Goal: Information Seeking & Learning: Find specific fact

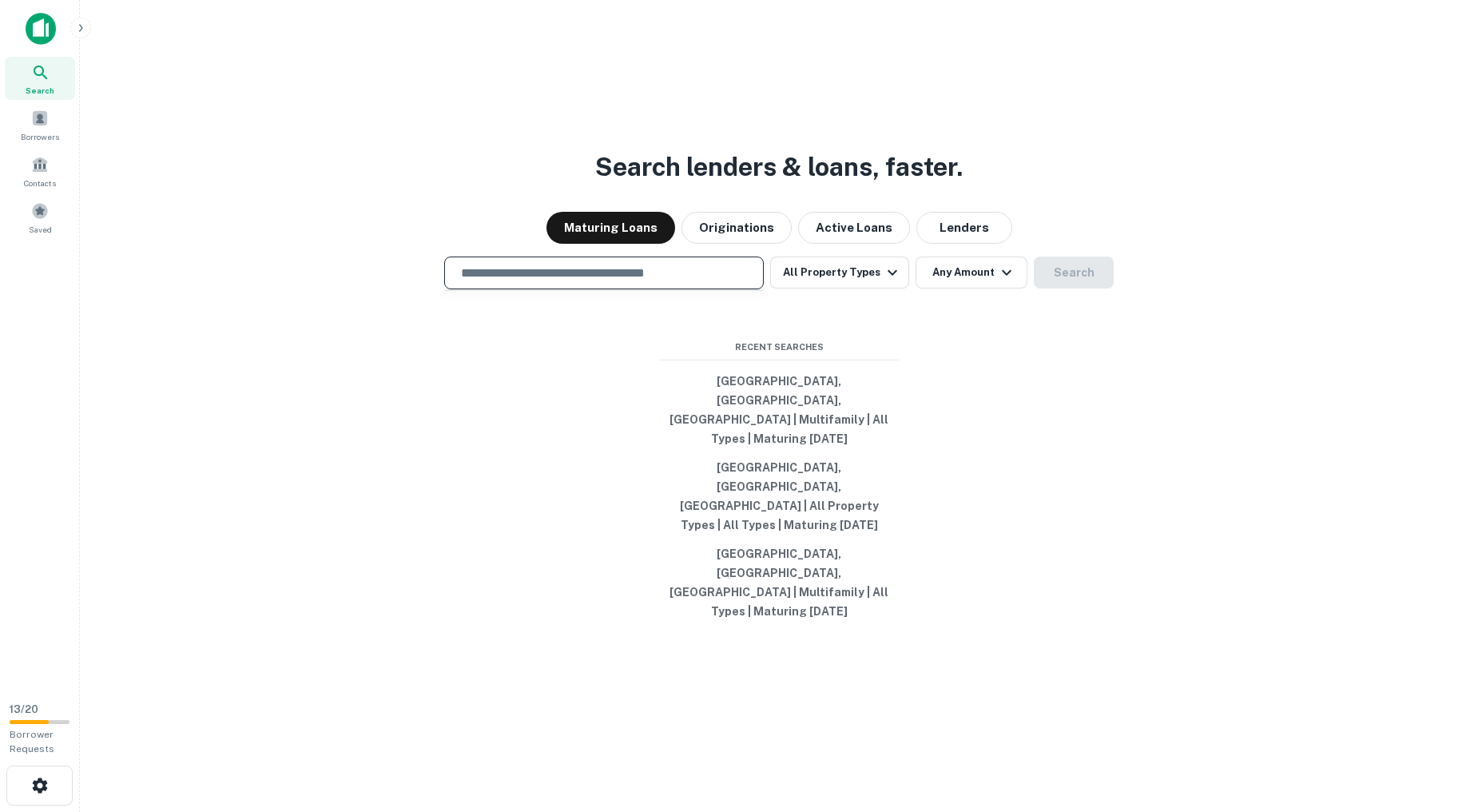
click at [644, 282] on input "text" at bounding box center [604, 272] width 305 height 19
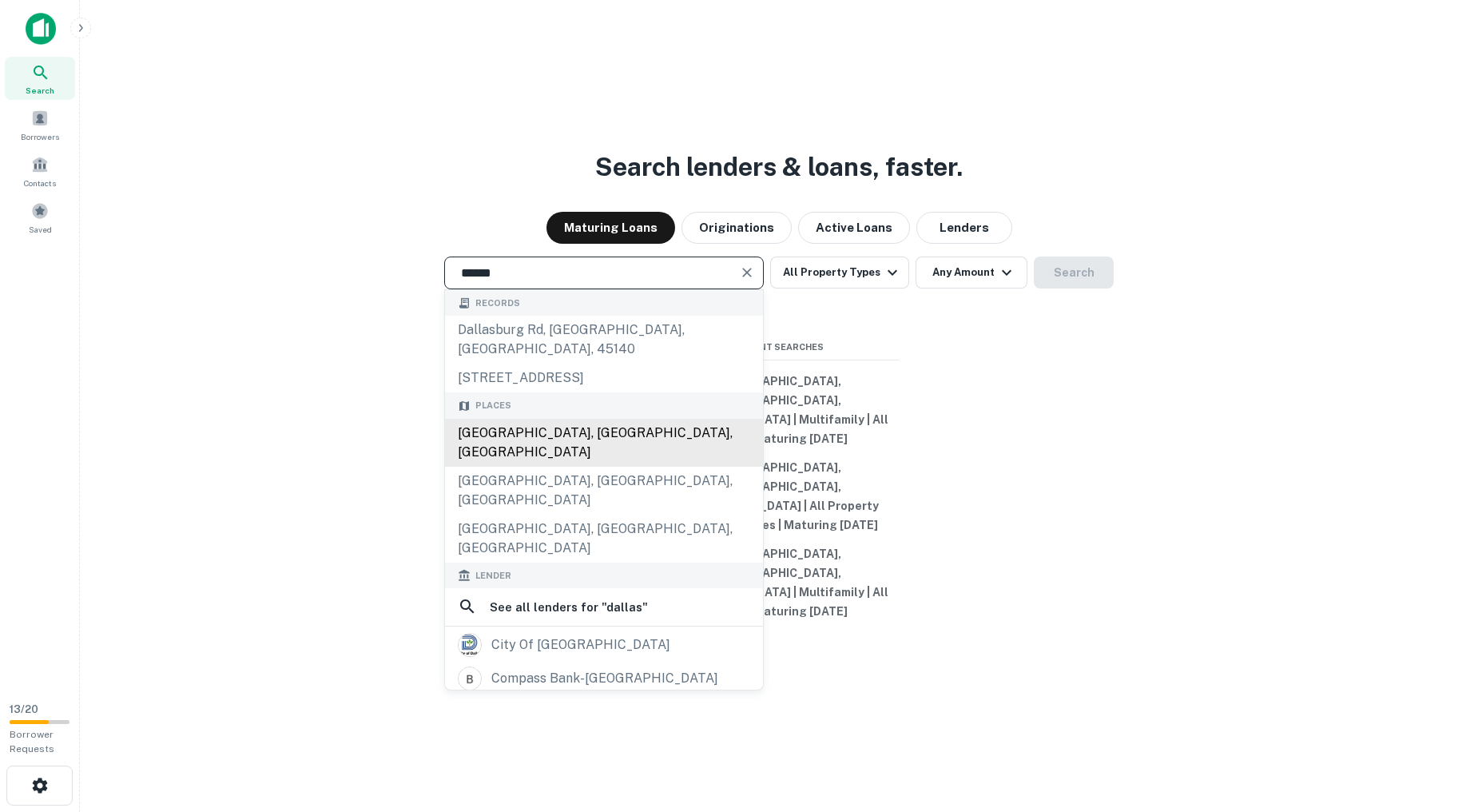
click at [603, 467] on div "Dallas, TX, USA" at bounding box center [604, 442] width 318 height 48
type input "**********"
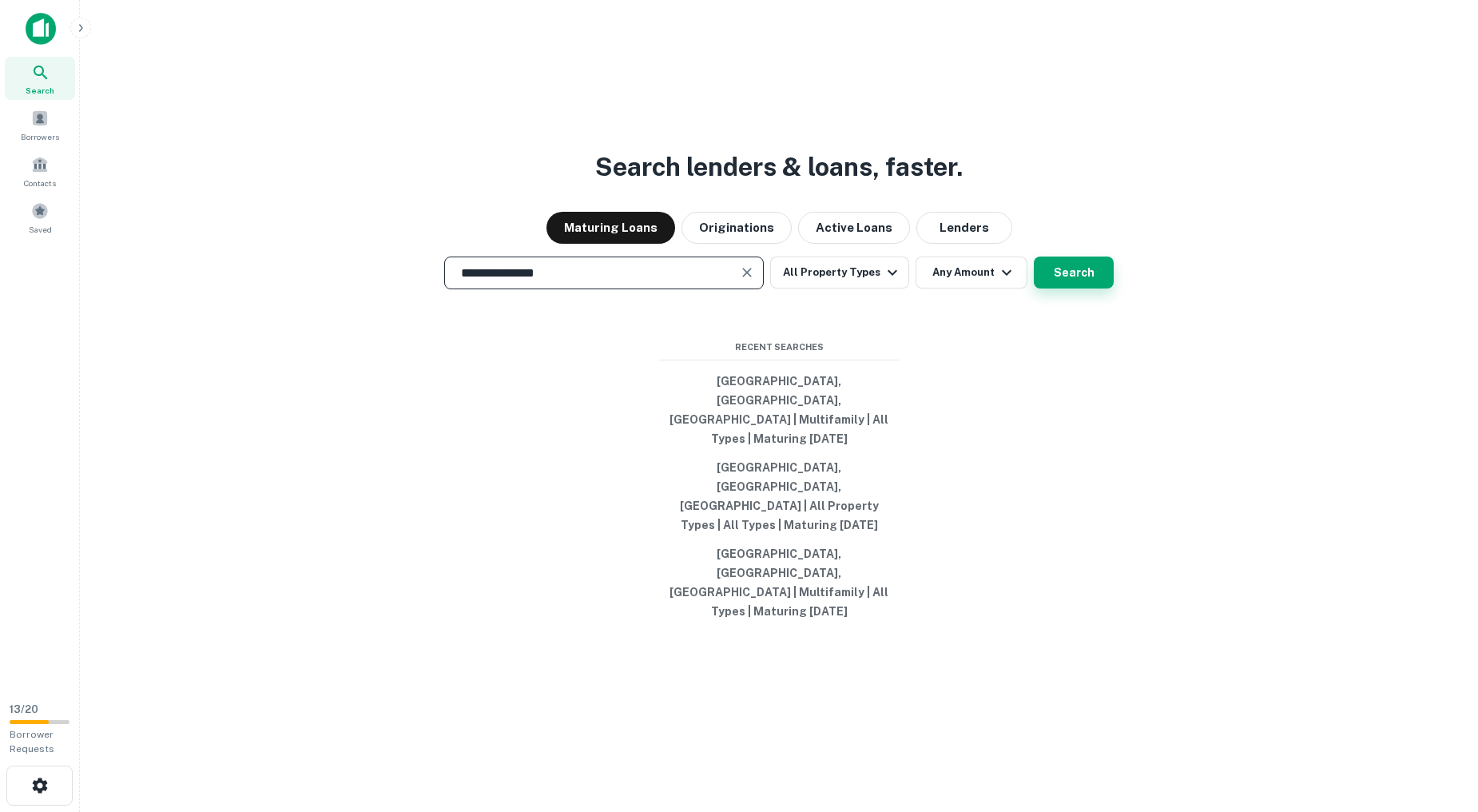
click at [1077, 288] on button "Search" at bounding box center [1074, 272] width 80 height 32
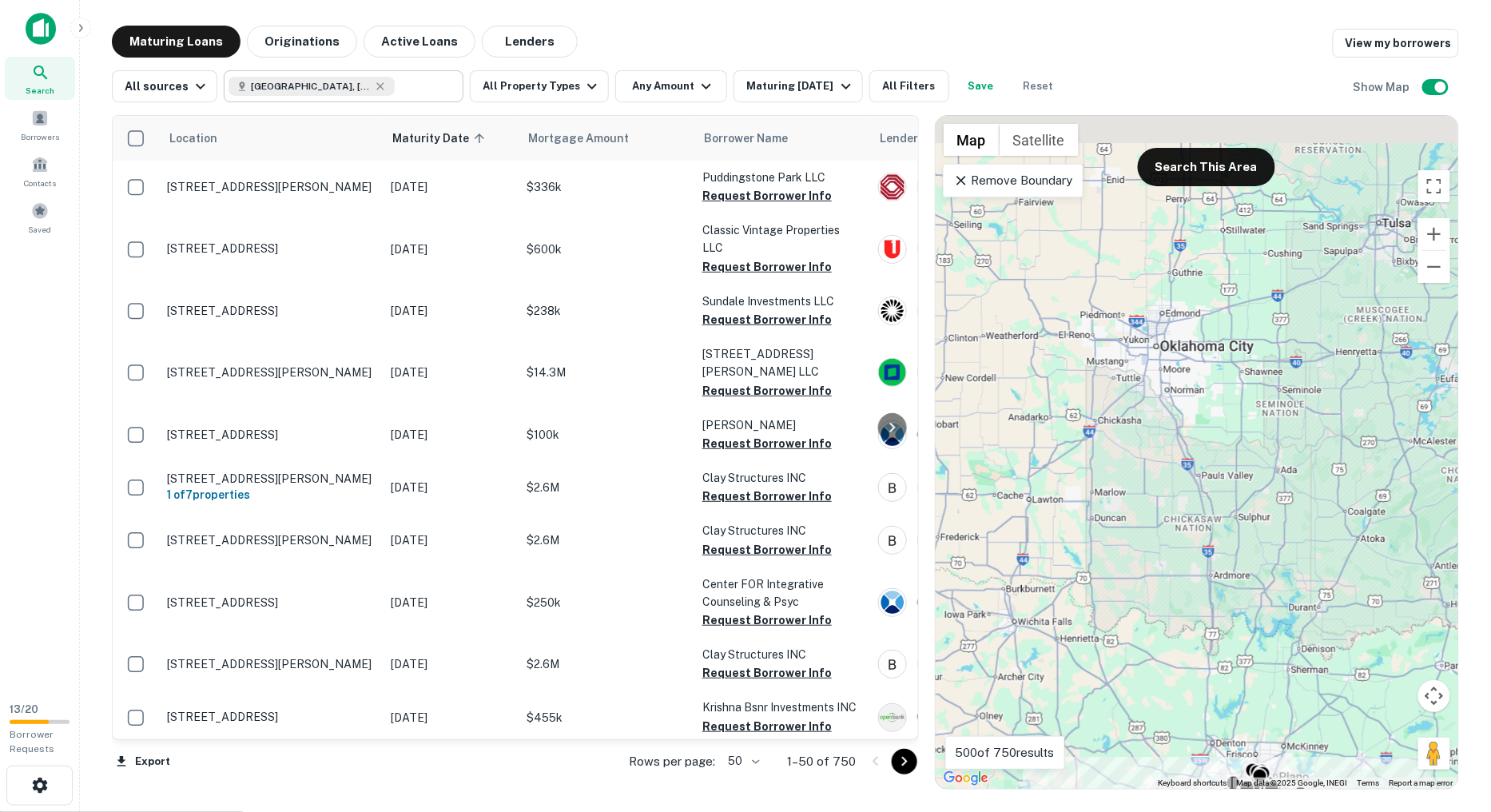
drag, startPoint x: 1137, startPoint y: 331, endPoint x: 408, endPoint y: 89, distance: 768.1
click at [1195, 419] on div "To activate drag with keyboard, press Alt + Enter. Once in keyboard drag state,…" at bounding box center [1197, 452] width 522 height 672
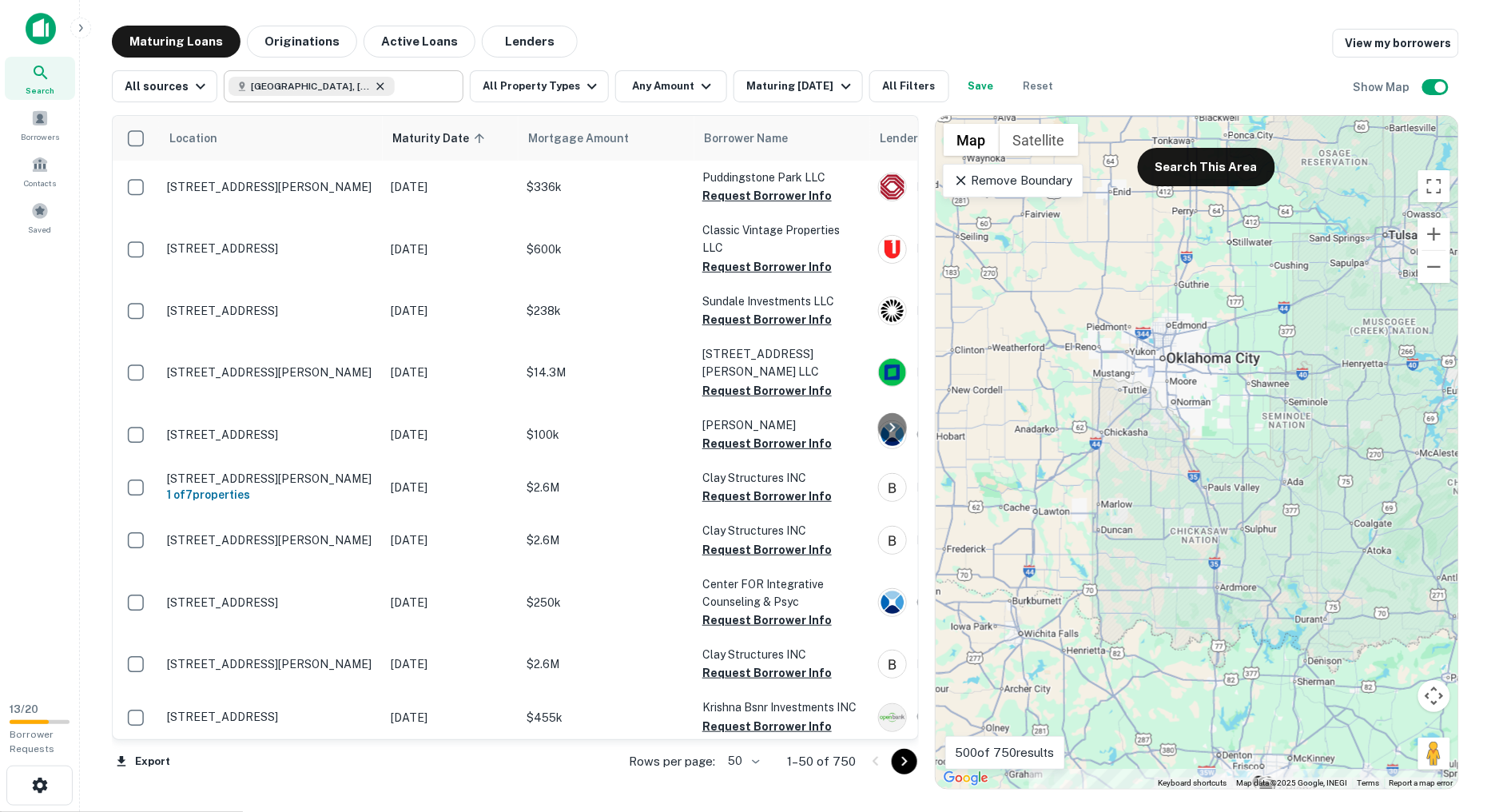
click at [374, 84] on icon at bounding box center [380, 86] width 13 height 13
type input "**********"
click at [450, 88] on button "Clear" at bounding box center [447, 86] width 23 height 23
type input "******"
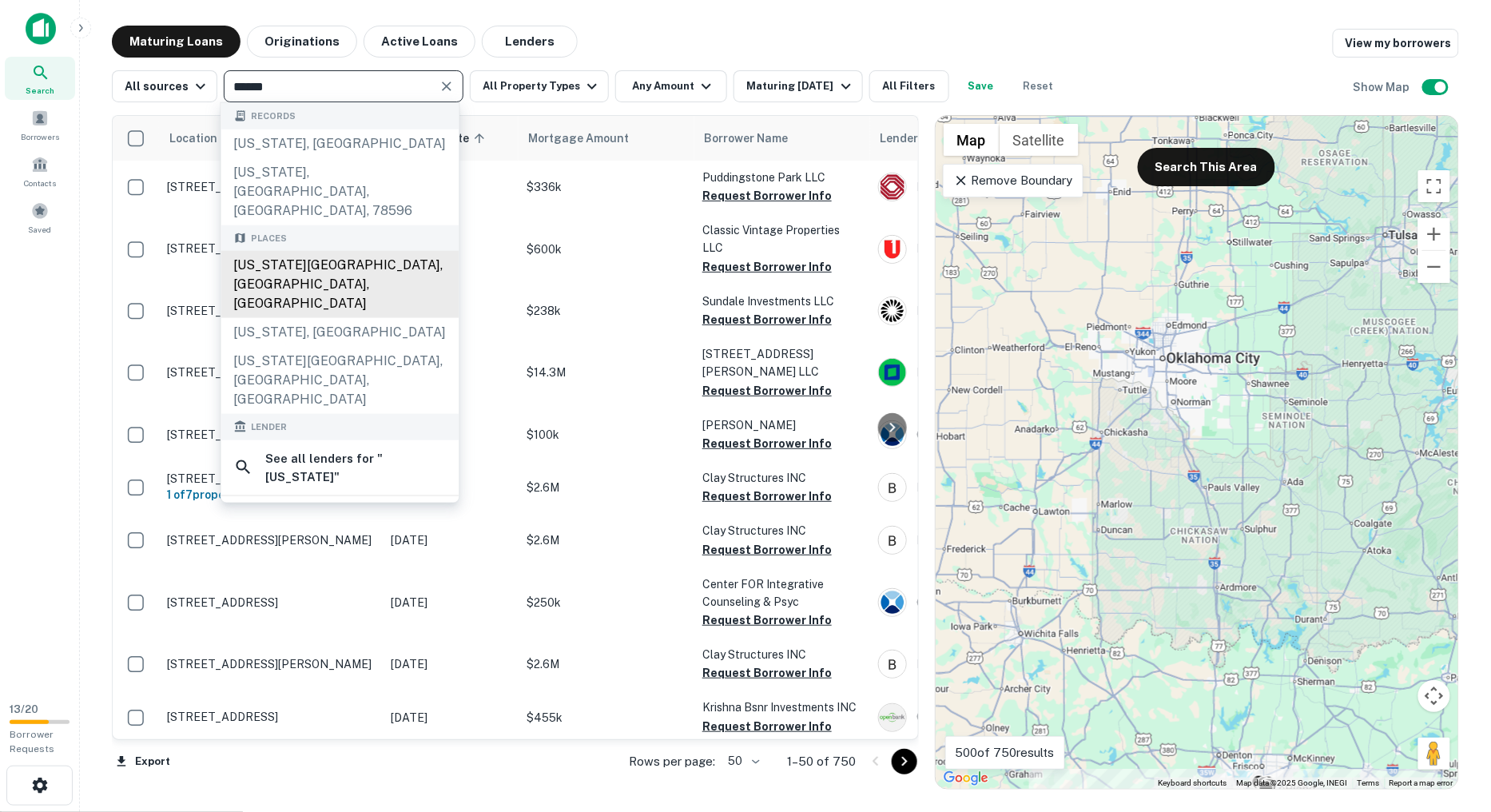
click at [330, 251] on div "Kansas City, MO, USA" at bounding box center [340, 284] width 238 height 67
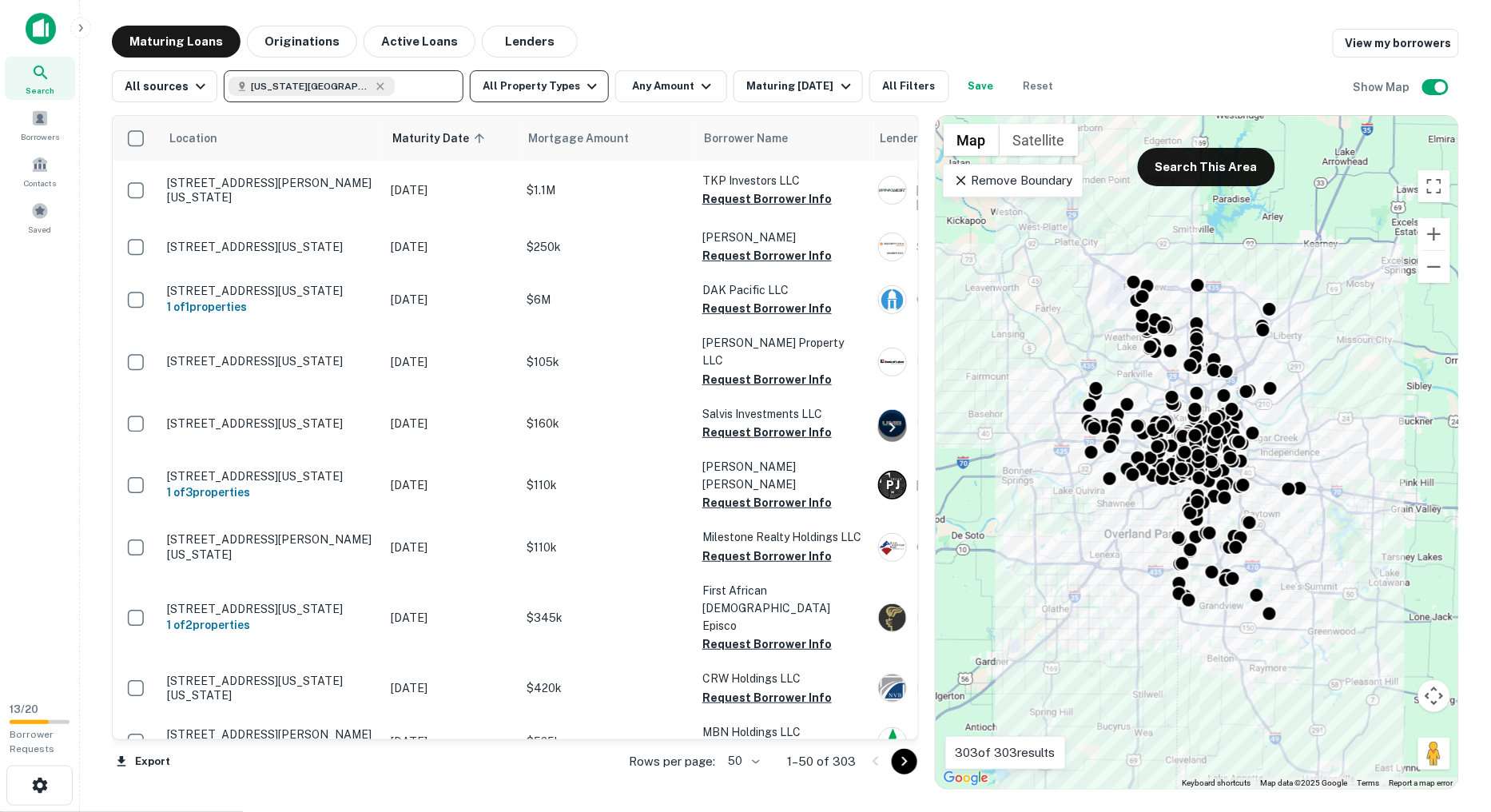
click at [544, 92] on button "All Property Types" at bounding box center [539, 87] width 139 height 32
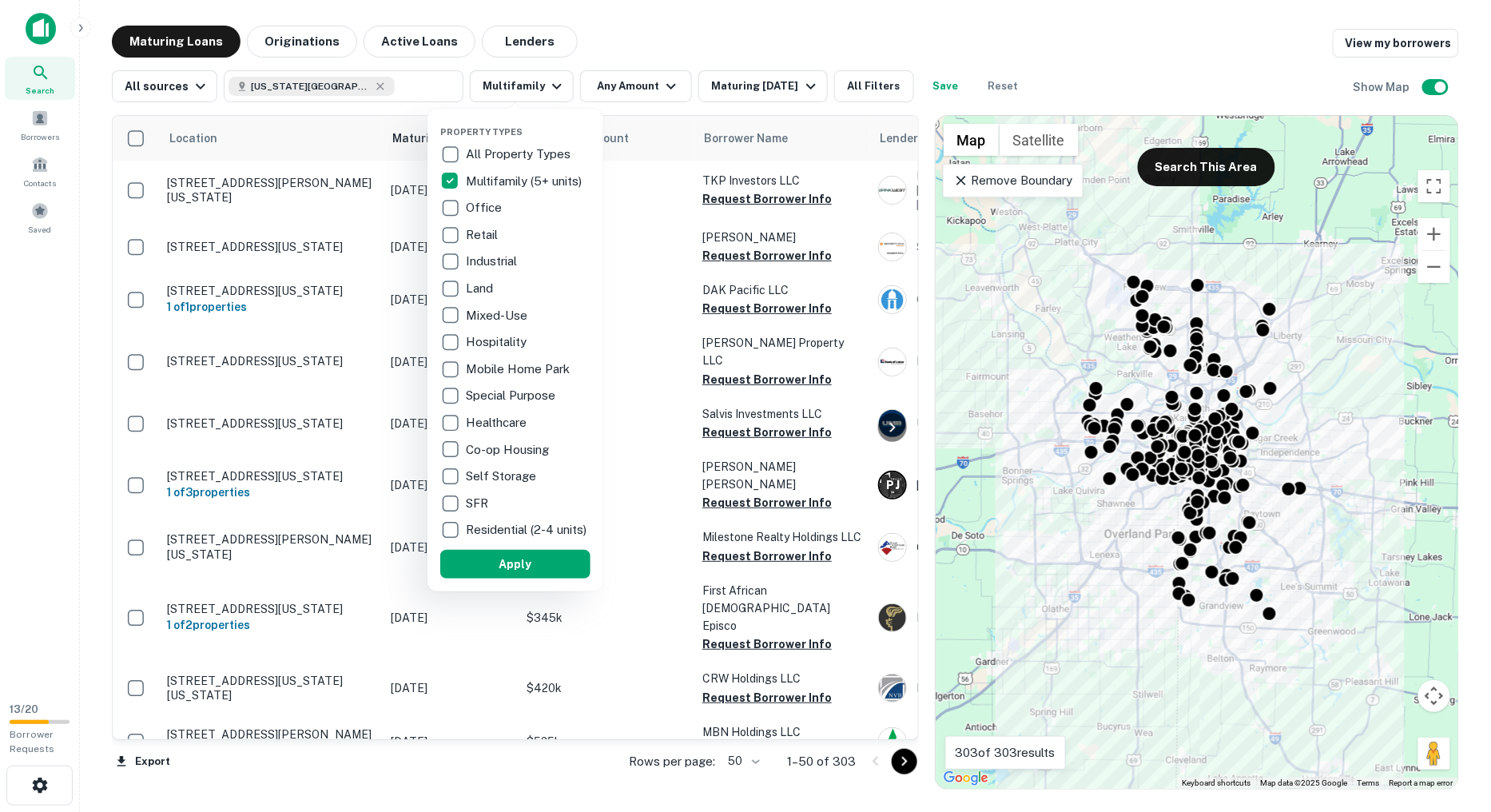
drag, startPoint x: 865, startPoint y: 24, endPoint x: 534, endPoint y: 546, distance: 618.1
click at [865, 25] on div at bounding box center [746, 406] width 1491 height 812
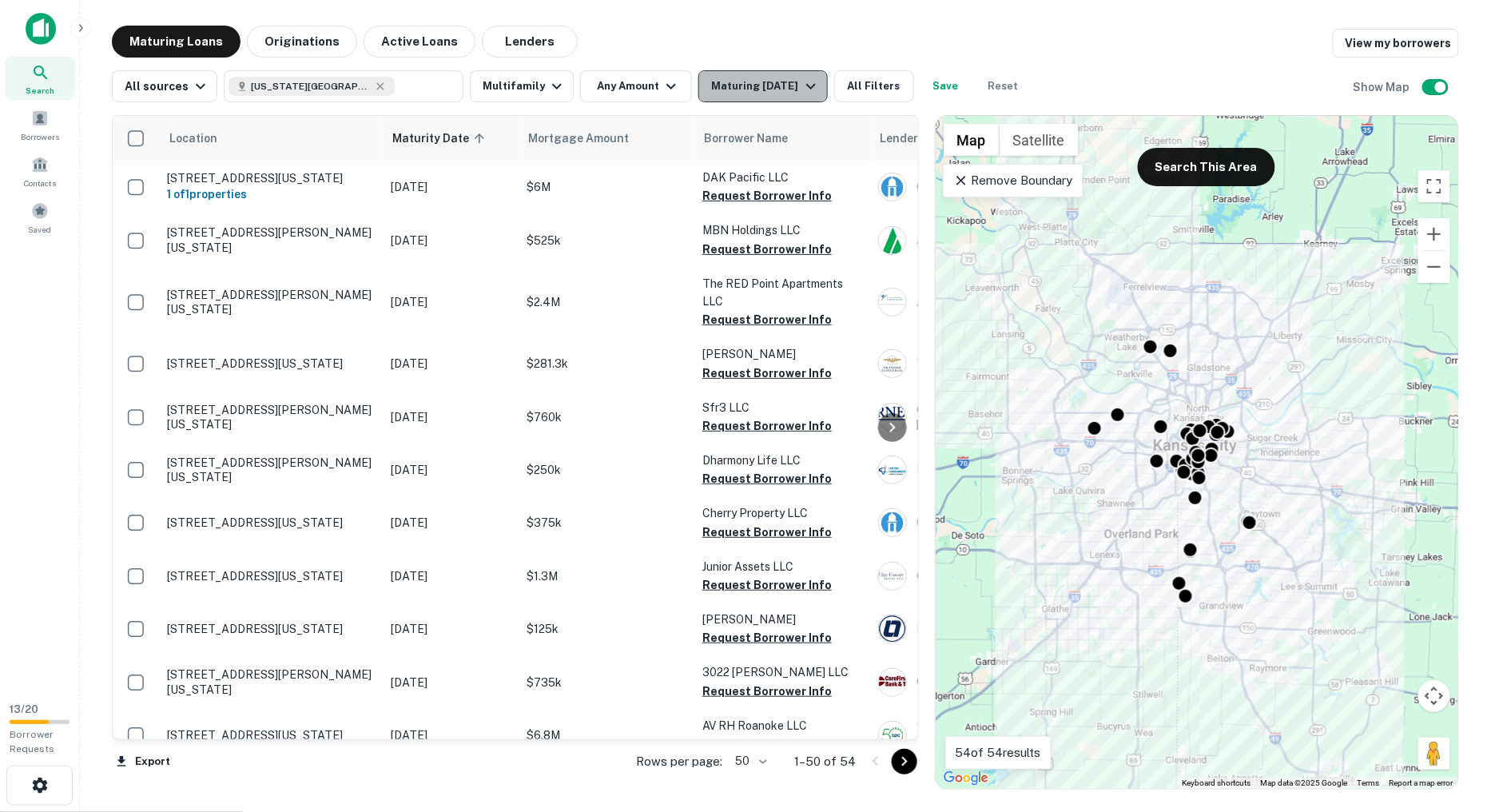
click at [807, 84] on div "Maturing [DATE]" at bounding box center [765, 87] width 109 height 20
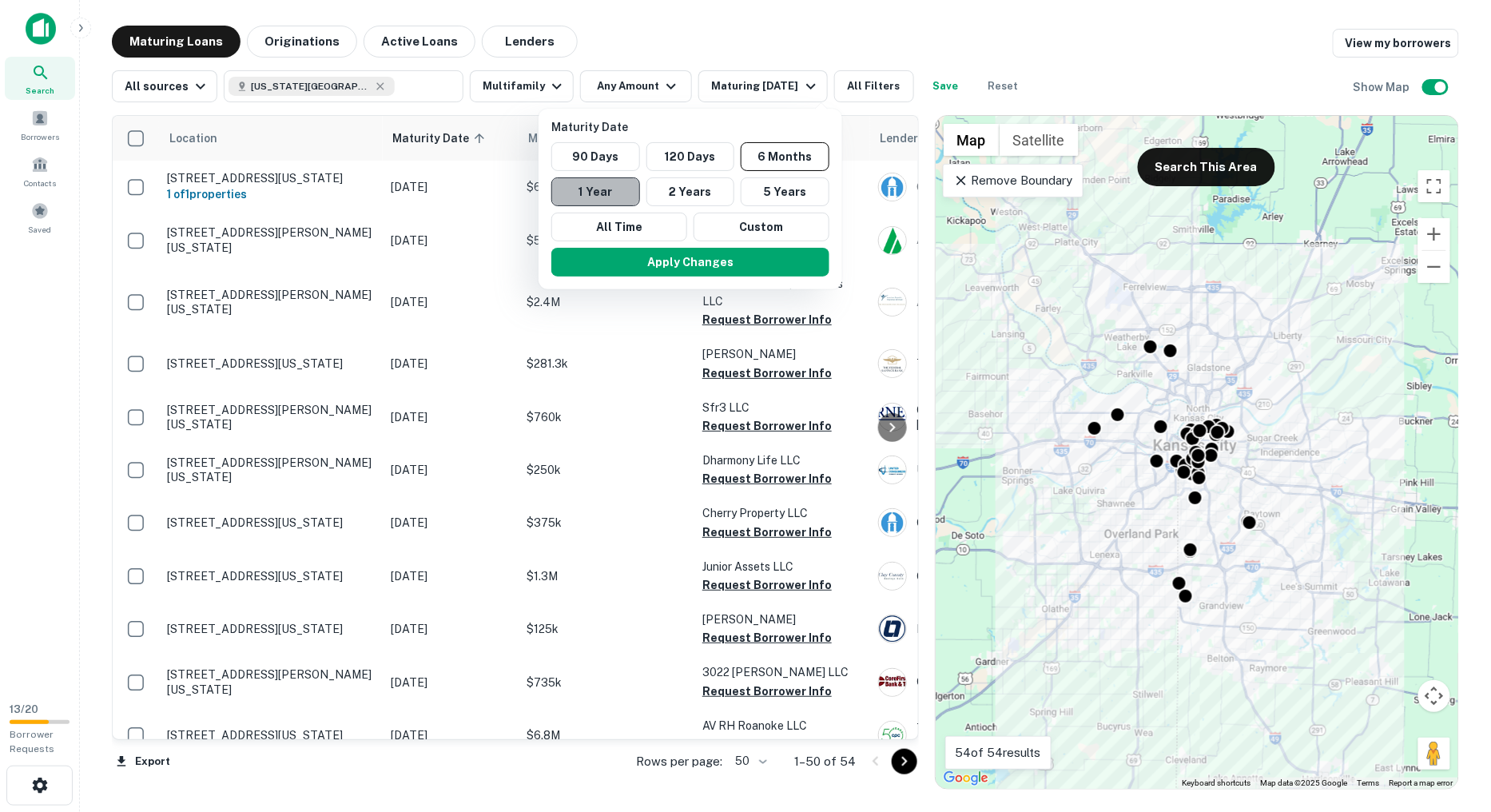
click at [621, 200] on button "1 Year" at bounding box center [596, 191] width 89 height 29
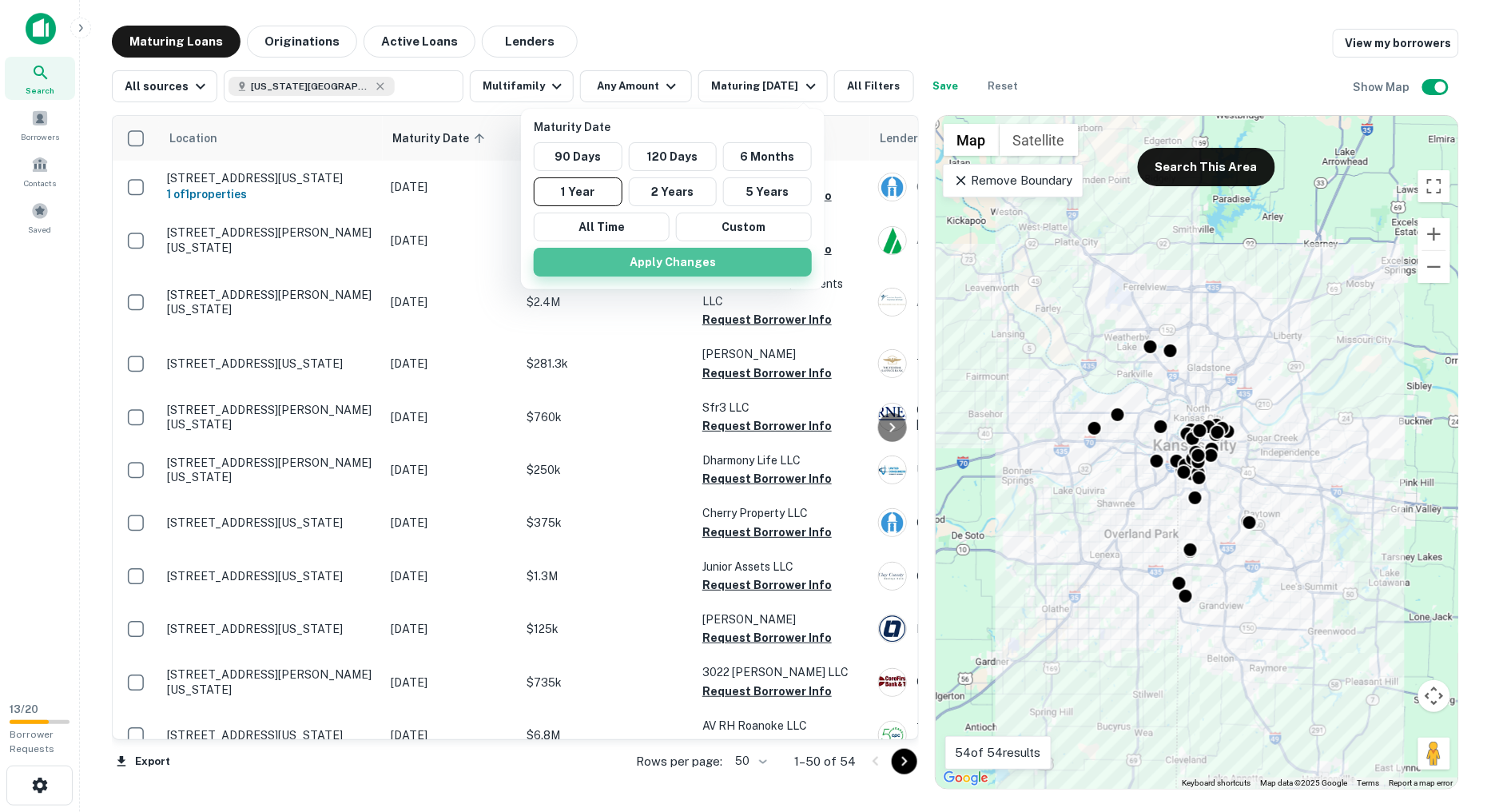
click at [670, 261] on button "Apply Changes" at bounding box center [673, 261] width 278 height 29
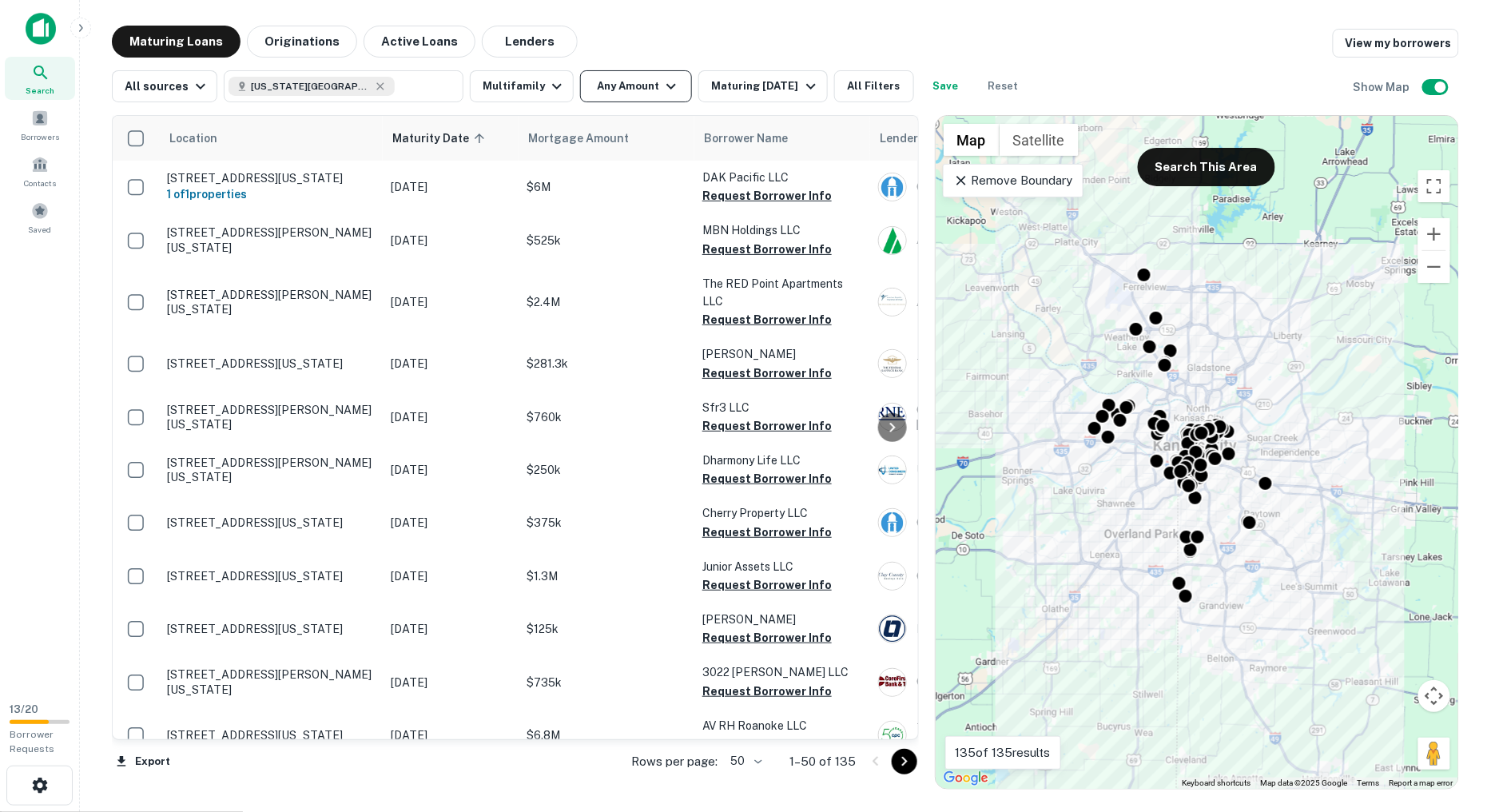
click at [633, 84] on button "Any Amount" at bounding box center [636, 87] width 112 height 32
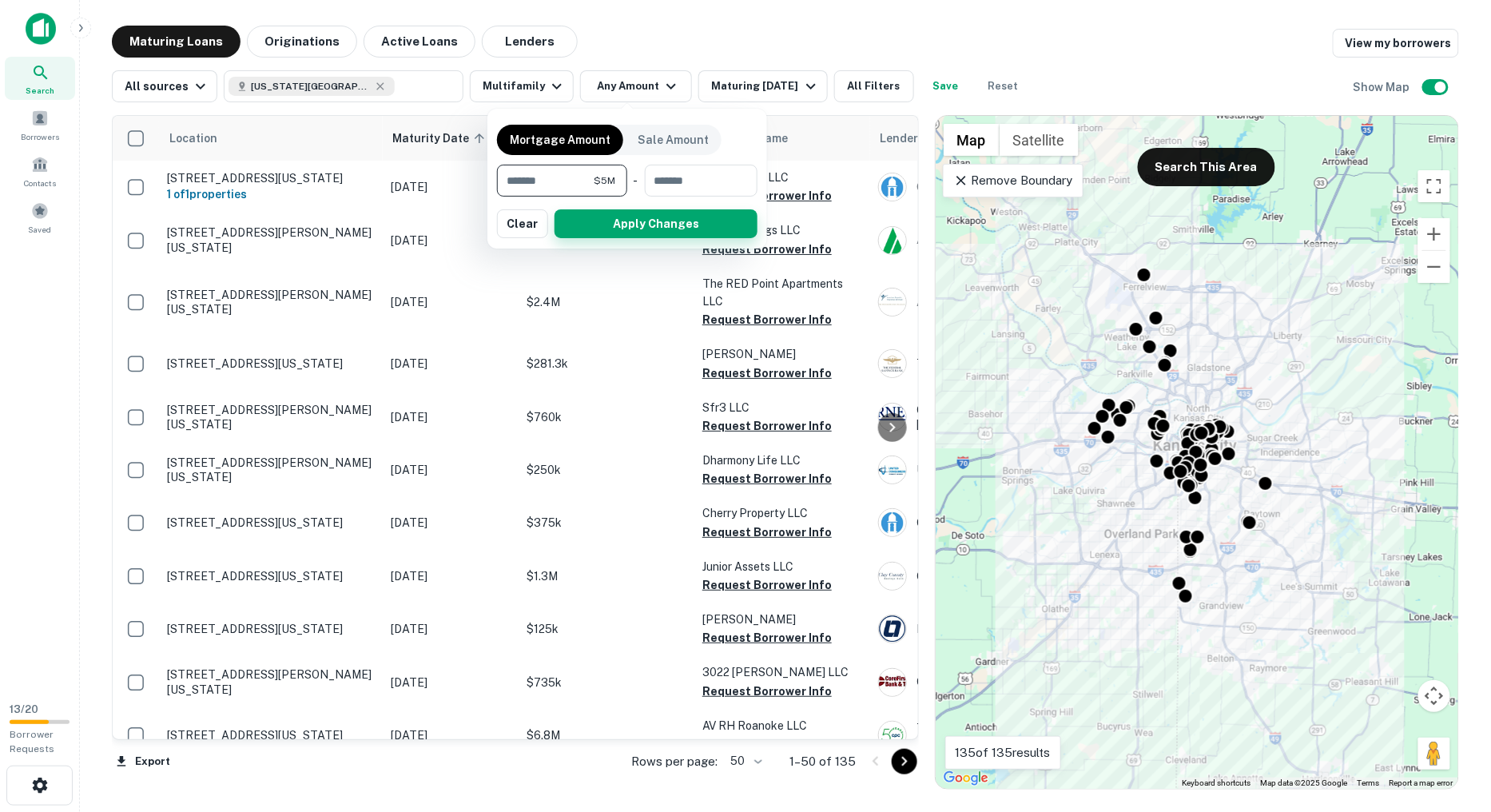
type input "*******"
click at [651, 219] on button "Apply Changes" at bounding box center [656, 223] width 203 height 29
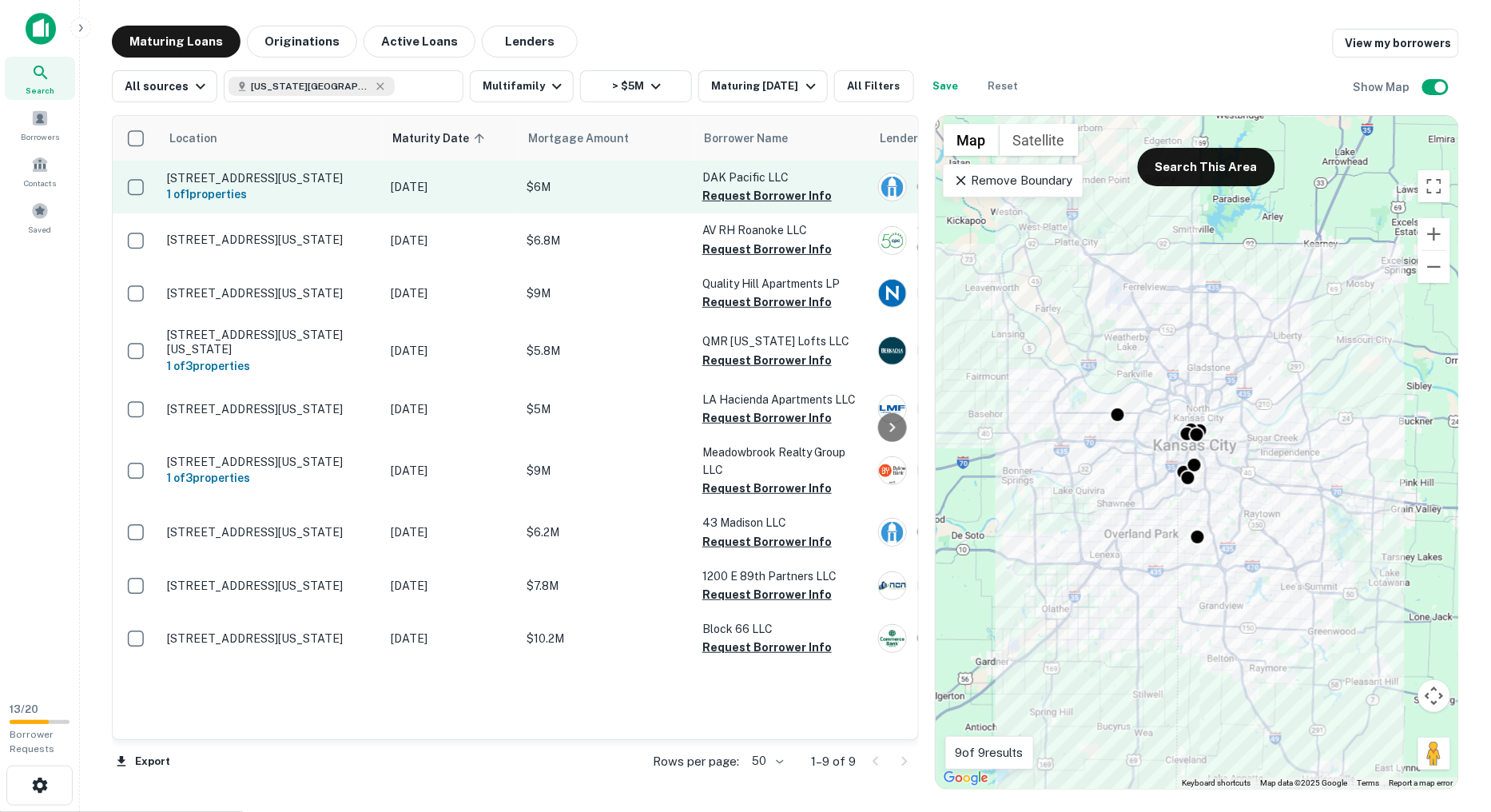
click at [308, 184] on p "1015 Pacific St Kansas City, MO64106" at bounding box center [270, 178] width 208 height 15
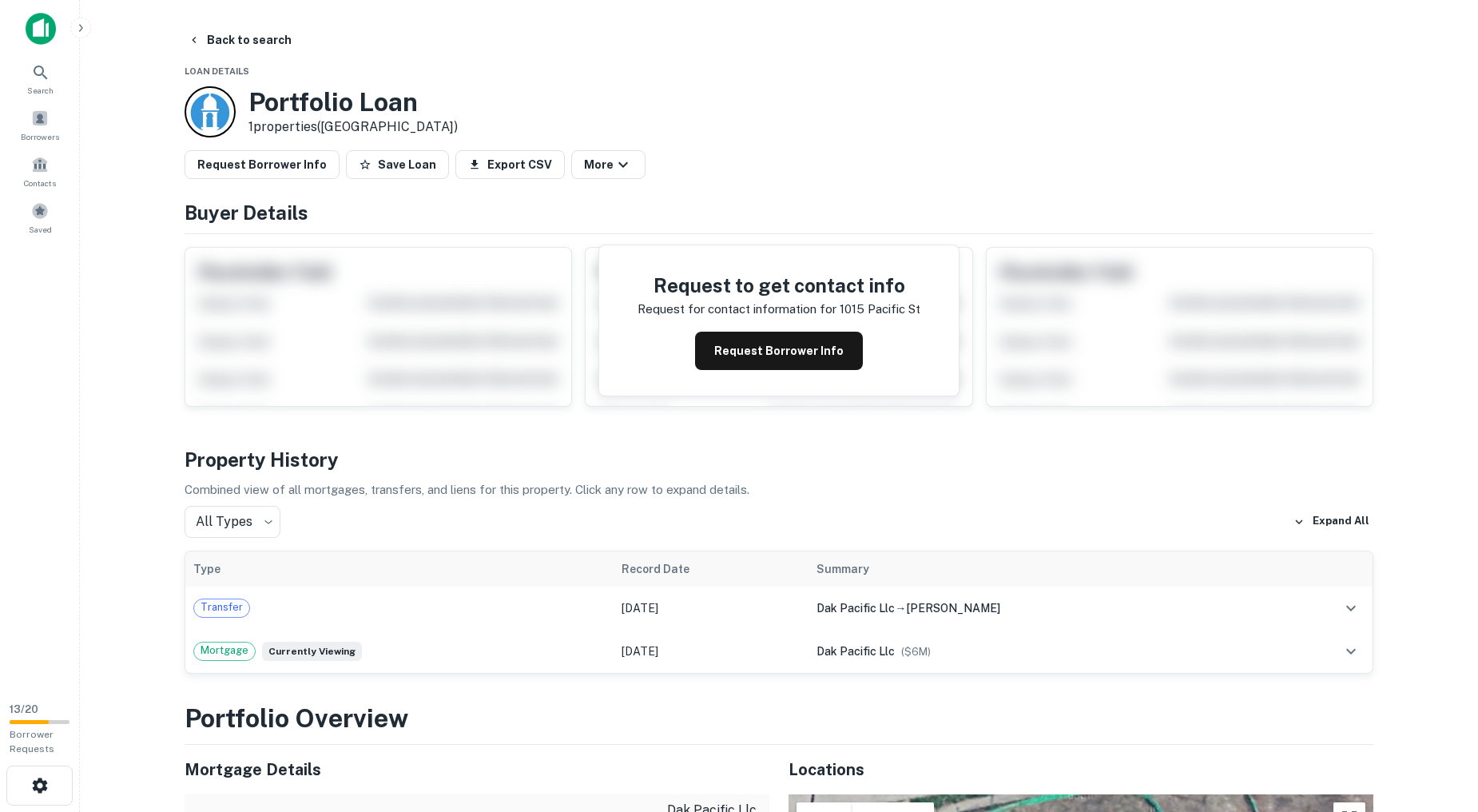
click at [204, 74] on span "Loan Details" at bounding box center [217, 71] width 65 height 10
click at [211, 42] on button "Back to search" at bounding box center [239, 39] width 117 height 29
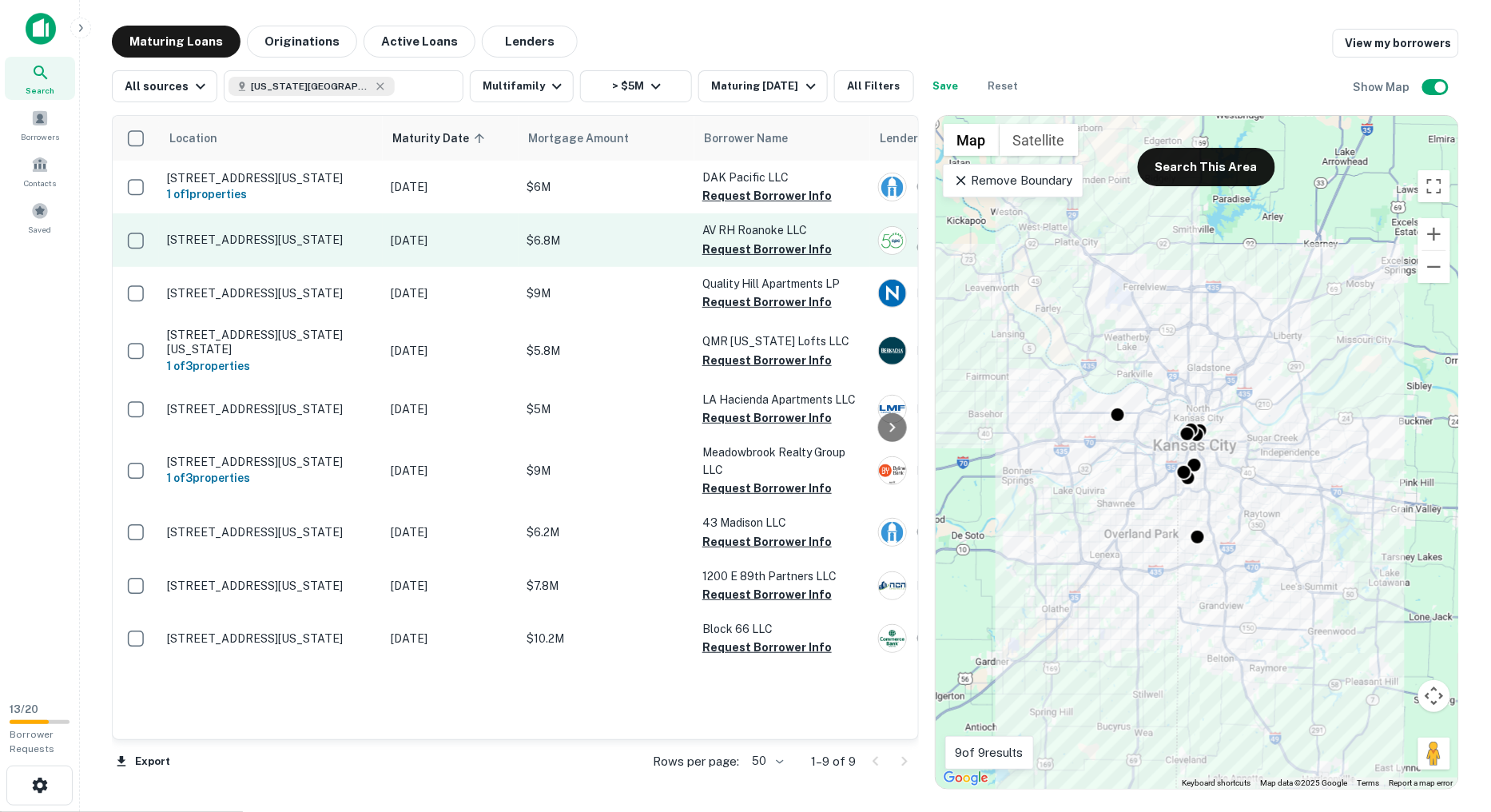
click at [373, 237] on p "1004 W 41st Pl Kansas City, MO64111" at bounding box center [270, 239] width 208 height 15
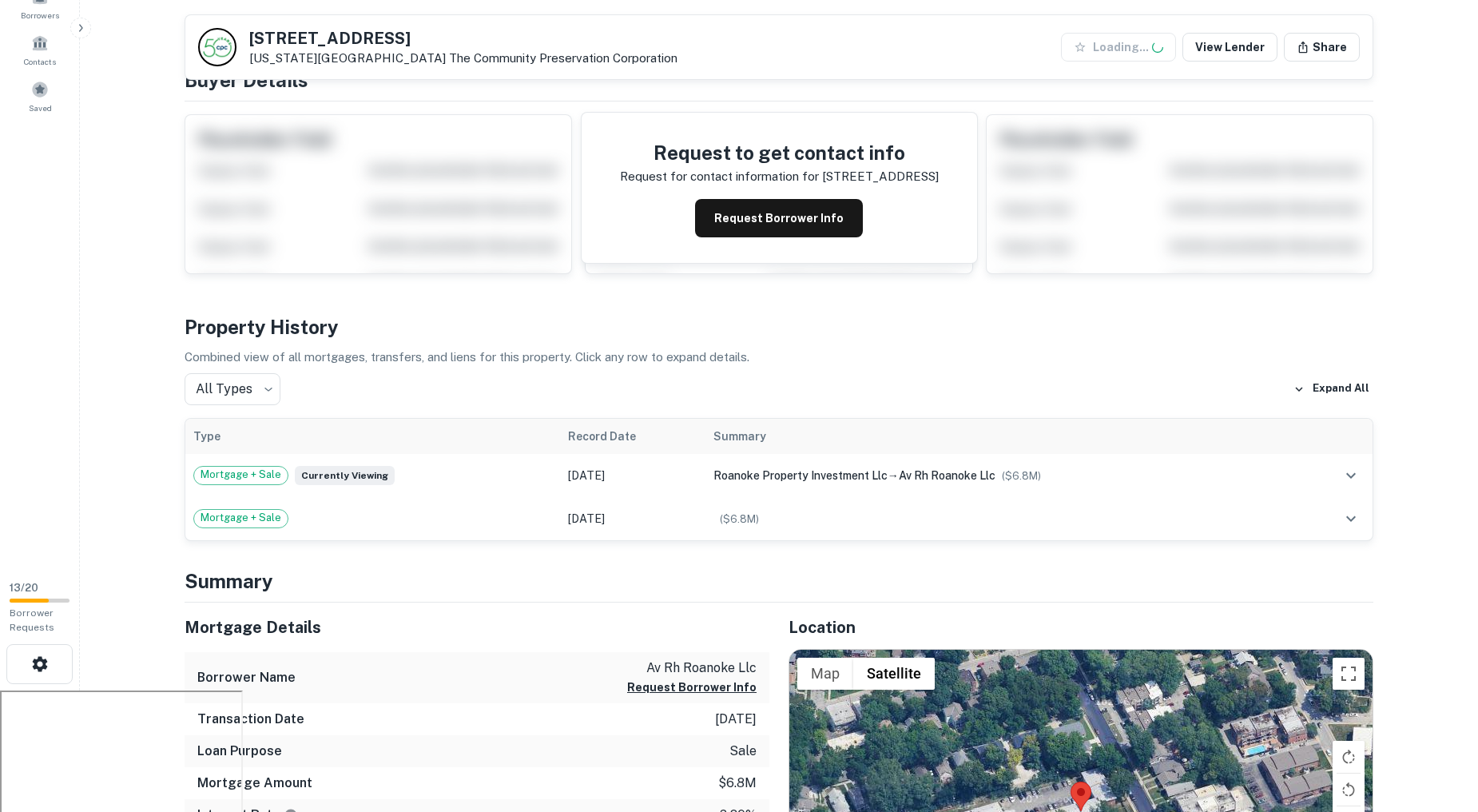
scroll to position [355, 0]
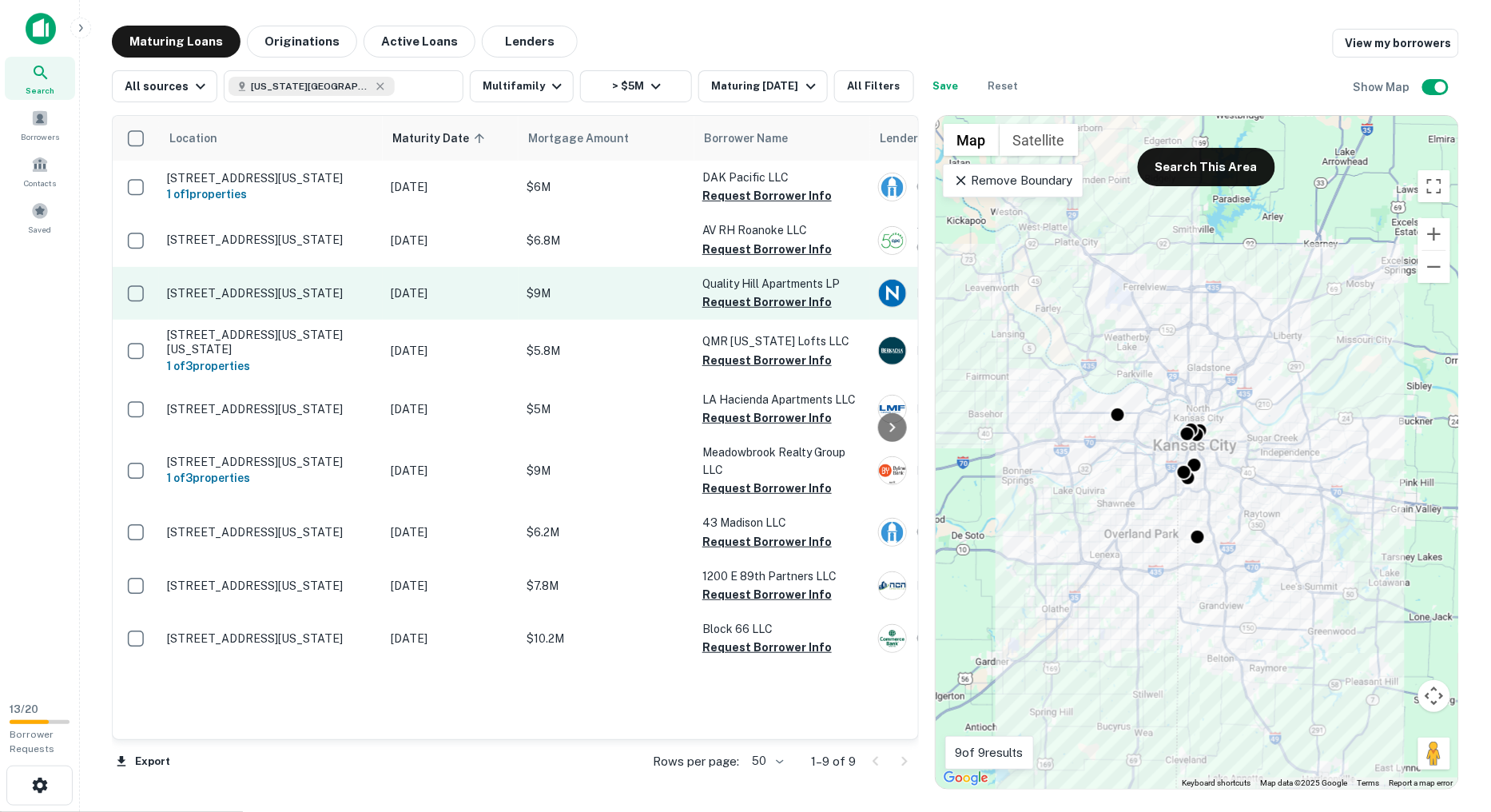
click at [338, 286] on p "817 Jefferson St Kansas City, MO64105" at bounding box center [270, 293] width 208 height 15
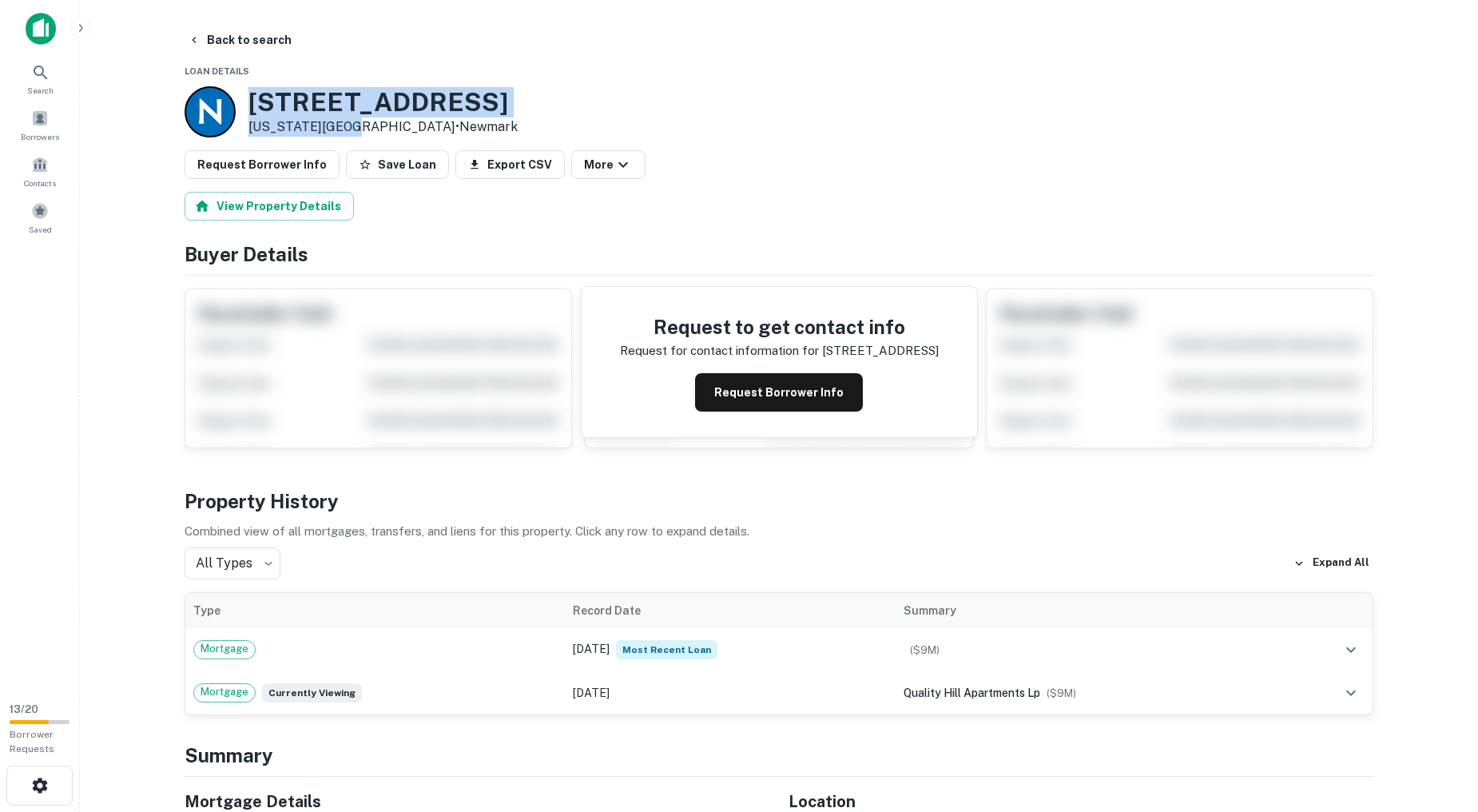
copy div "817 Jefferson St Kansas City, MO"
drag, startPoint x: 344, startPoint y: 123, endPoint x: 253, endPoint y: 96, distance: 94.9
click at [253, 96] on div "817 Jefferson St Kansas City, MO64105 • Newmark" at bounding box center [384, 112] width 269 height 49
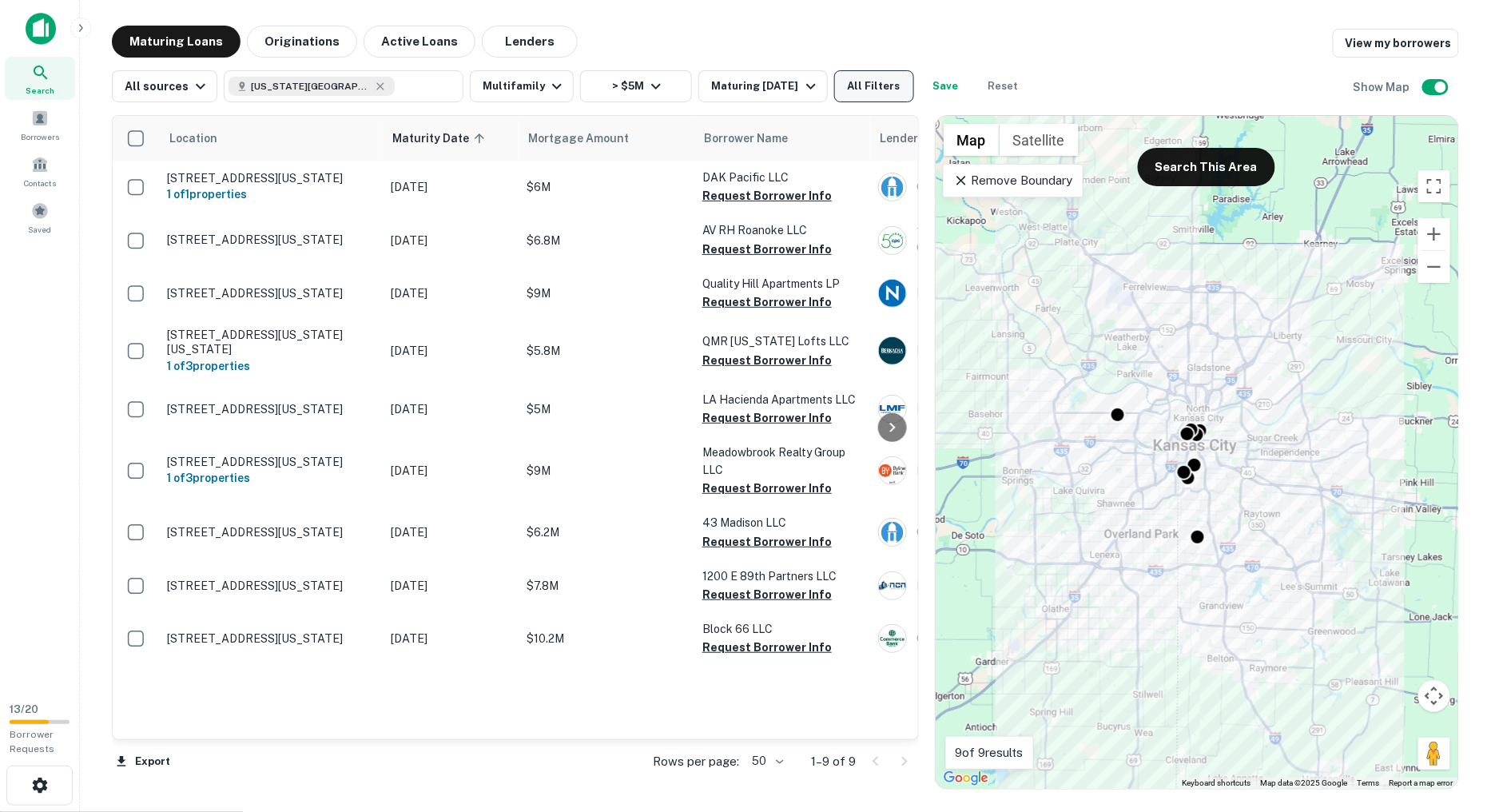
click at [846, 84] on button "All Filters" at bounding box center [873, 87] width 80 height 32
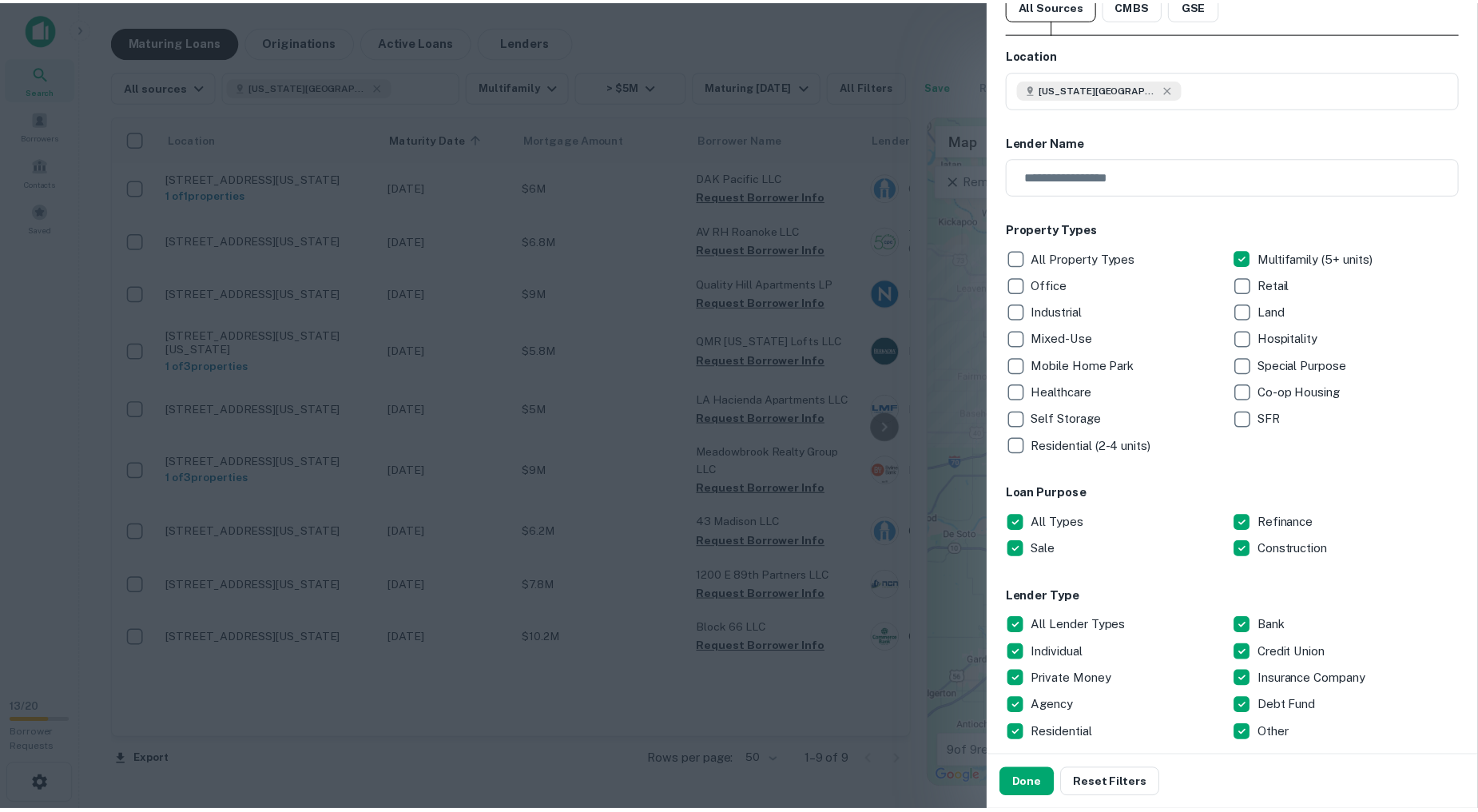
scroll to position [88, 0]
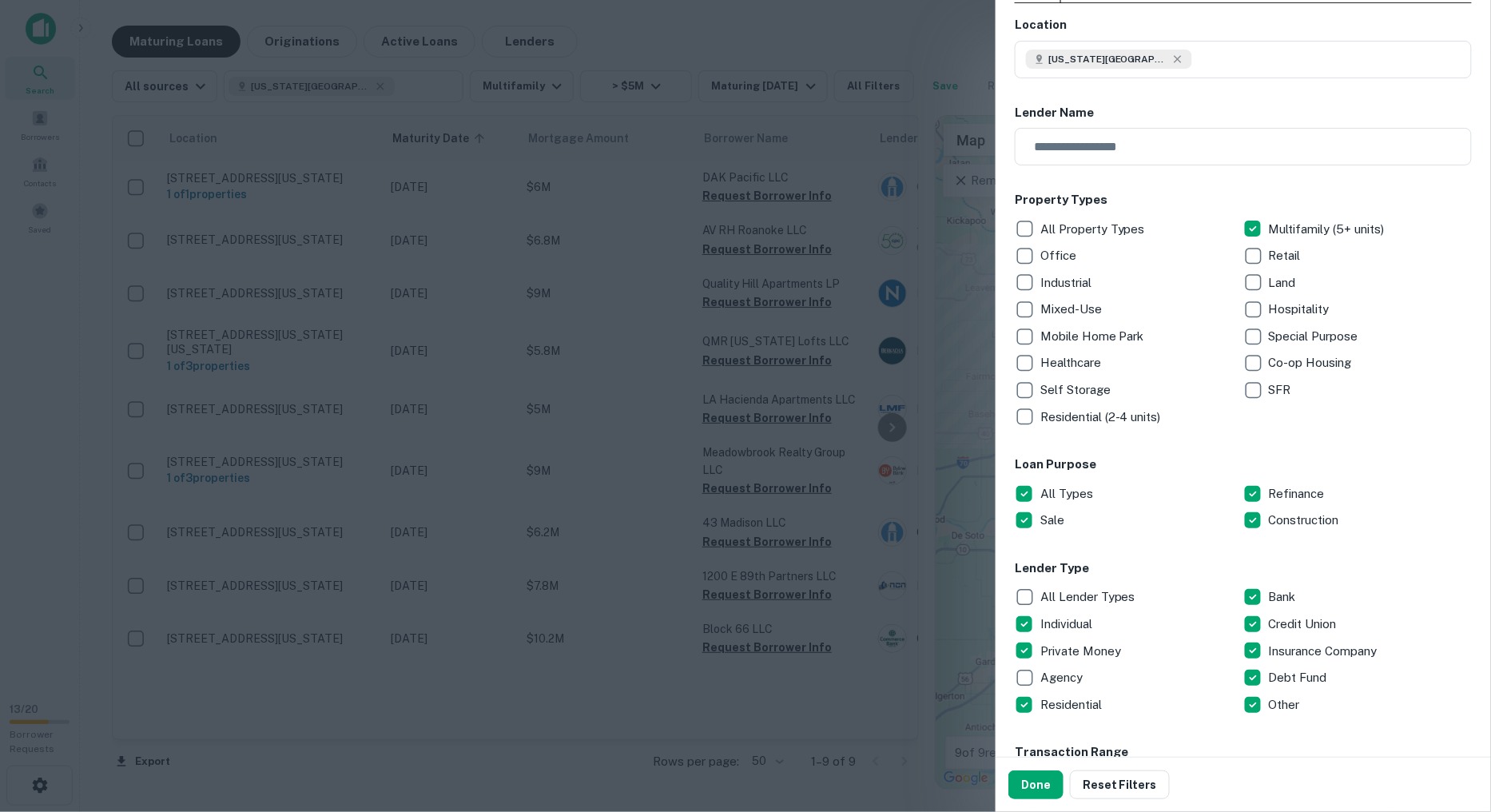
drag, startPoint x: 1028, startPoint y: 775, endPoint x: 1045, endPoint y: 706, distance: 71.1
click at [1026, 773] on button "Done" at bounding box center [1037, 783] width 55 height 29
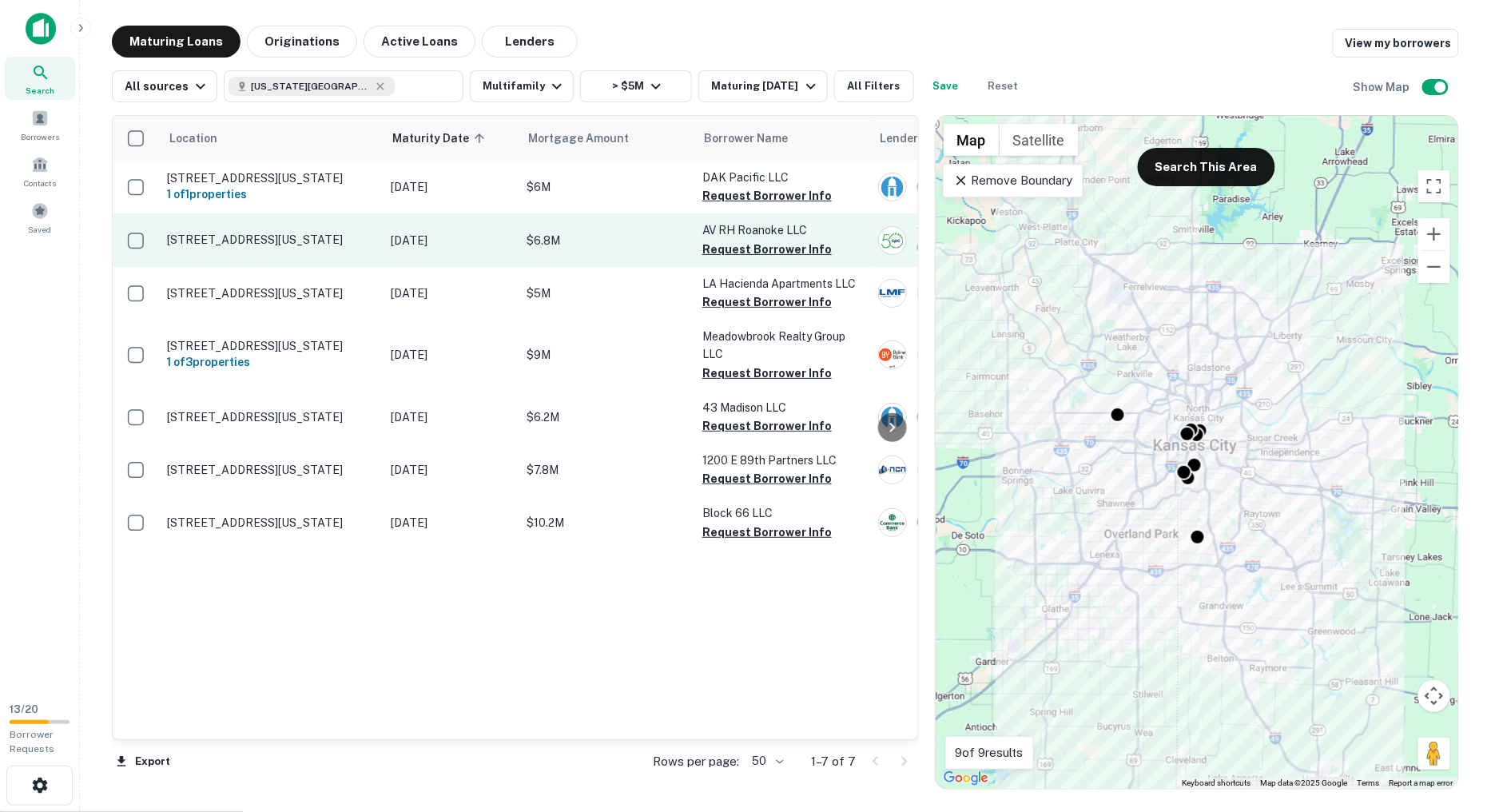
click at [416, 243] on p "[DATE]" at bounding box center [450, 241] width 120 height 18
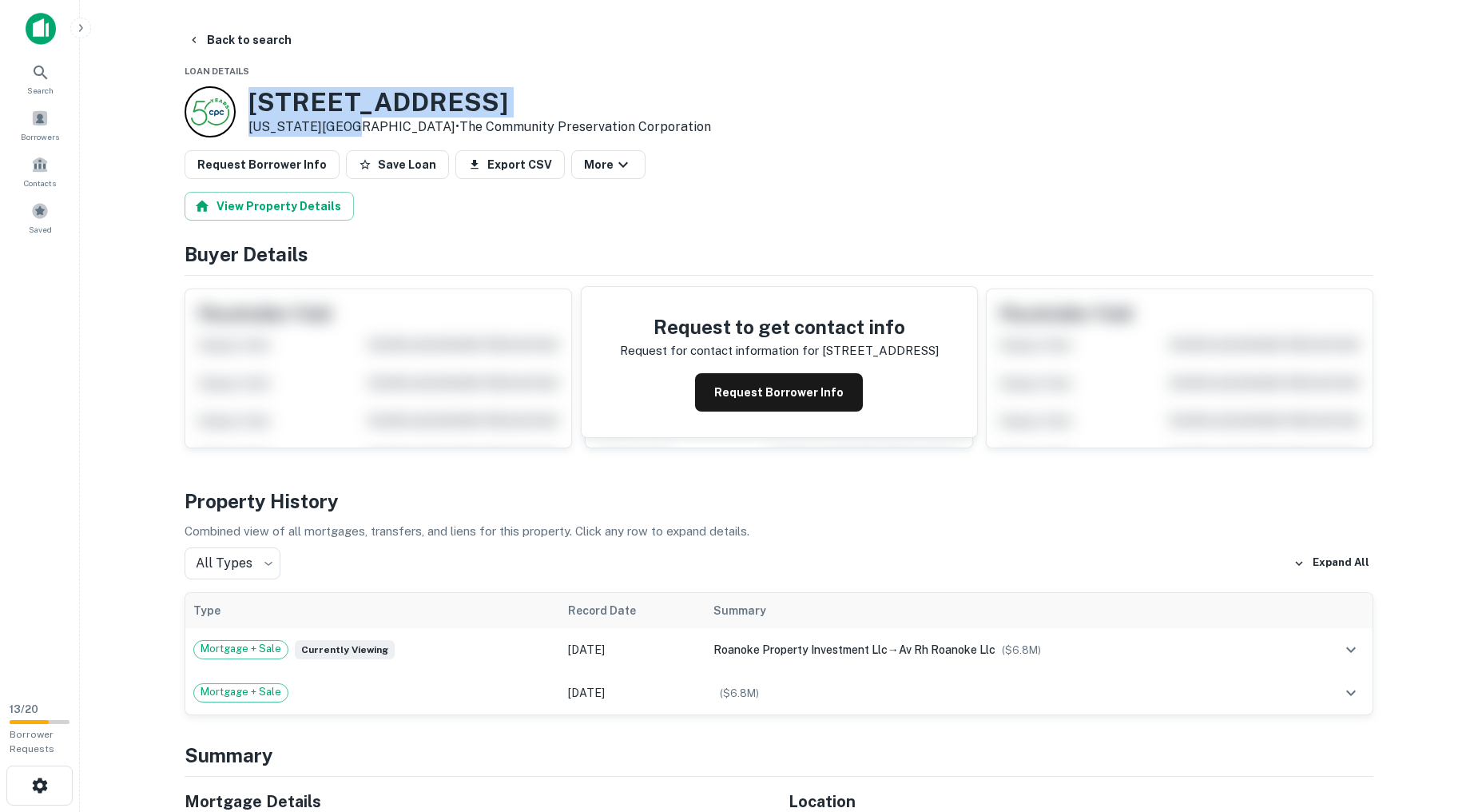
drag, startPoint x: 344, startPoint y: 125, endPoint x: 258, endPoint y: 9, distance: 144.4
click at [252, 92] on div "1004 W 41ST PL Kansas City, MO64111 • The Community Preservation Corporation" at bounding box center [480, 112] width 463 height 49
copy div "1004 W 41ST PL Kansas City, MO"
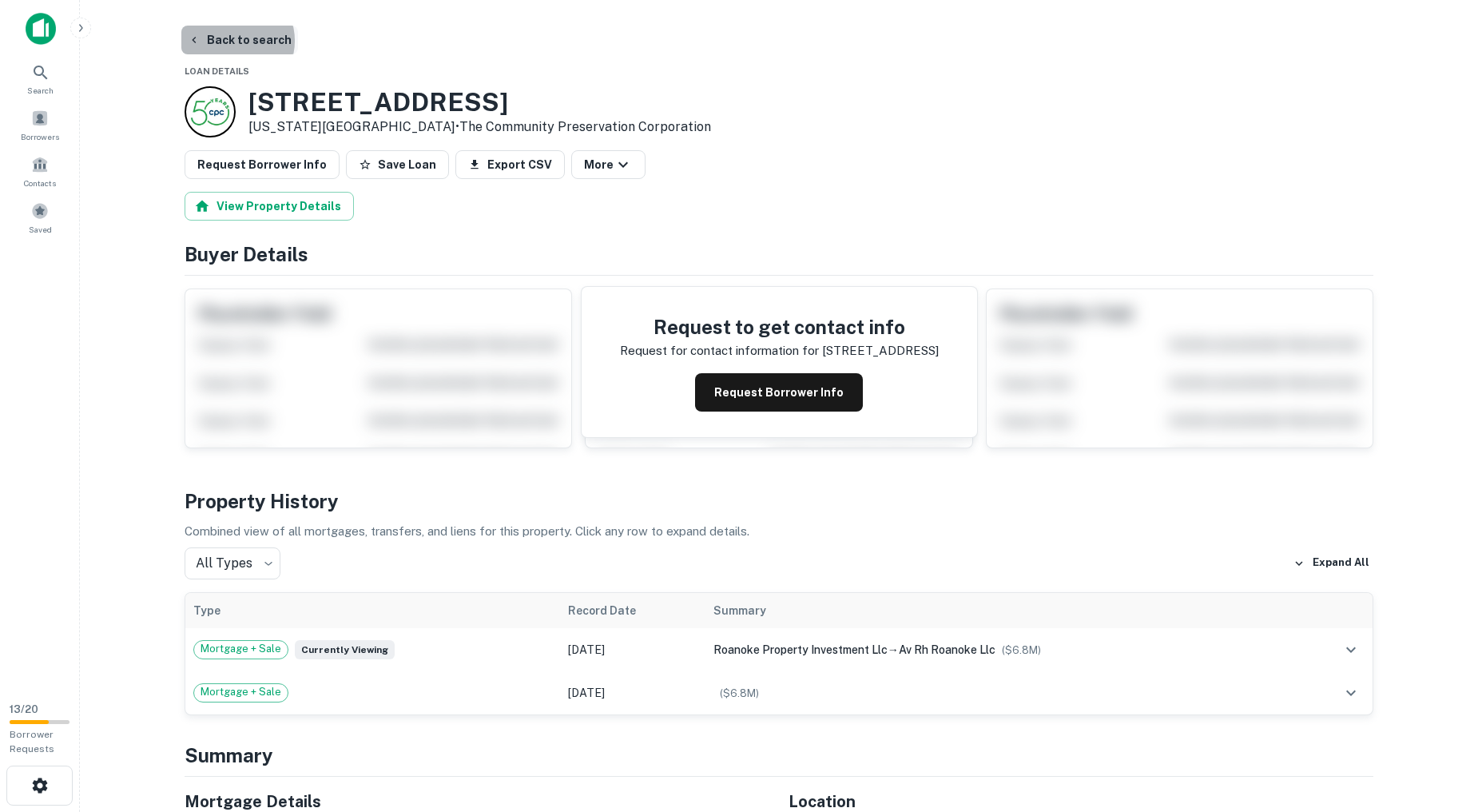
click at [232, 40] on button "Back to search" at bounding box center [239, 39] width 117 height 29
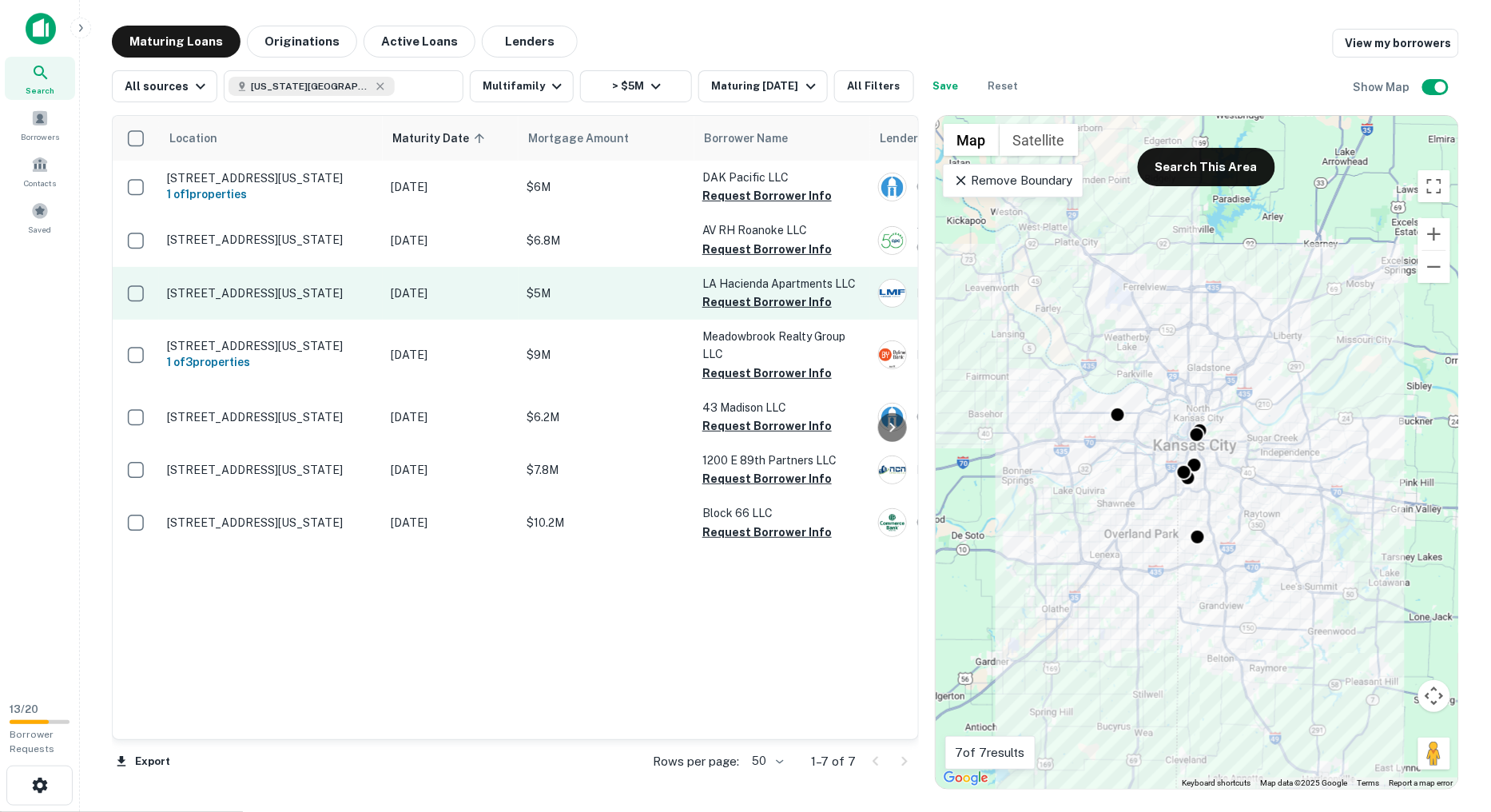
click at [348, 302] on td "2023 N 57th St Kansas City, KS66104" at bounding box center [271, 293] width 224 height 53
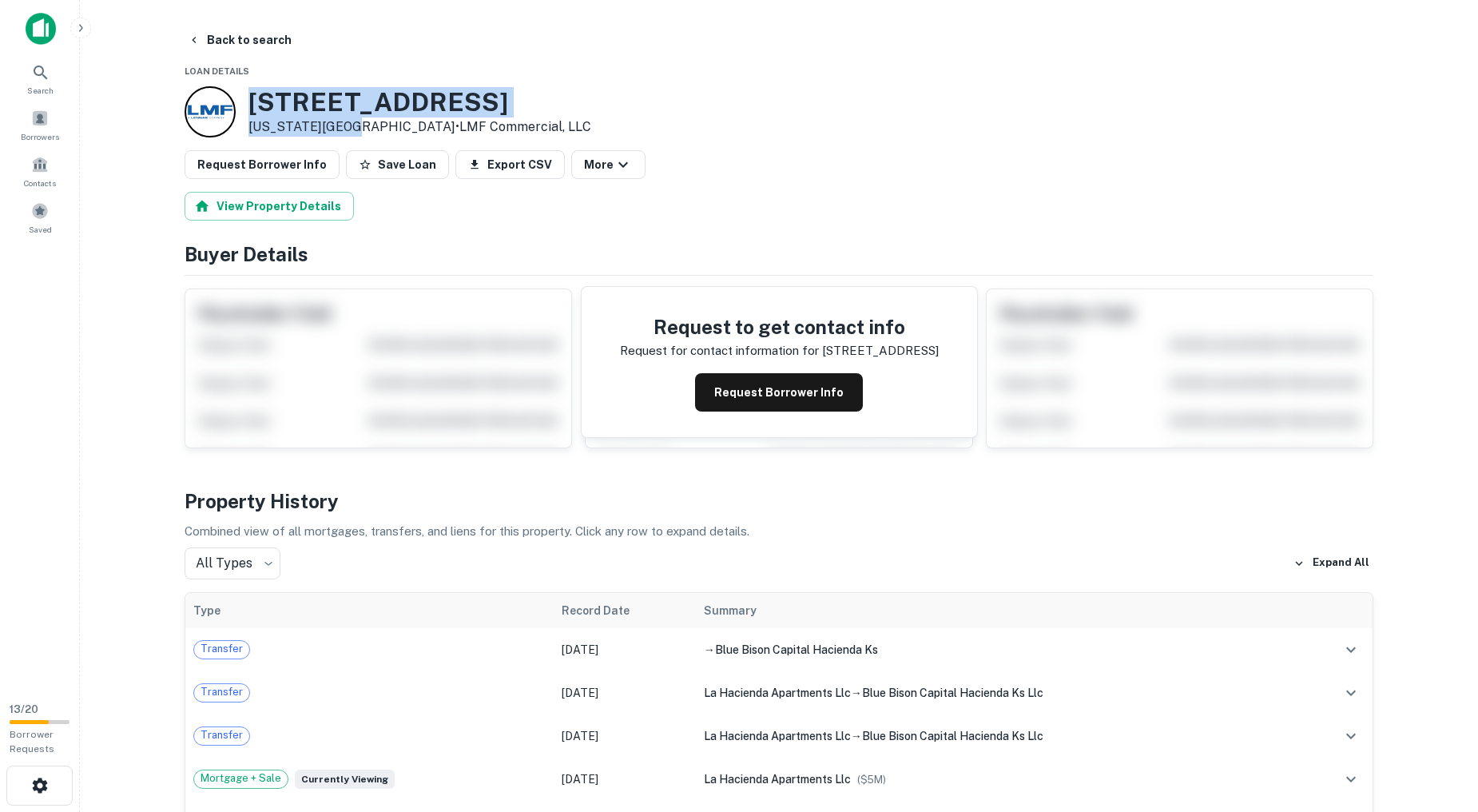
drag, startPoint x: 337, startPoint y: 126, endPoint x: 246, endPoint y: 96, distance: 95.8
click at [246, 96] on div "2023 N 57TH ST Kansas City, KS66104 • LMF Commercial, LLC" at bounding box center [388, 112] width 407 height 51
copy div "2023 N 57TH ST Kansas City, KS"
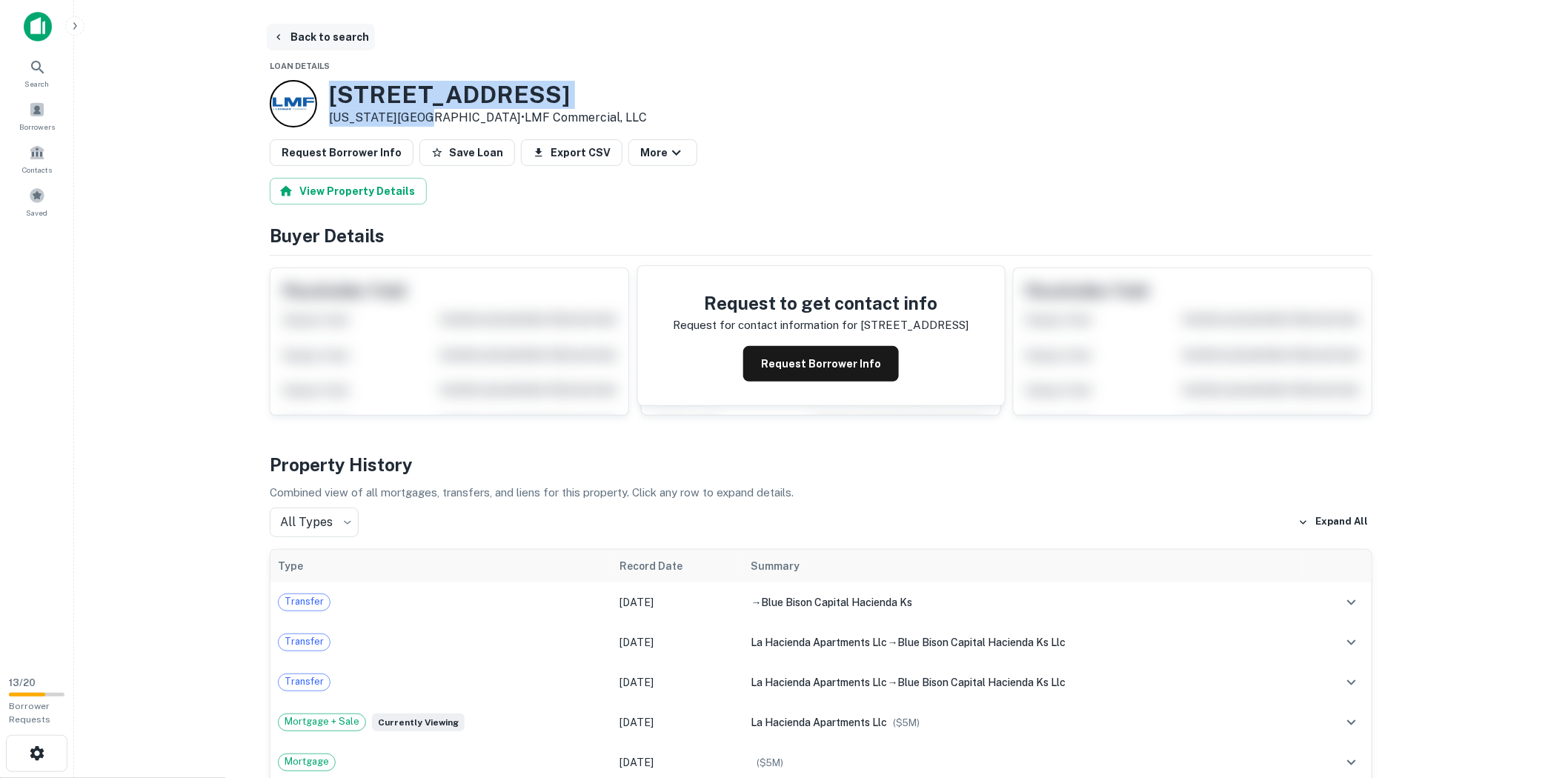
click at [297, 39] on button "Back to search" at bounding box center [321, 36] width 108 height 26
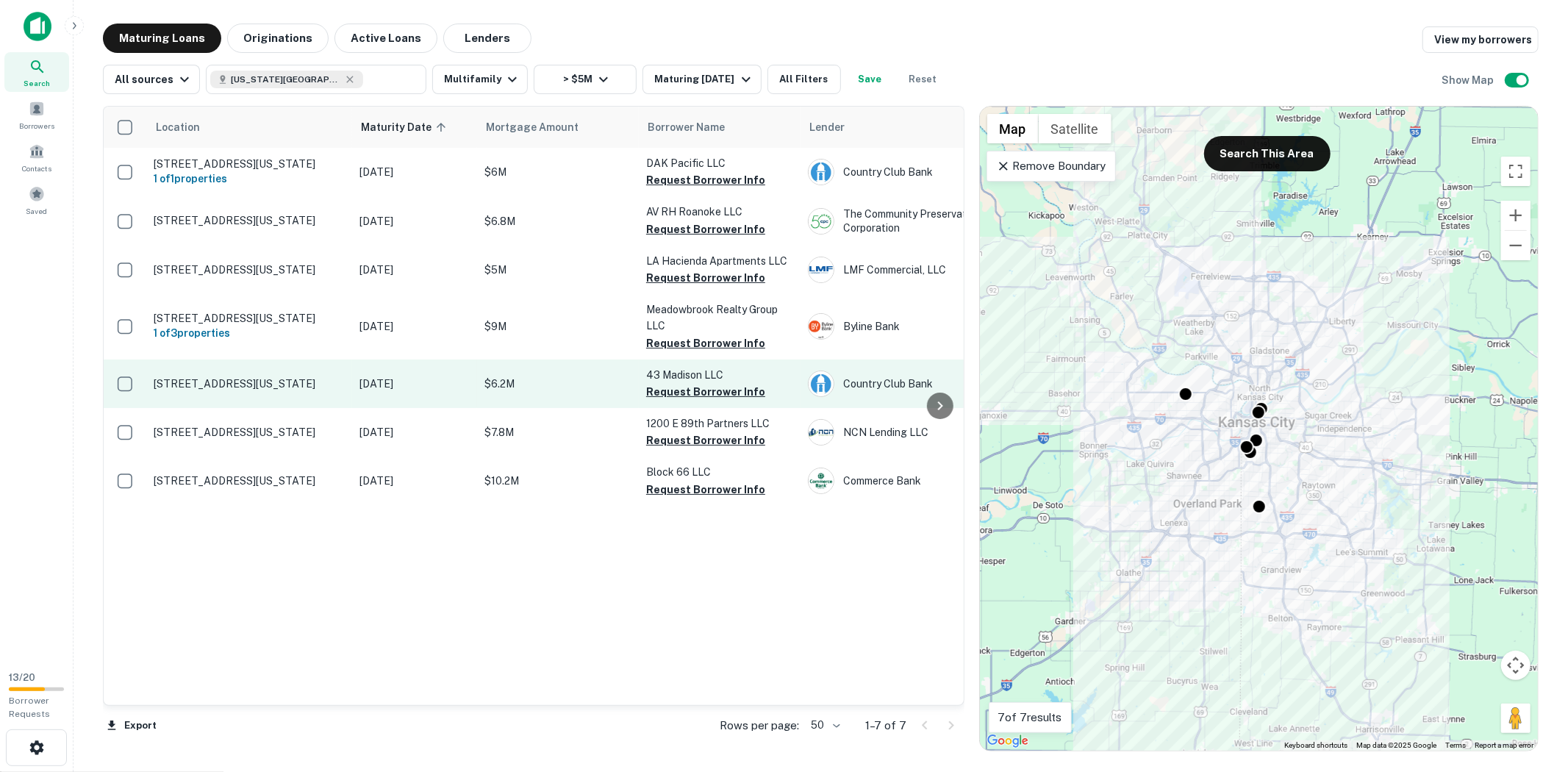
click at [356, 381] on td "Jul 29, 2026" at bounding box center [414, 384] width 125 height 49
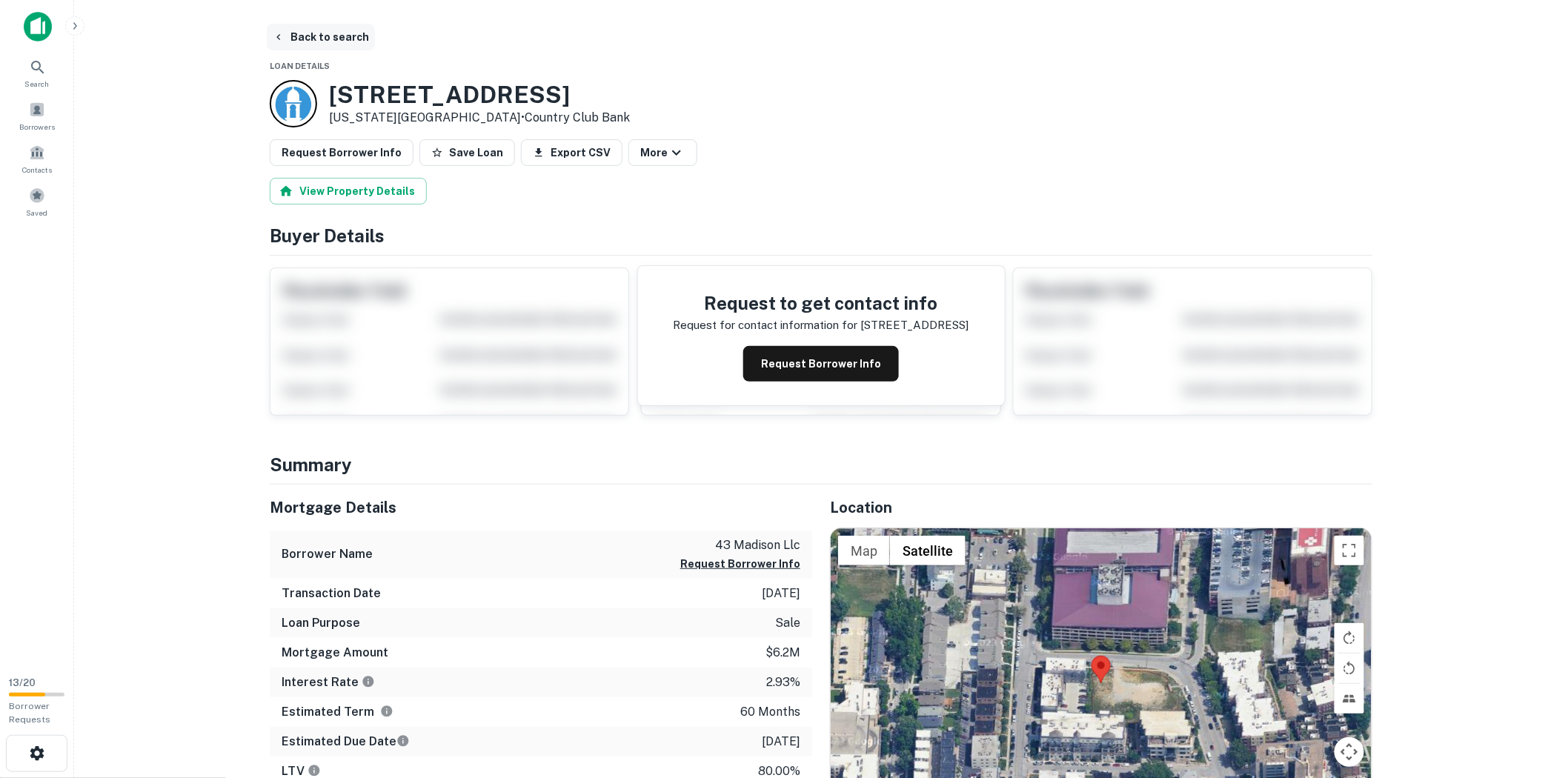
click at [300, 34] on button "Back to search" at bounding box center [321, 36] width 108 height 26
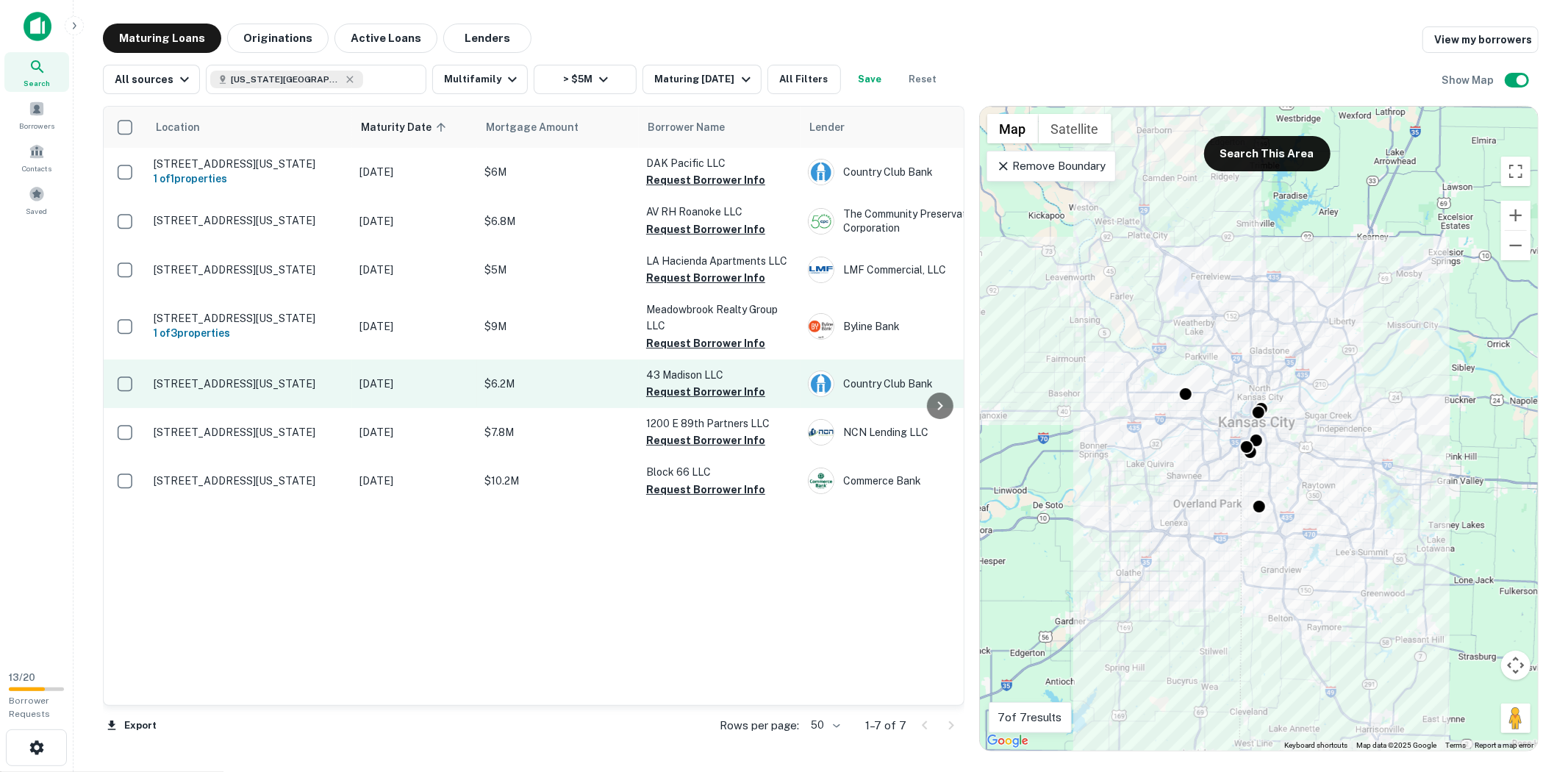
click at [332, 393] on td "307 W 45th St Kansas City, MO64111" at bounding box center [250, 384] width 206 height 49
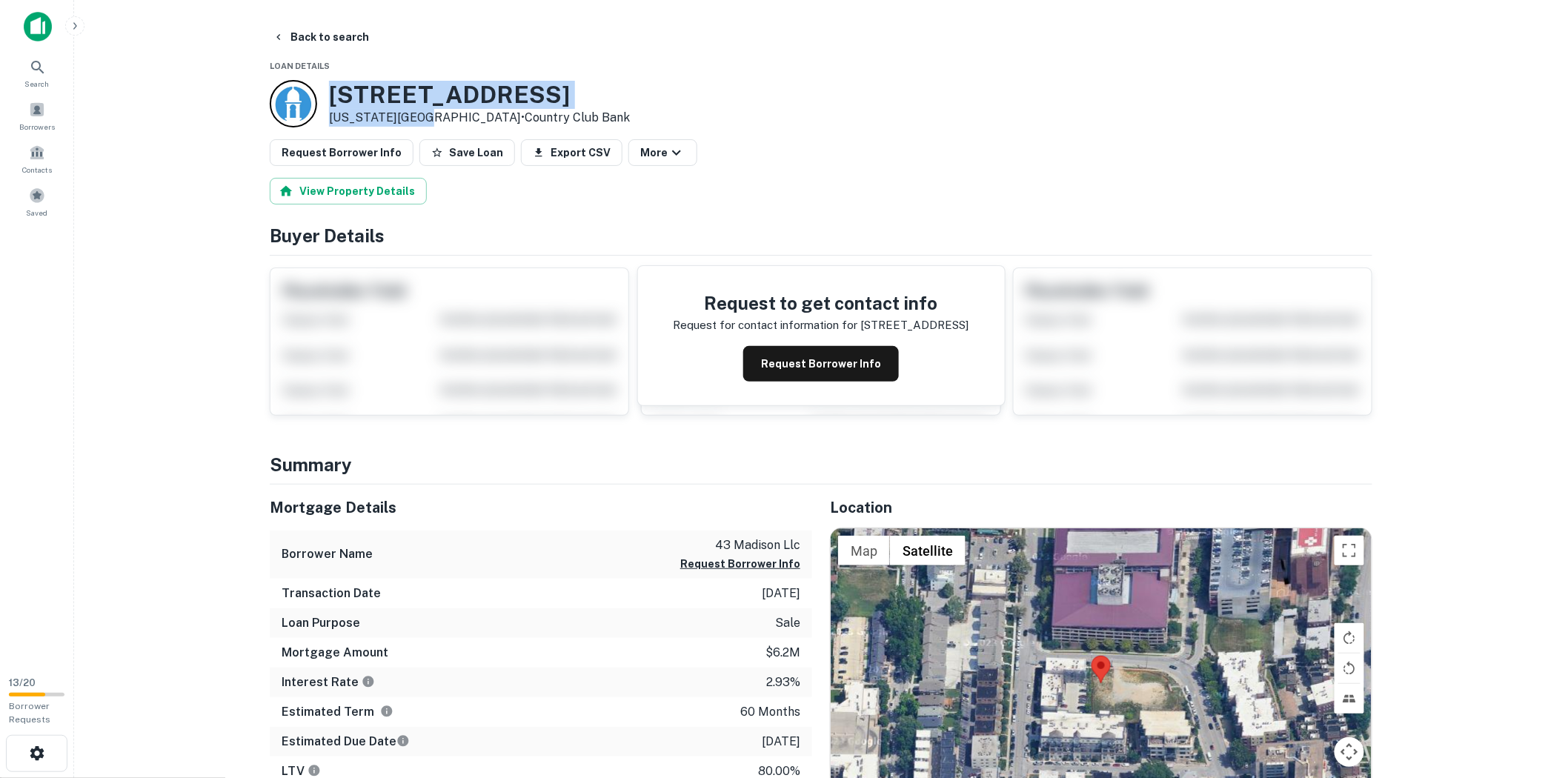
drag, startPoint x: 418, startPoint y: 113, endPoint x: 322, endPoint y: 85, distance: 100.0
click at [322, 85] on div "307 W 45TH ST Kansas City, MO64111 • Country Club Bank" at bounding box center [449, 104] width 360 height 47
copy div "307 W 45TH ST Kansas City, MO"
click at [294, 34] on button "Back to search" at bounding box center [321, 36] width 108 height 26
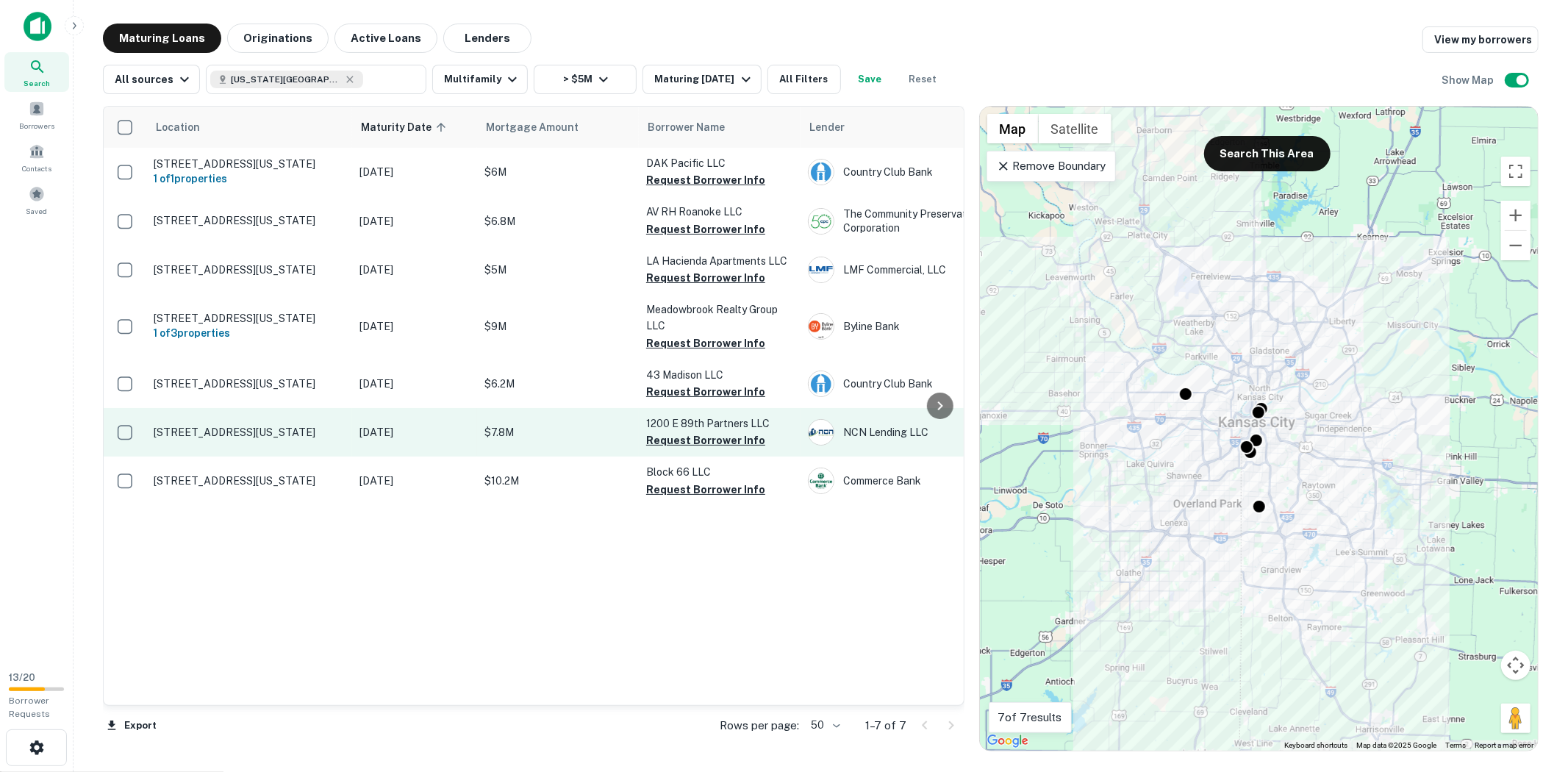
click at [536, 442] on td "$7.8M" at bounding box center [557, 433] width 162 height 49
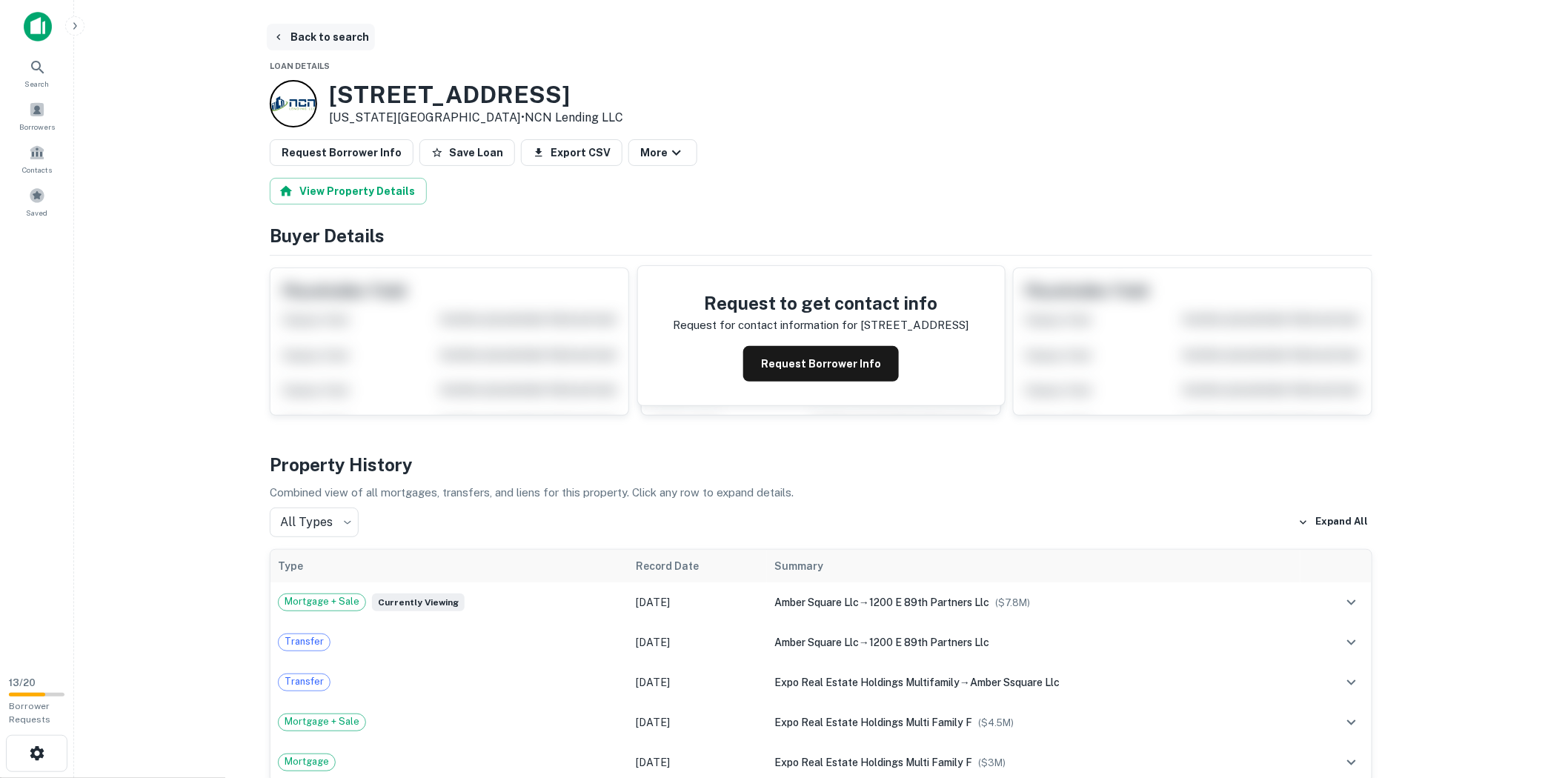
click at [289, 31] on button "Back to search" at bounding box center [321, 36] width 108 height 26
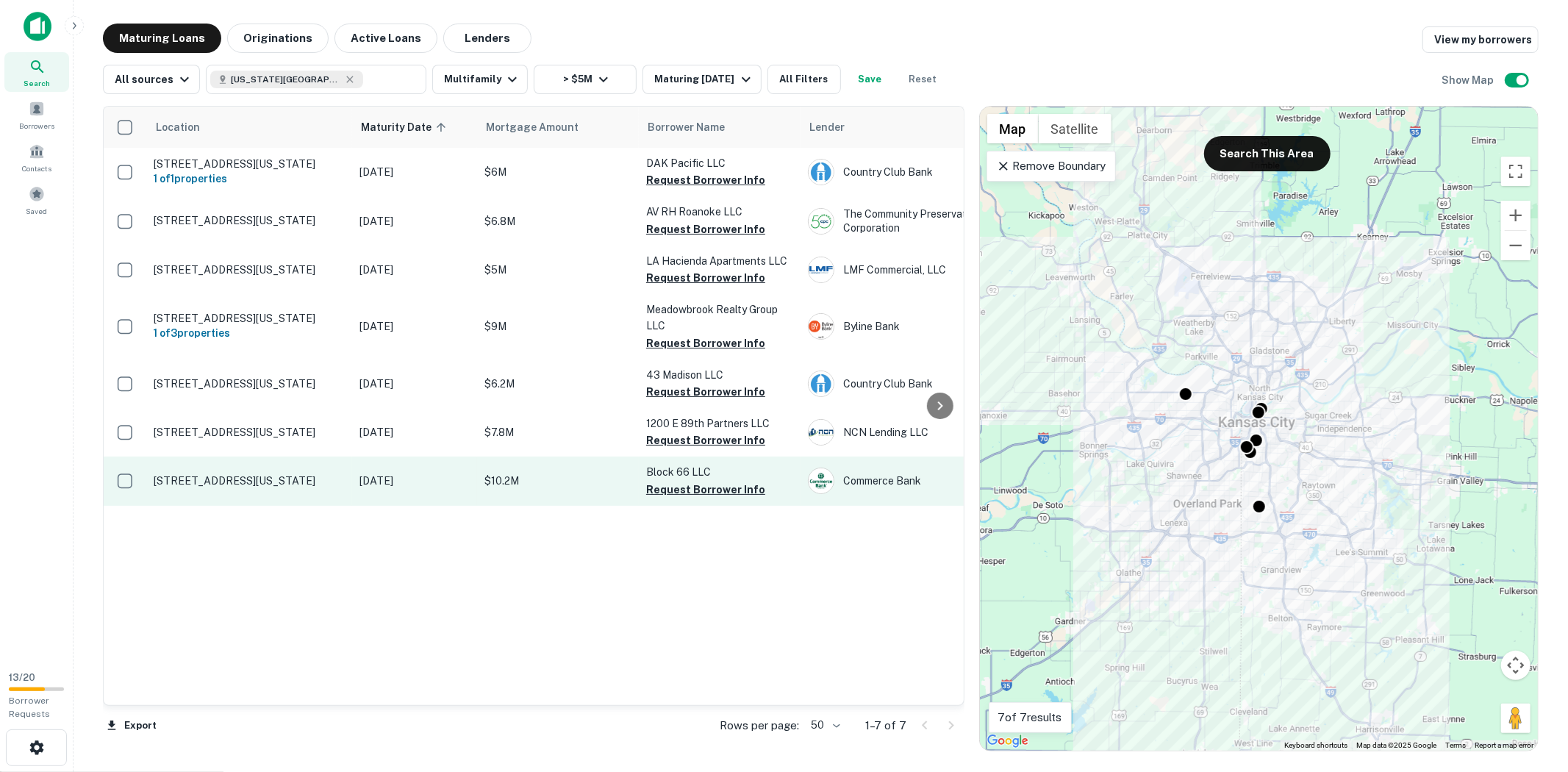
click at [561, 468] on td "$10.2M" at bounding box center [557, 481] width 162 height 49
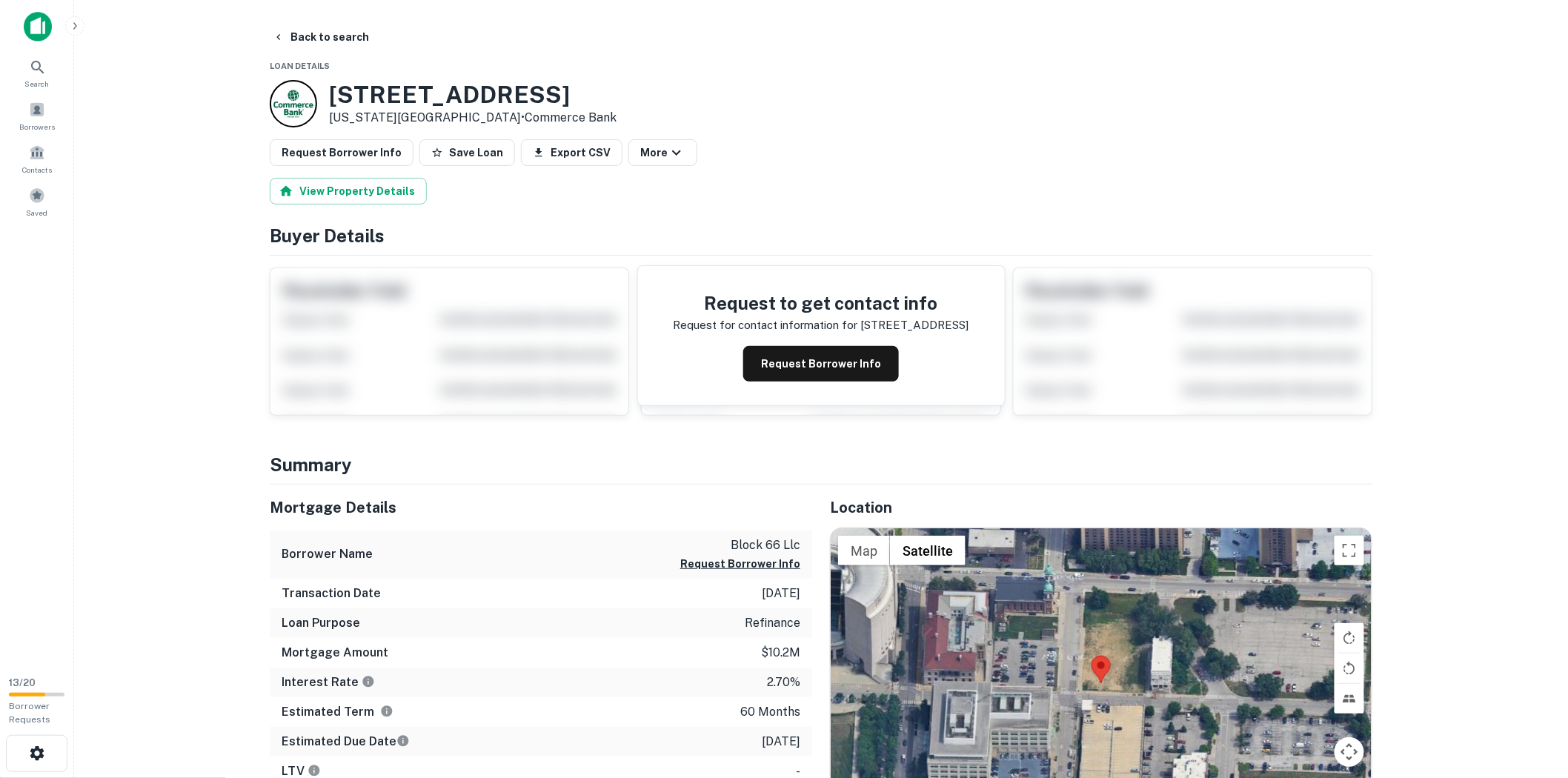
click at [279, 34] on icon "button" at bounding box center [278, 36] width 12 height 12
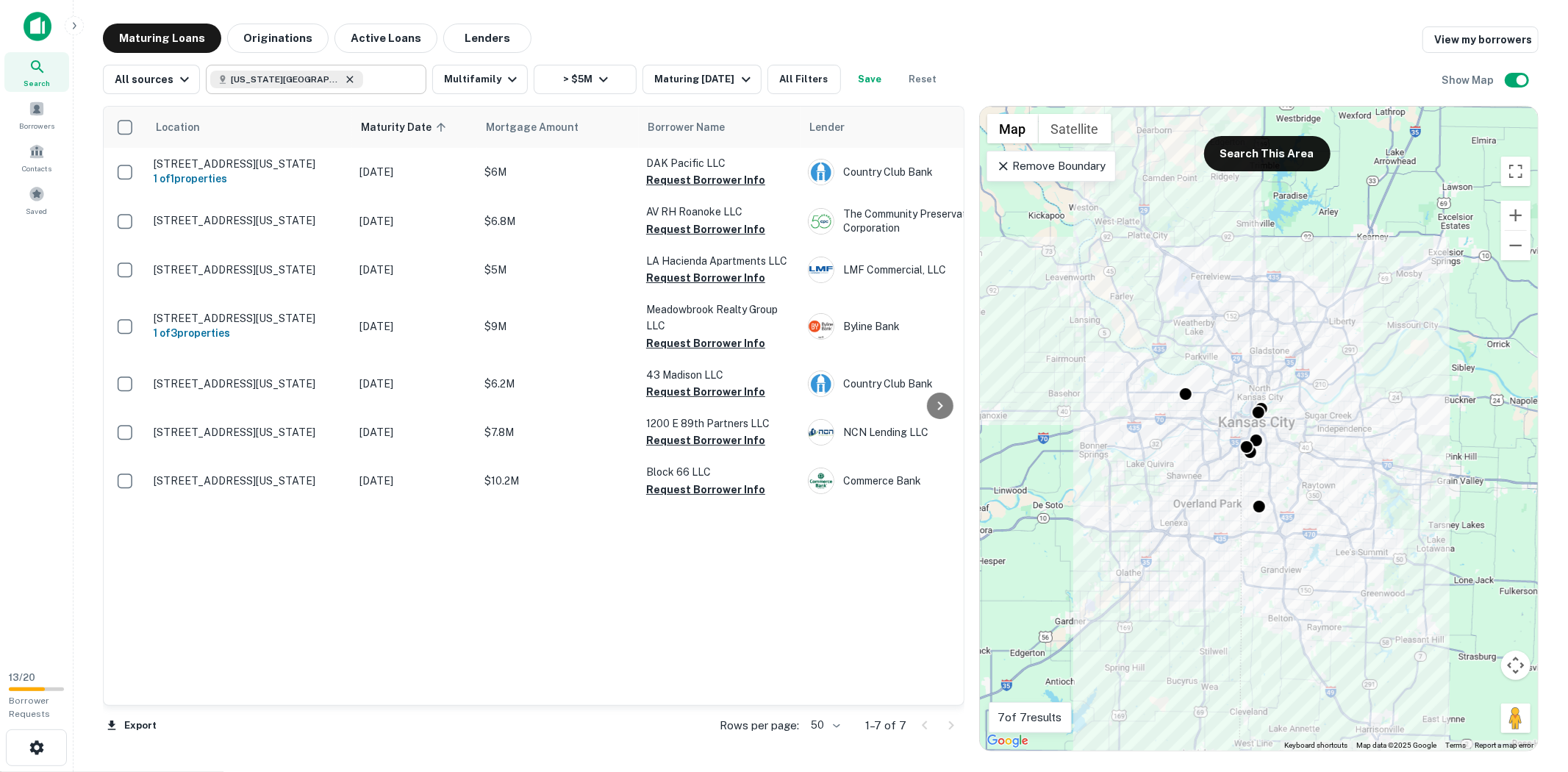
click at [344, 79] on icon at bounding box center [349, 79] width 12 height 12
type input "**********"
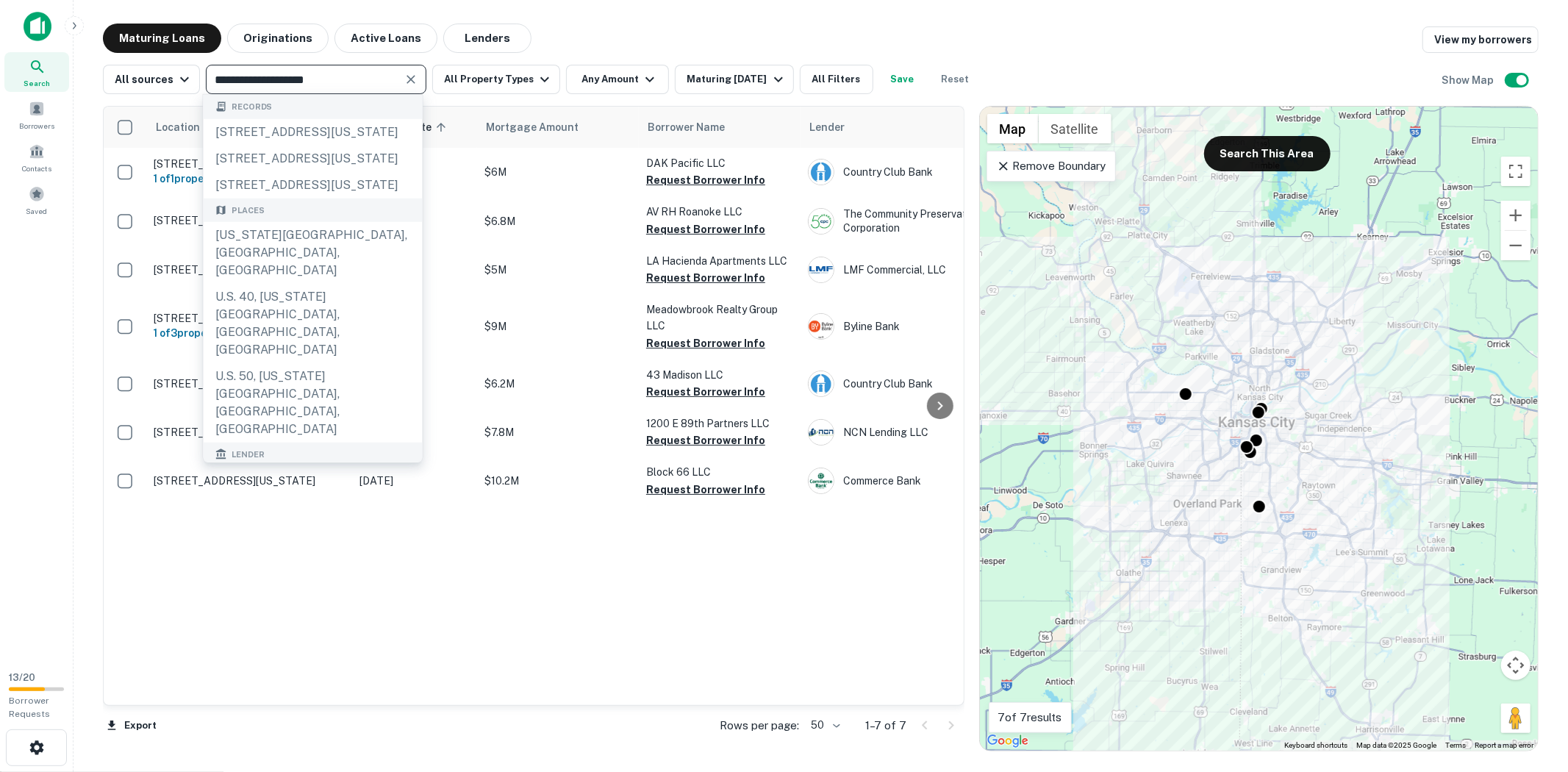
click at [413, 81] on icon "Clear" at bounding box center [411, 80] width 14 height 14
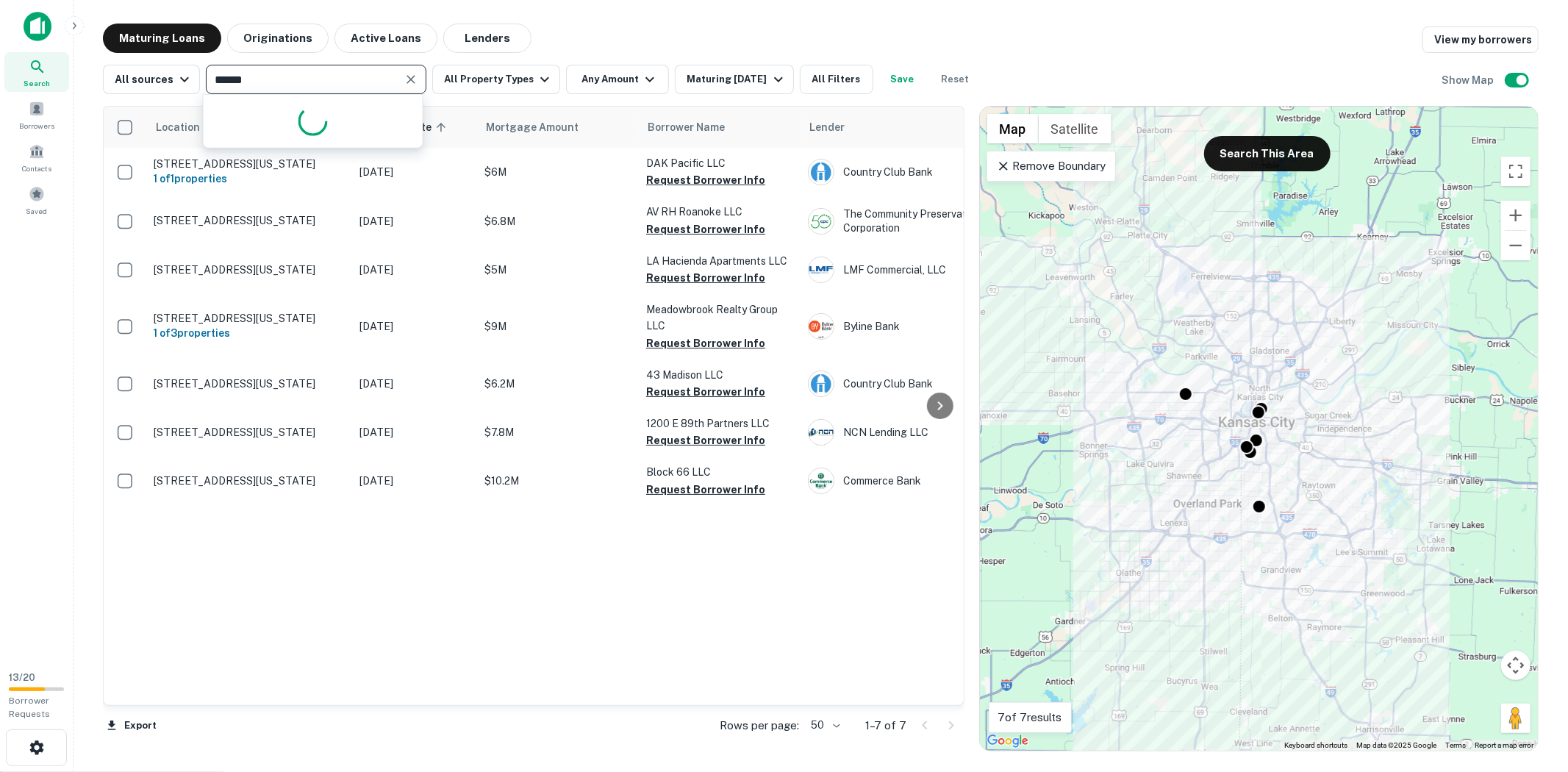
type input "*******"
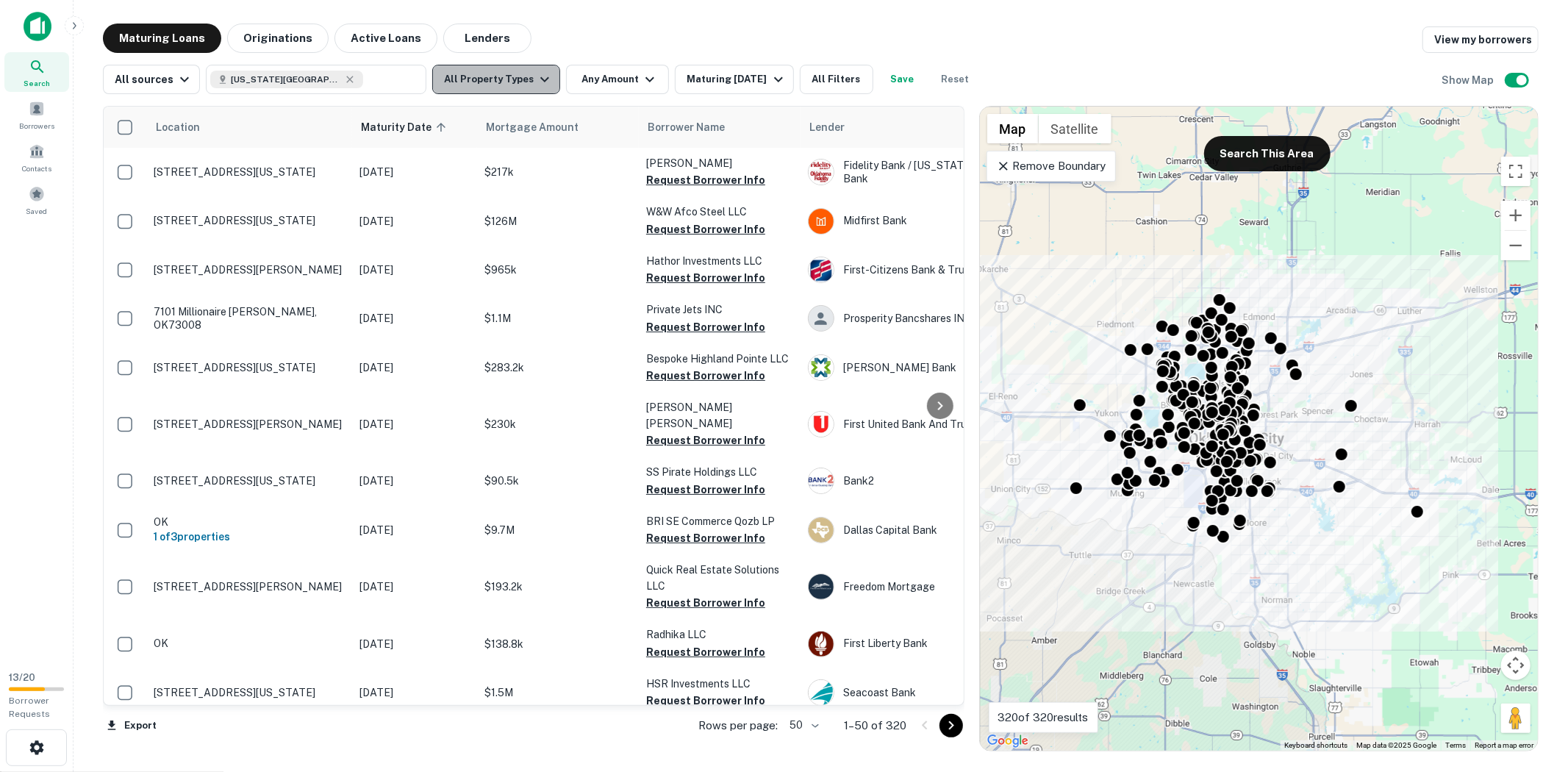
click at [512, 76] on button "All Property Types" at bounding box center [496, 80] width 128 height 30
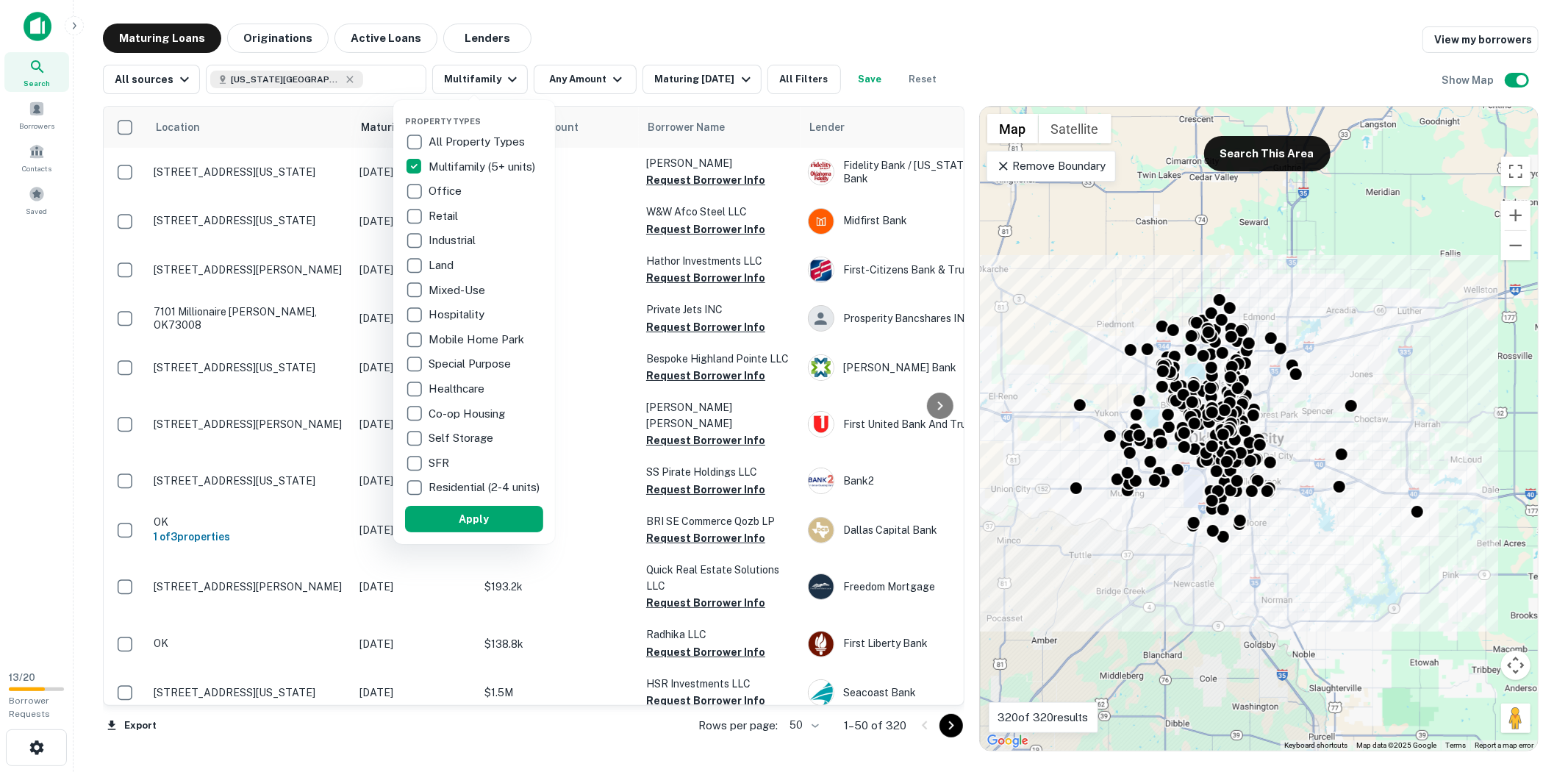
click at [700, 73] on div at bounding box center [784, 386] width 1568 height 772
click at [707, 77] on div at bounding box center [784, 386] width 1568 height 772
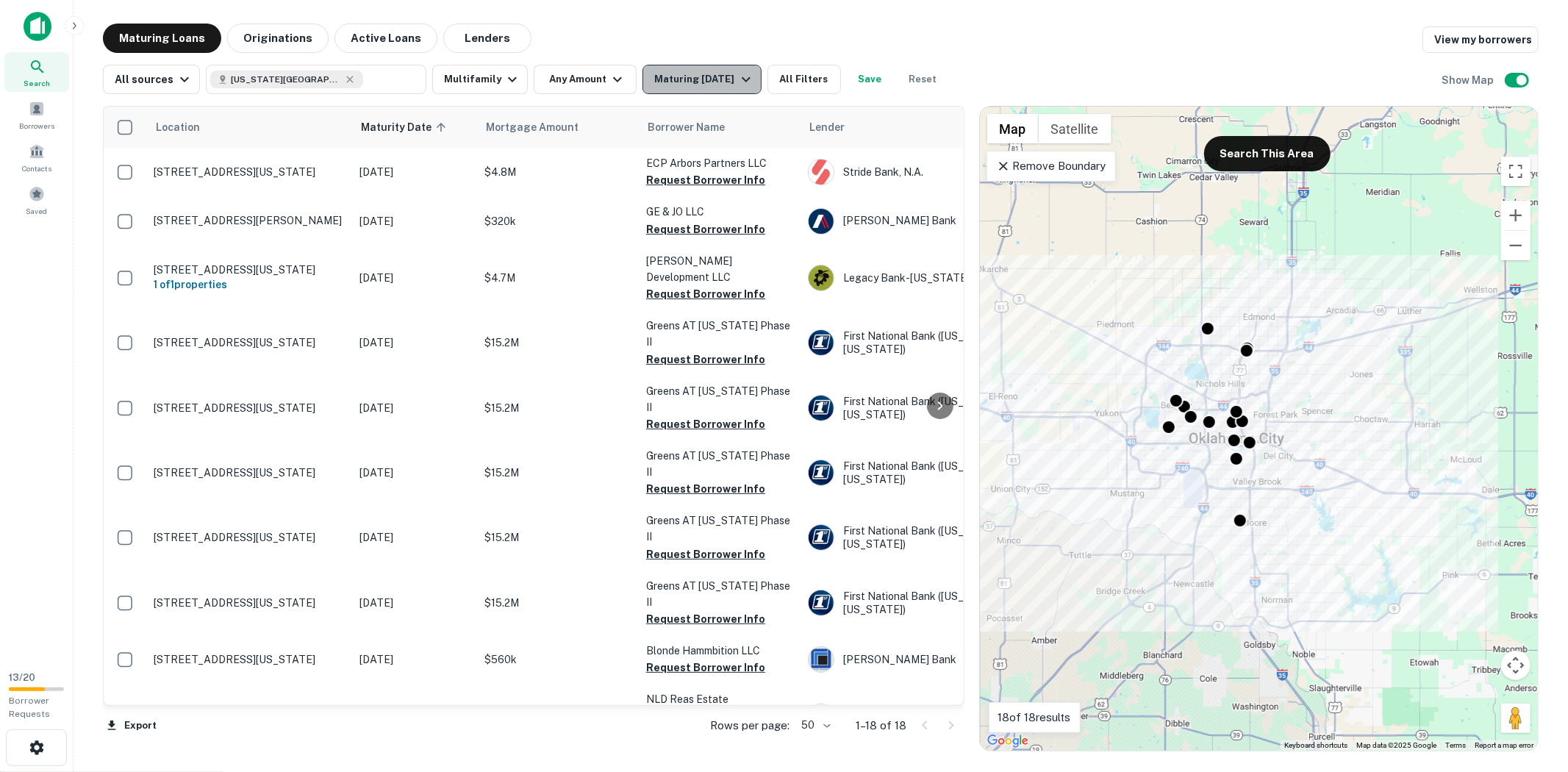
click at [740, 74] on div "Maturing [DATE]" at bounding box center [704, 80] width 100 height 18
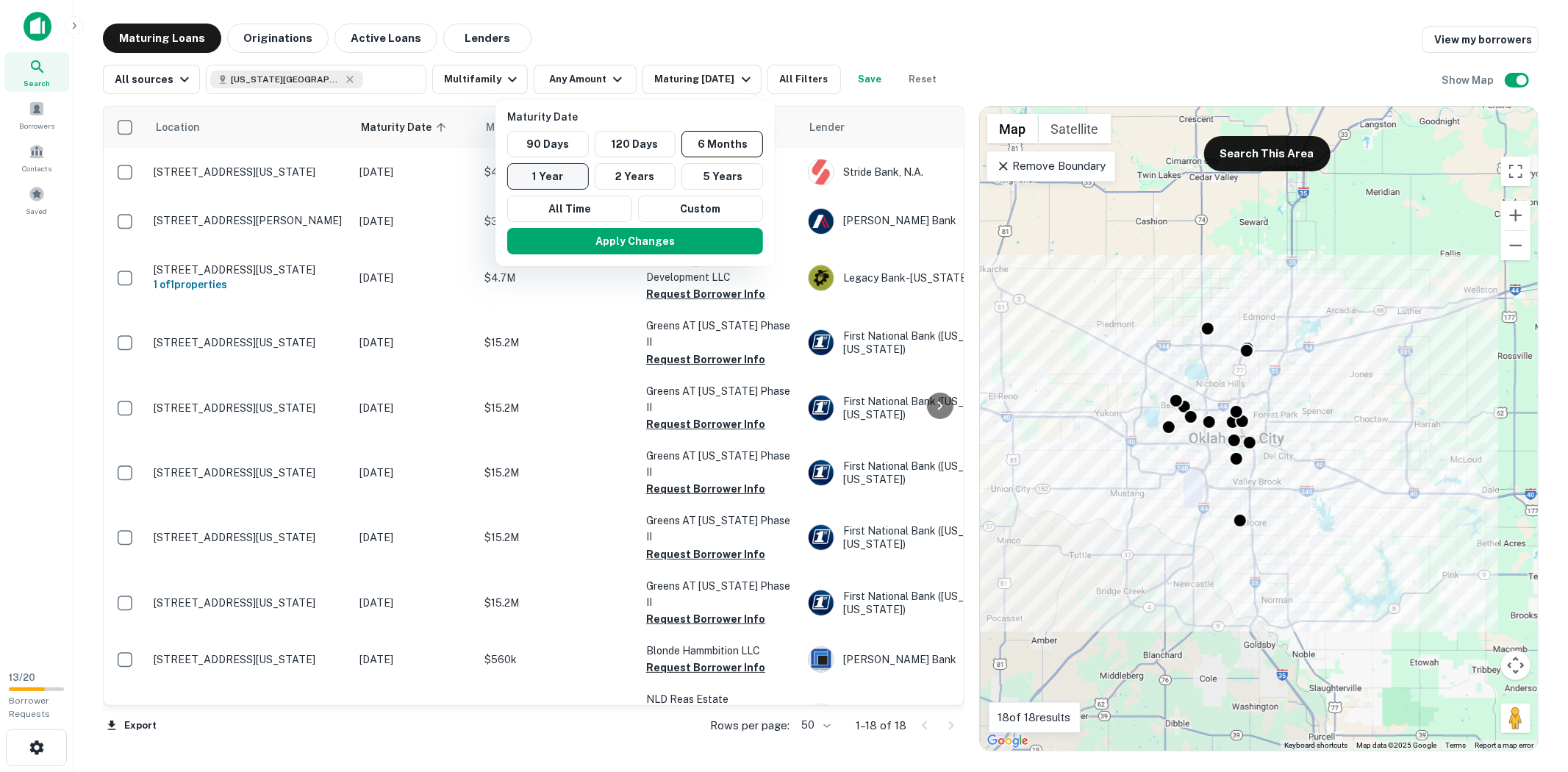
click at [572, 178] on button "1 Year" at bounding box center [548, 176] width 81 height 26
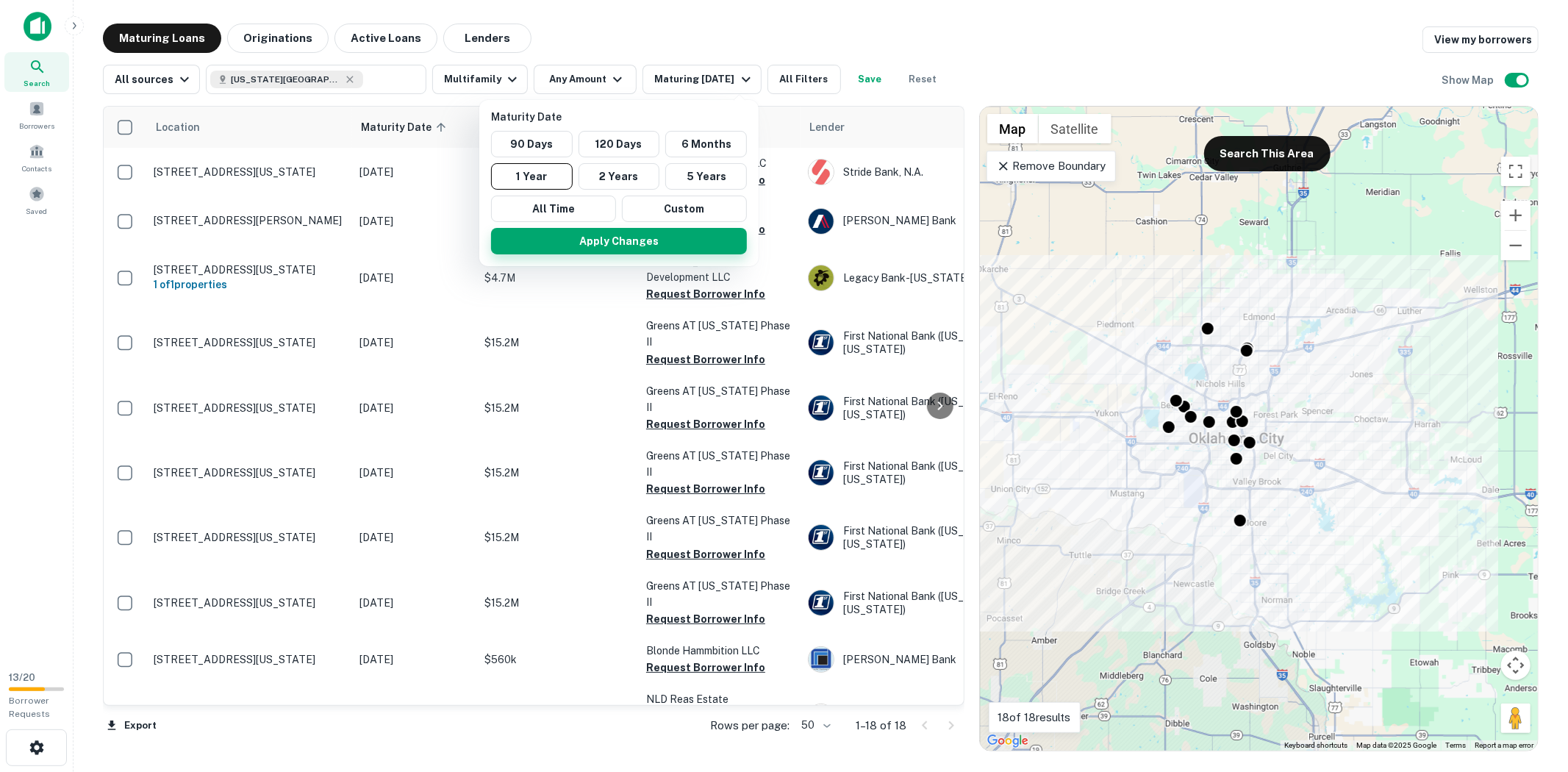
click at [721, 245] on button "Apply Changes" at bounding box center [619, 241] width 256 height 26
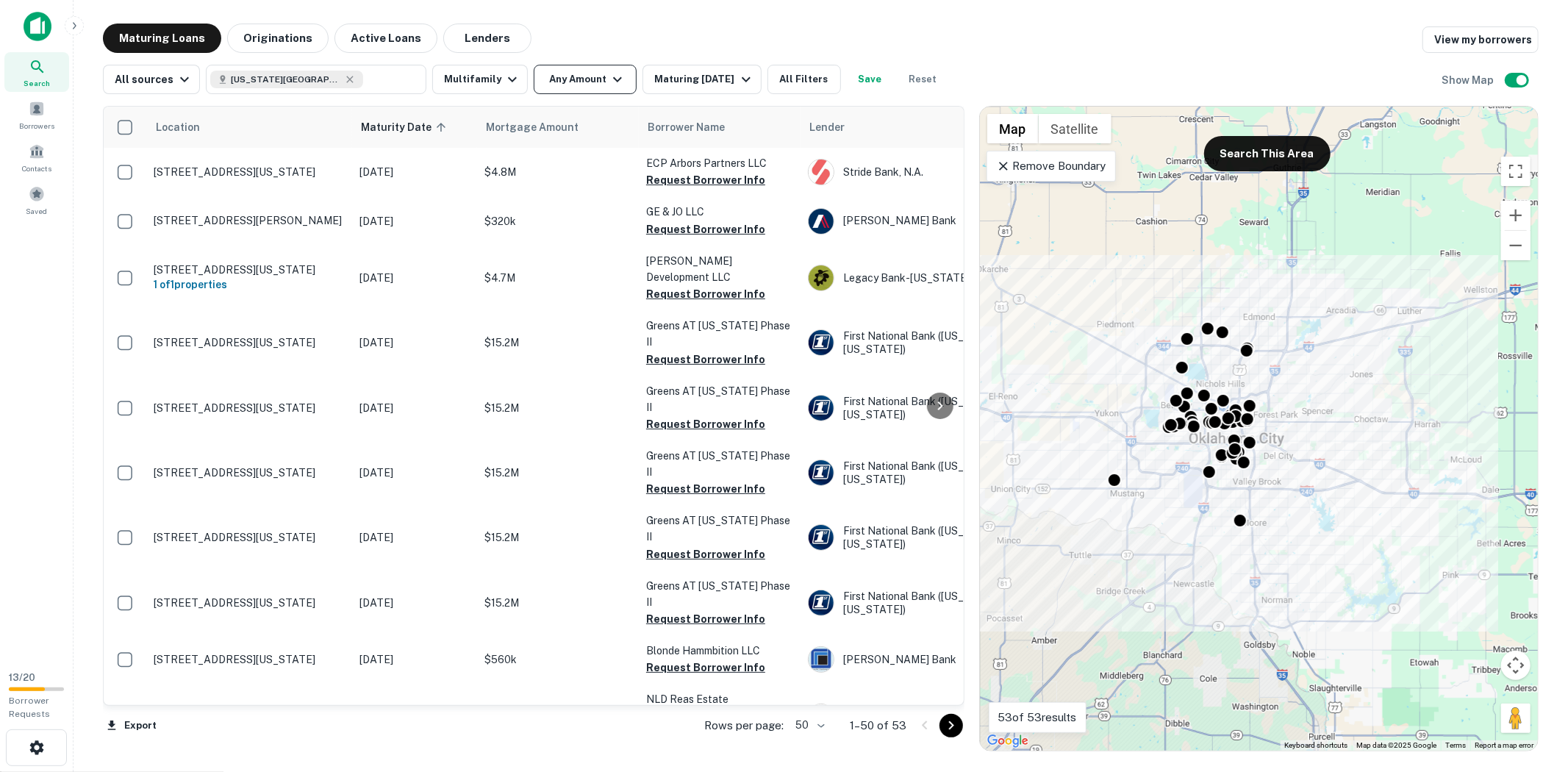
click at [592, 78] on button "Any Amount" at bounding box center [585, 80] width 103 height 30
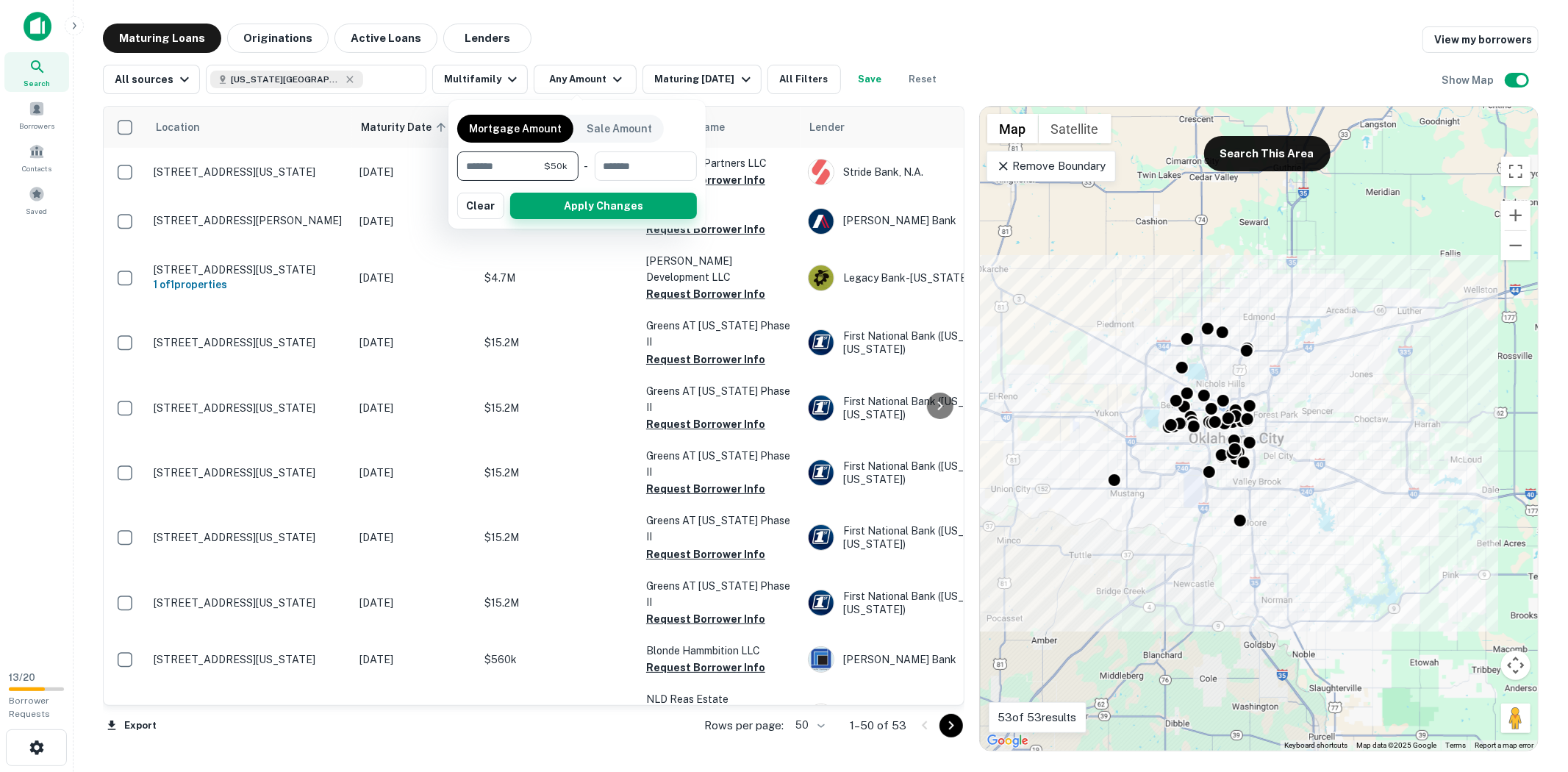
type input "*******"
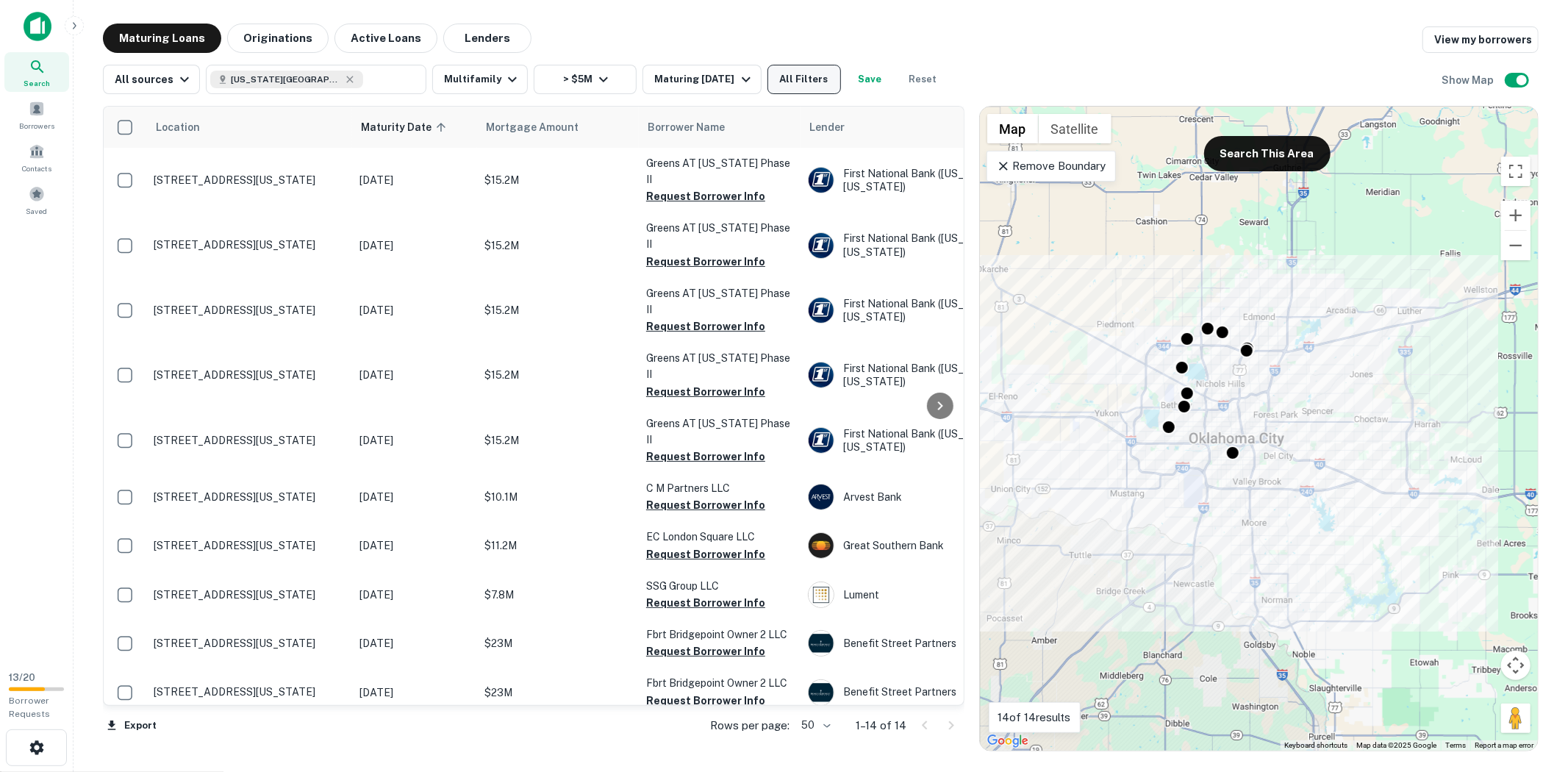
click at [809, 87] on button "All Filters" at bounding box center [803, 80] width 73 height 30
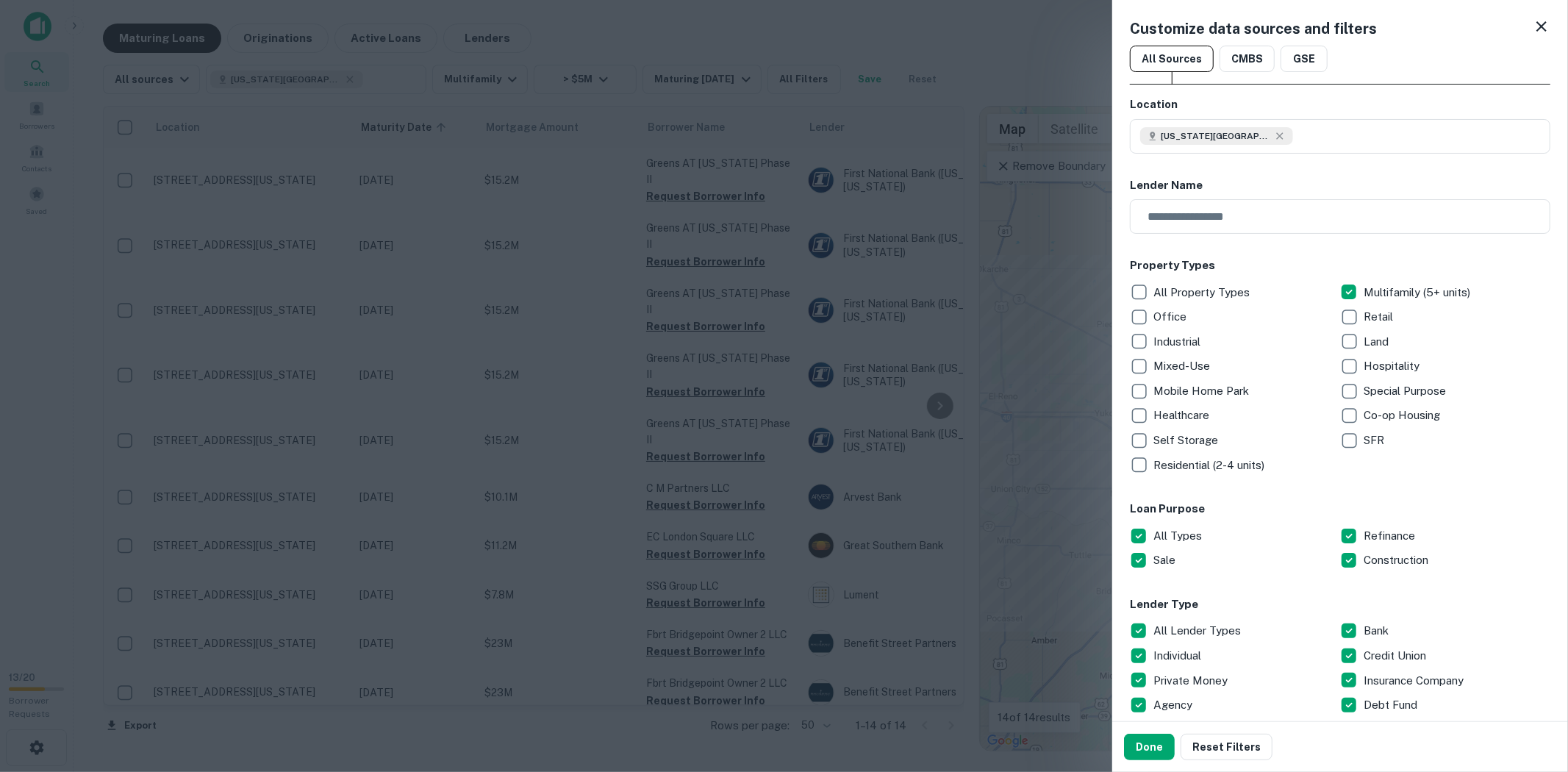
click at [1155, 709] on p "Agency" at bounding box center [1174, 706] width 42 height 18
click at [1156, 744] on button "Done" at bounding box center [1150, 747] width 51 height 26
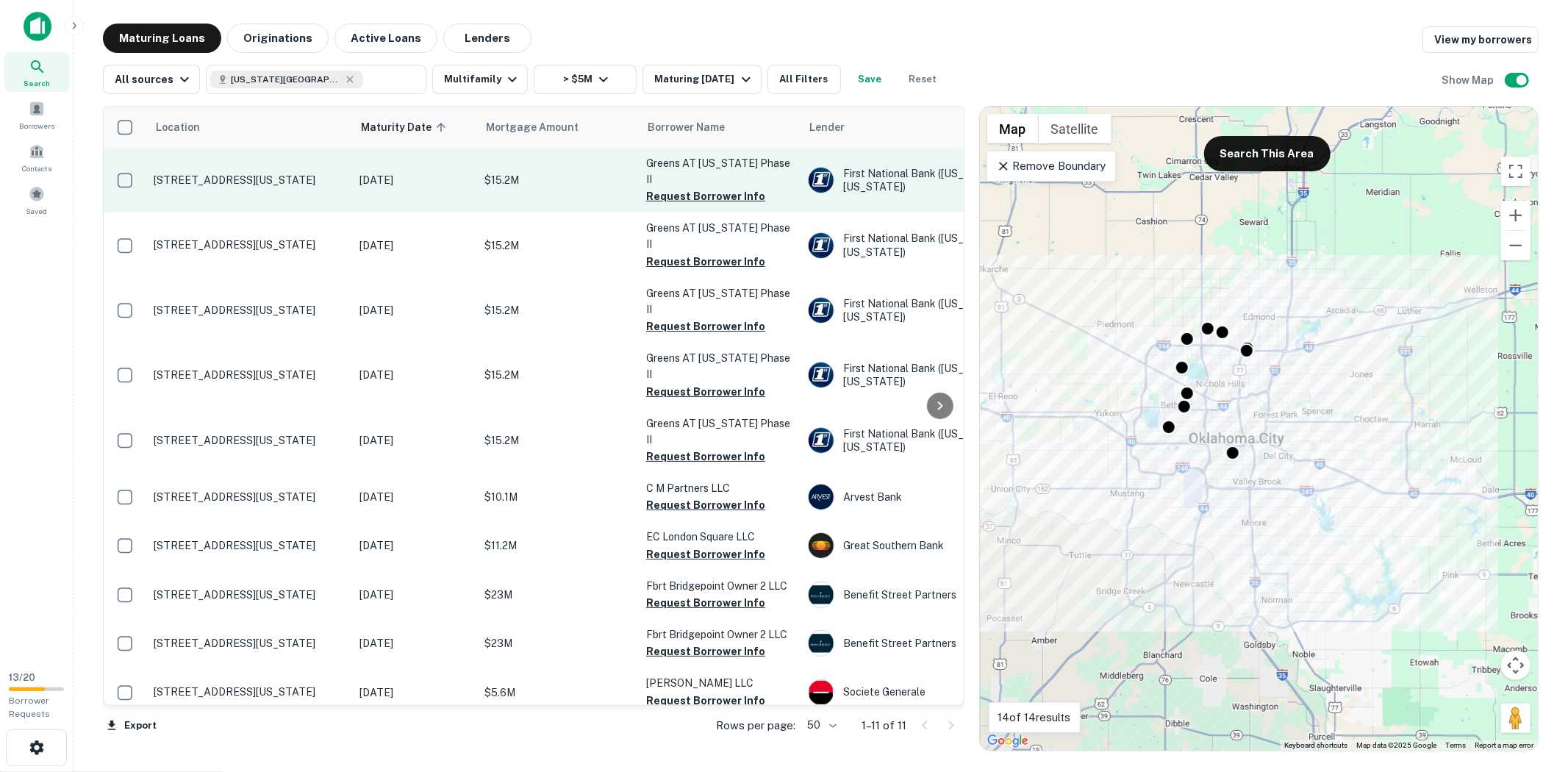
click at [579, 172] on p "$15.2M" at bounding box center [558, 180] width 147 height 16
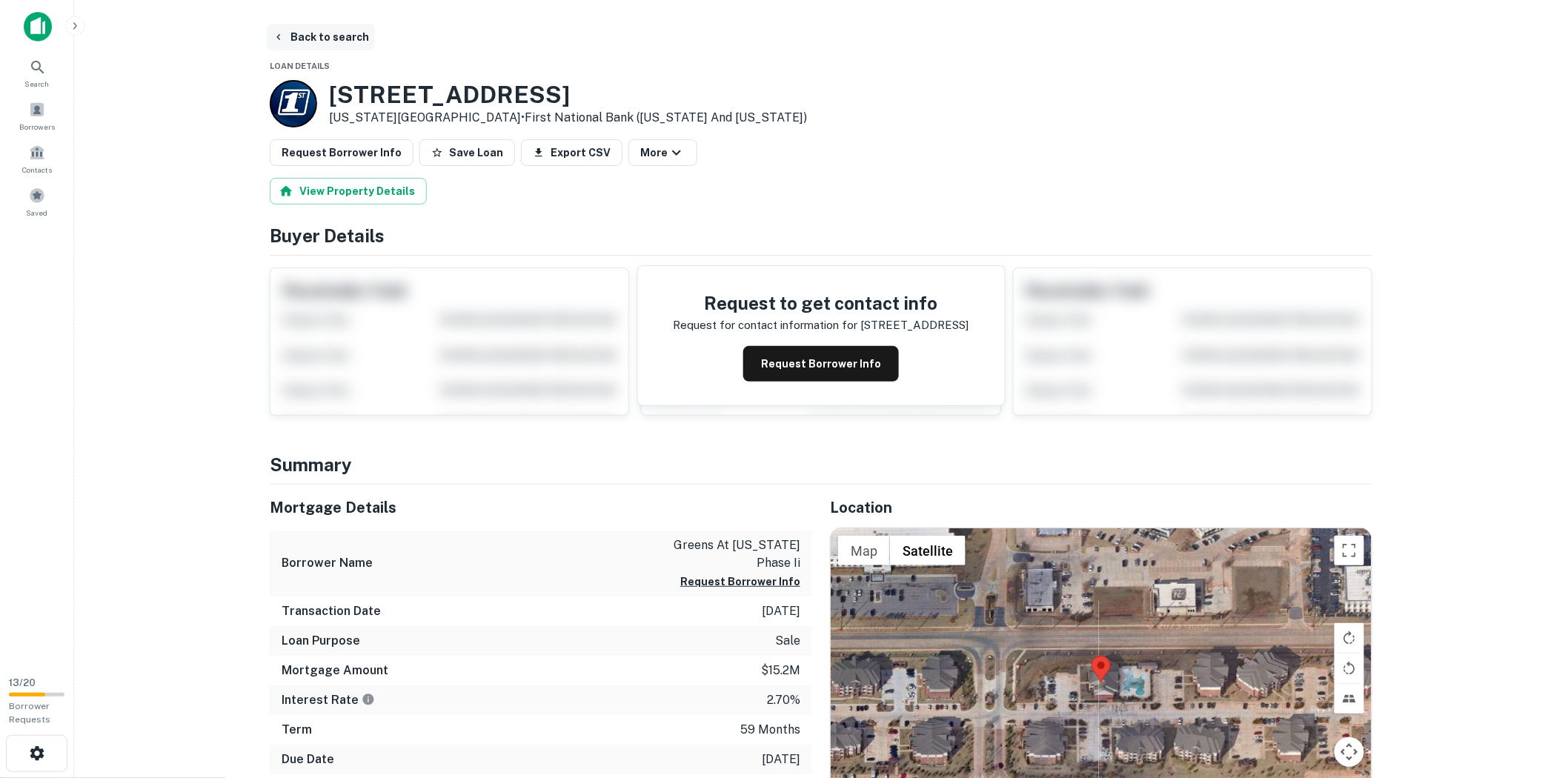
click at [326, 38] on button "Back to search" at bounding box center [321, 36] width 108 height 26
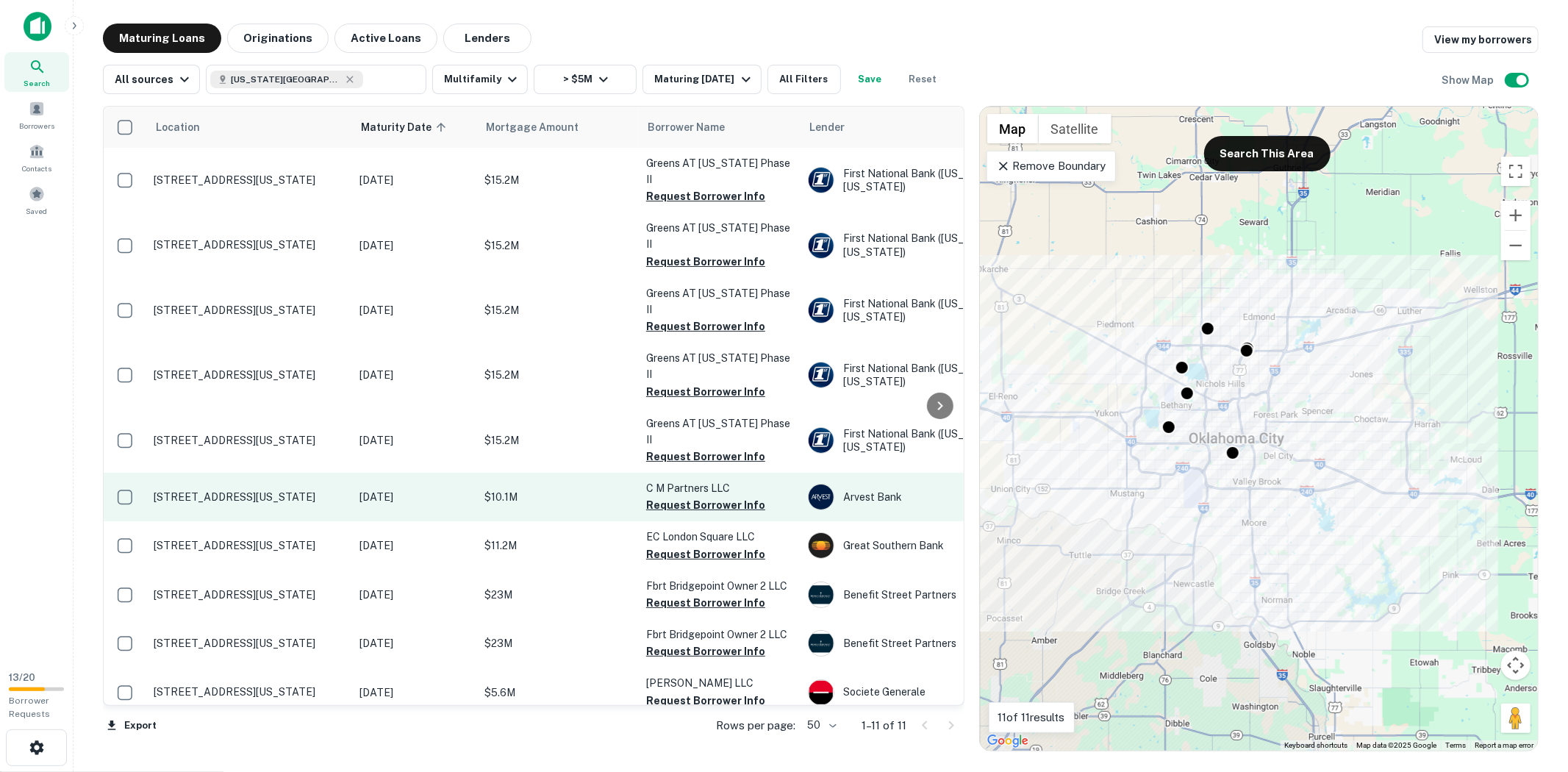
click at [547, 489] on p "$10.1M" at bounding box center [558, 497] width 147 height 16
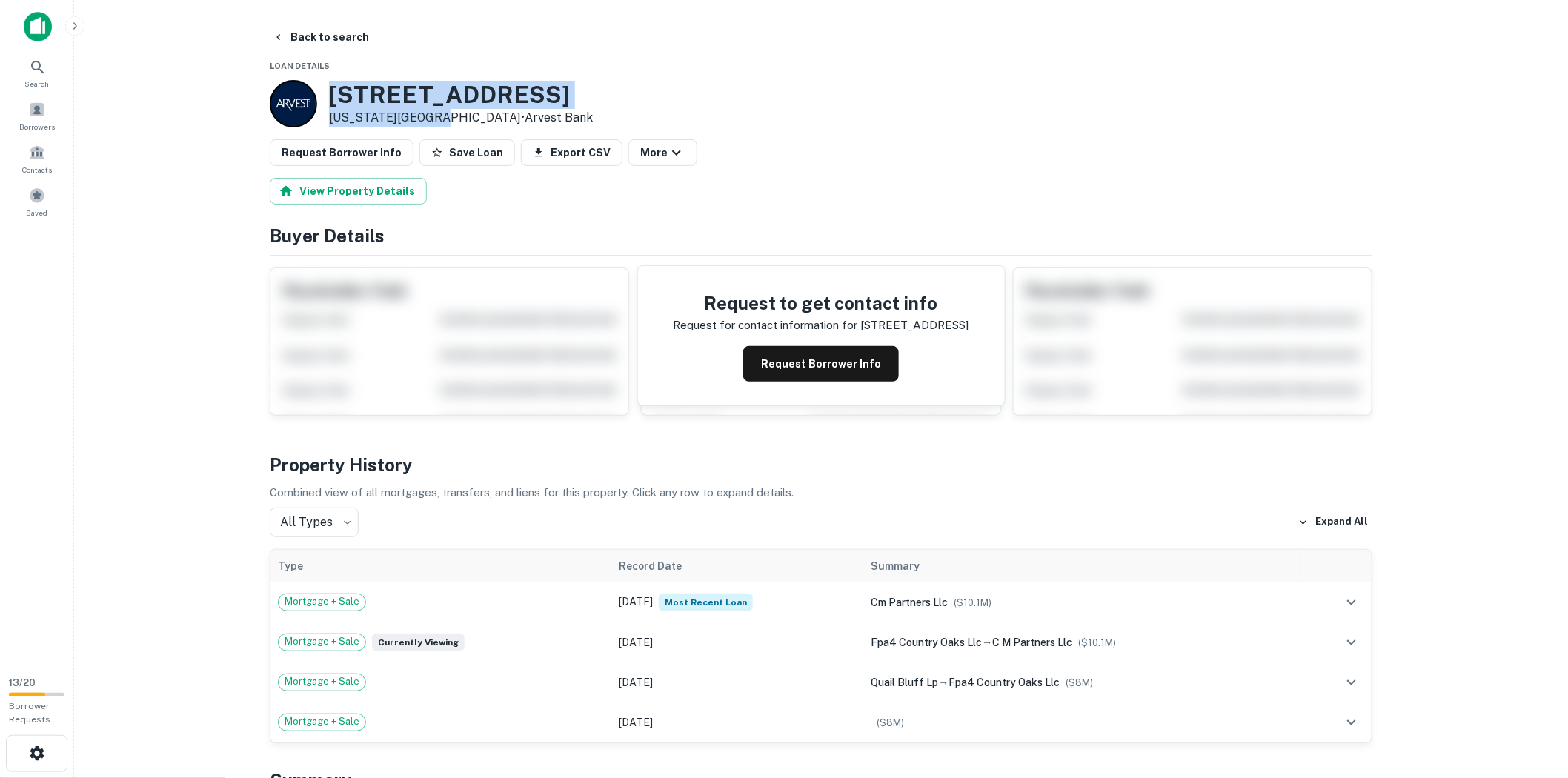
drag, startPoint x: 433, startPoint y: 116, endPoint x: 323, endPoint y: 83, distance: 114.8
click at [323, 83] on div "[STREET_ADDRESS][US_STATE] • Arvest Bank" at bounding box center [431, 104] width 323 height 47
copy div "[STREET_ADDRESS][US_STATE]"
click at [337, 30] on button "Back to search" at bounding box center [321, 36] width 108 height 26
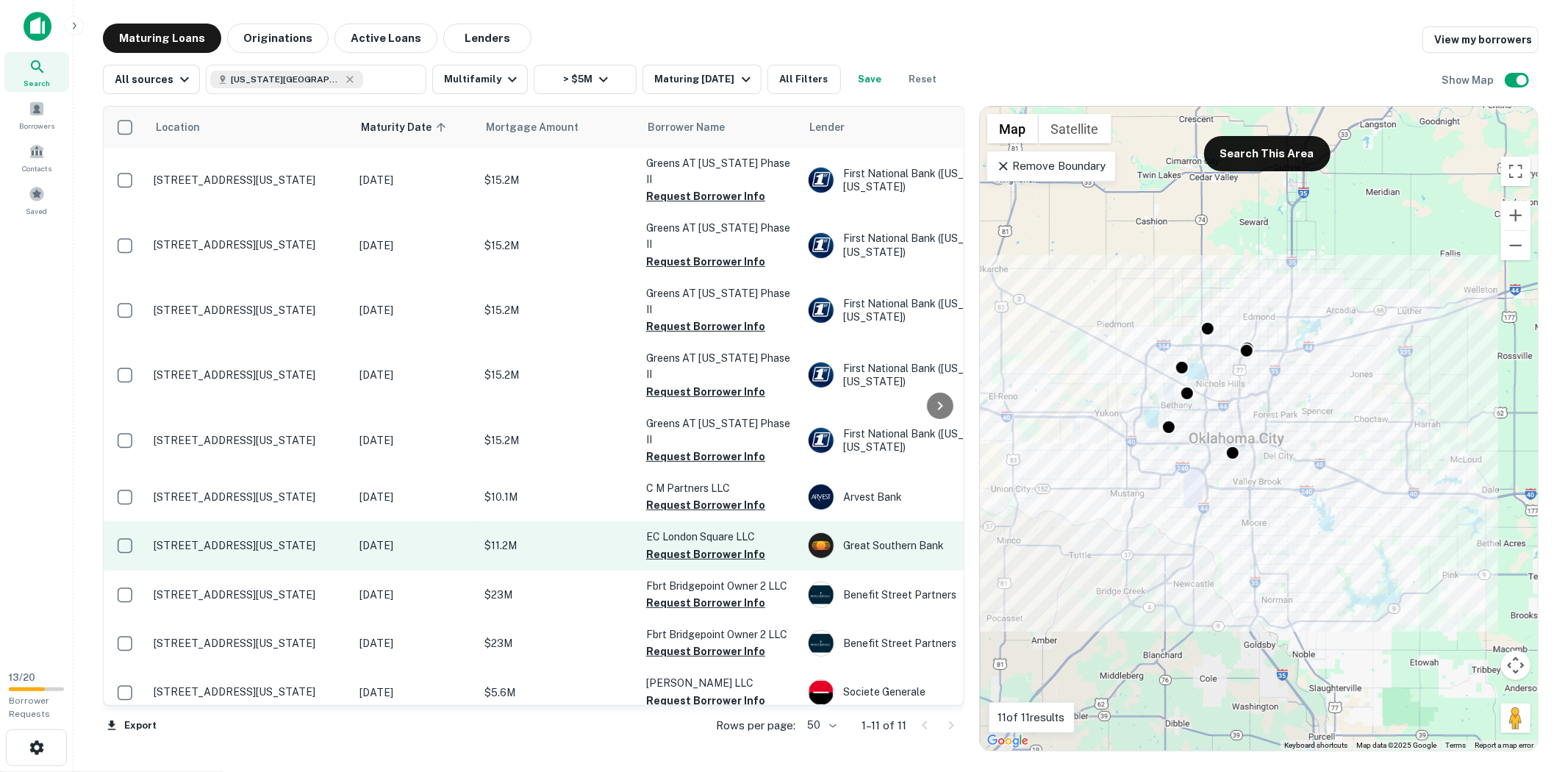
click at [445, 538] on p "[DATE]" at bounding box center [414, 546] width 110 height 16
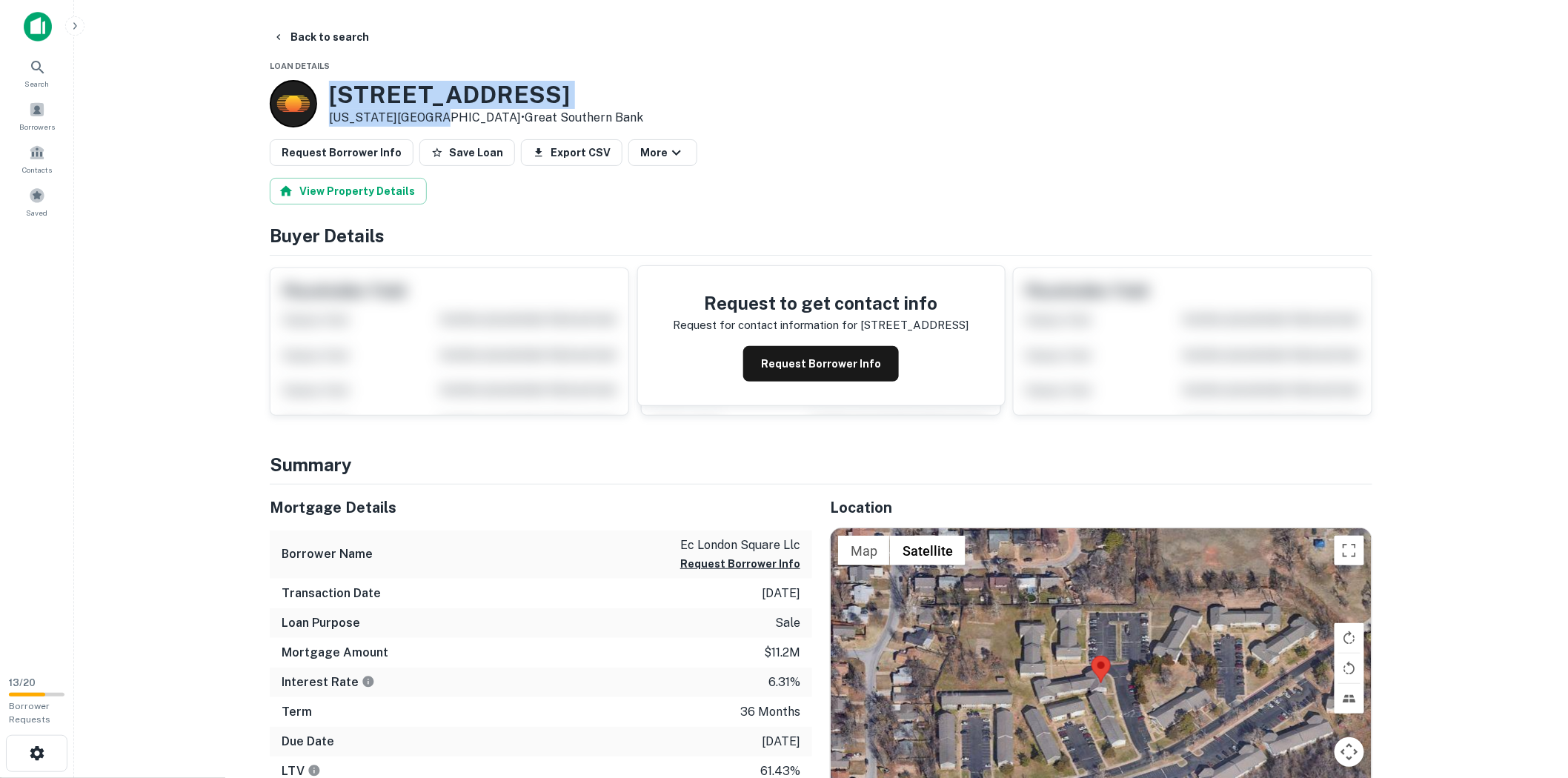
drag, startPoint x: 433, startPoint y: 112, endPoint x: 297, endPoint y: 86, distance: 138.5
click at [297, 86] on div "[STREET_ADDRESS][US_STATE] • Great Southern Bank" at bounding box center [457, 104] width 374 height 47
copy div "[STREET_ADDRESS][US_STATE]"
click at [315, 40] on button "Back to search" at bounding box center [321, 36] width 108 height 26
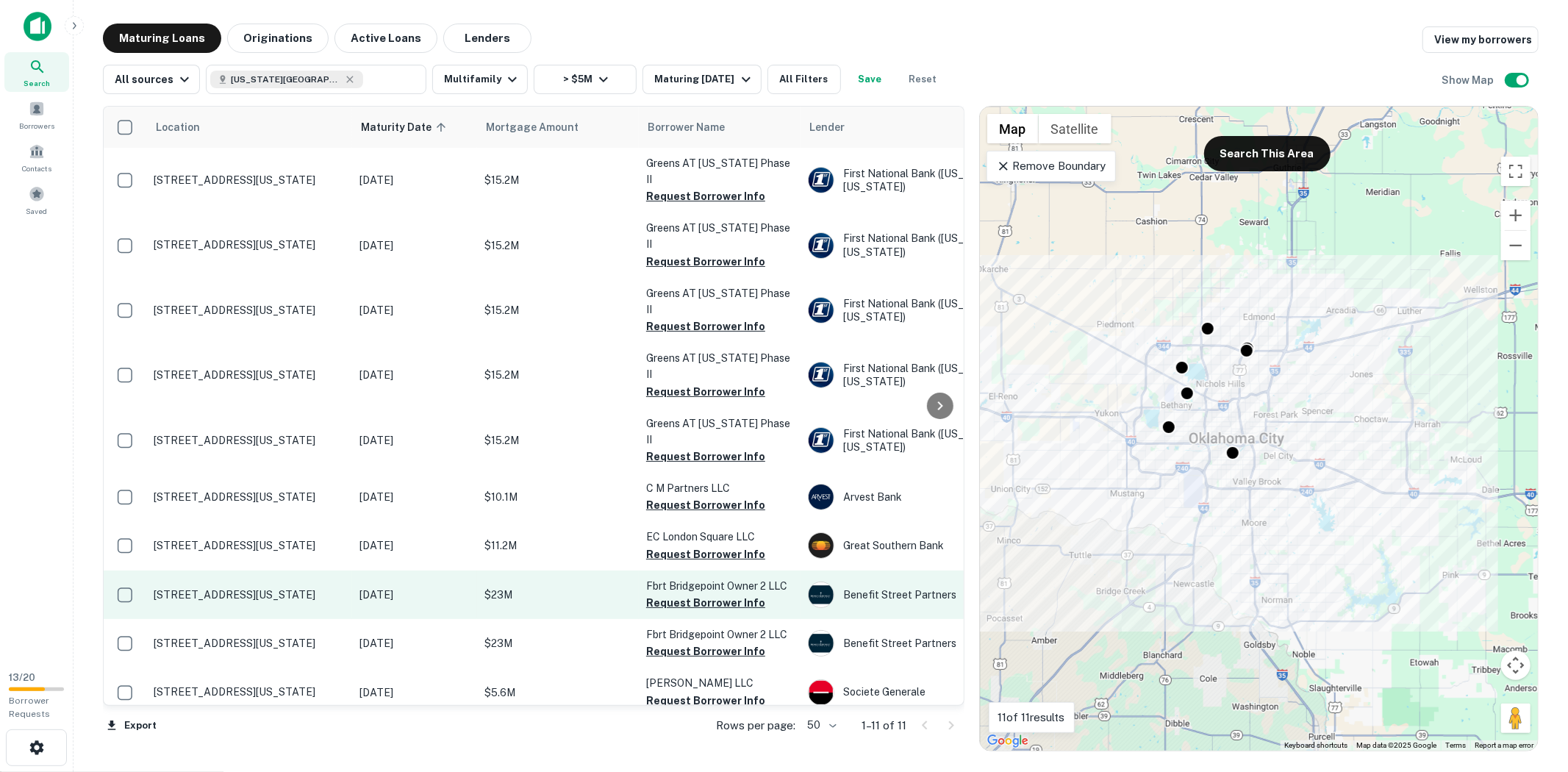
click at [545, 571] on td "$23M" at bounding box center [557, 596] width 162 height 49
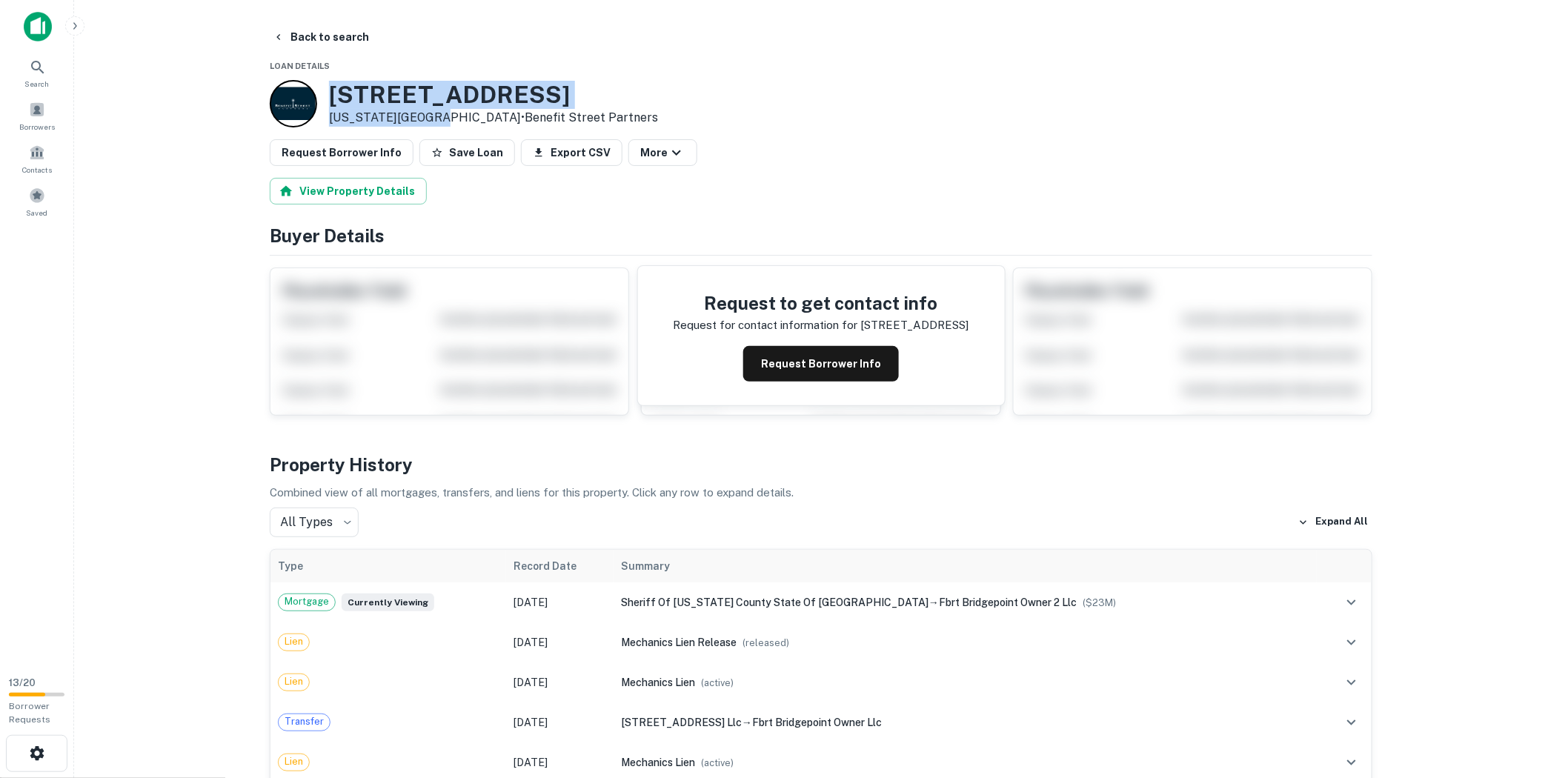
drag, startPoint x: 430, startPoint y: 117, endPoint x: 315, endPoint y: 88, distance: 118.6
click at [315, 88] on div "[STREET_ADDRESS][US_STATE] • Benefit Street Partners" at bounding box center [464, 104] width 388 height 47
copy div "[STREET_ADDRESS][US_STATE]"
drag, startPoint x: 382, startPoint y: 106, endPoint x: 307, endPoint y: 84, distance: 78.2
click at [307, 84] on div "[STREET_ADDRESS][US_STATE] • Benefit Street Partners" at bounding box center [464, 104] width 388 height 47
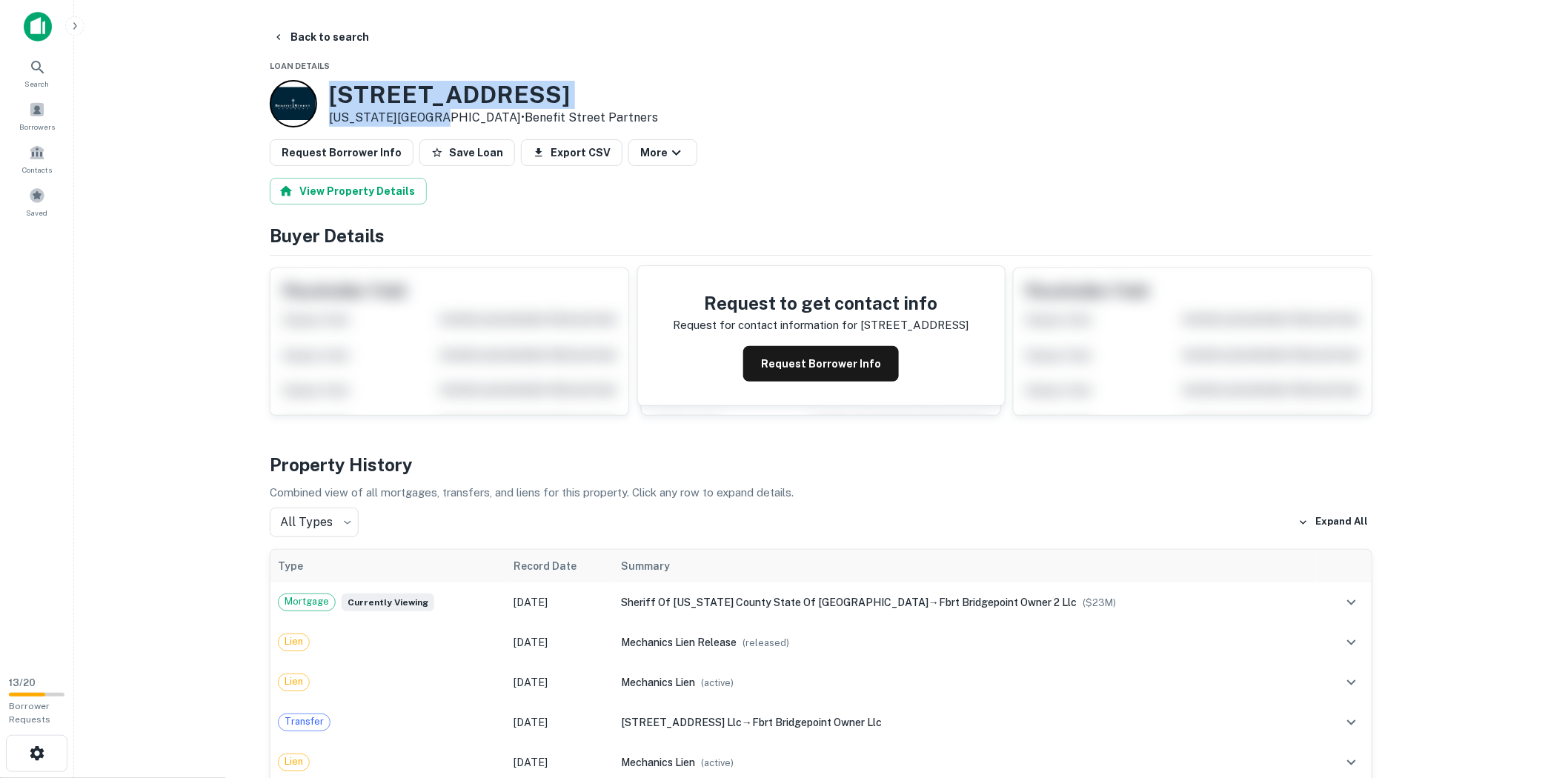
copy div "[STREET_ADDRESS][US_STATE]"
click at [311, 36] on button "Back to search" at bounding box center [321, 36] width 108 height 26
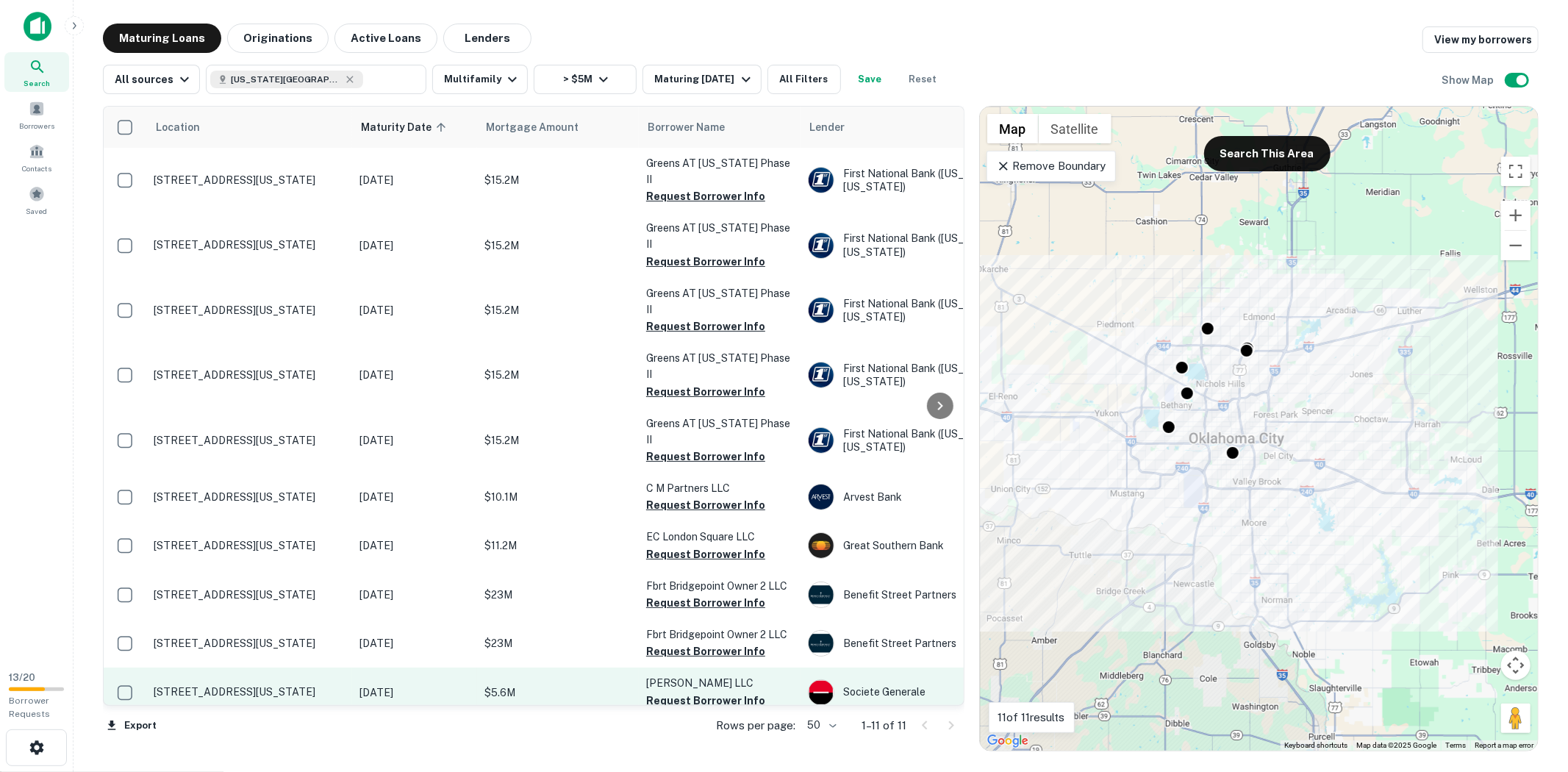
click at [548, 668] on td "$5.6M" at bounding box center [557, 692] width 162 height 49
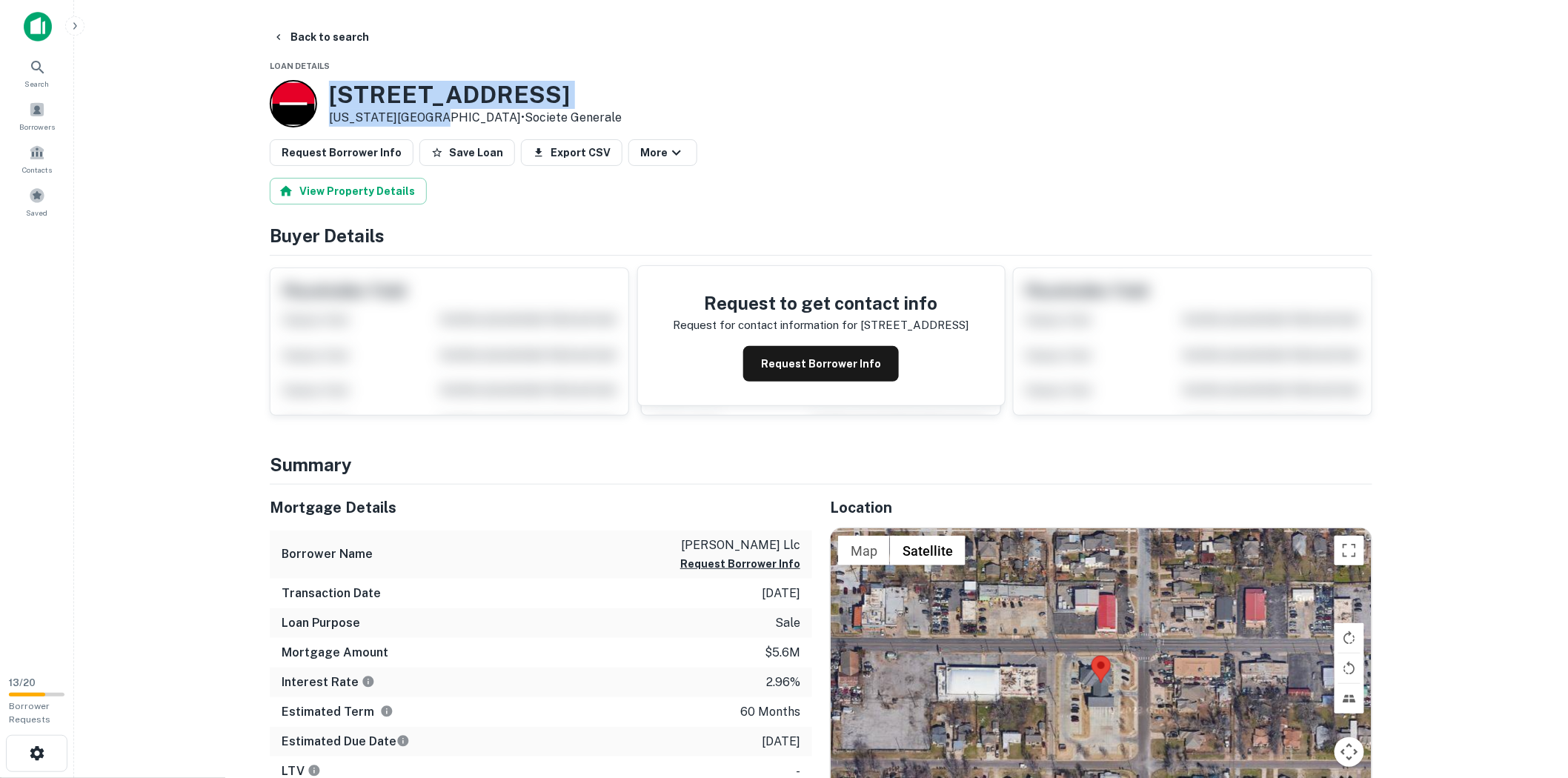
drag, startPoint x: 431, startPoint y: 113, endPoint x: 323, endPoint y: 75, distance: 114.5
copy div "[STREET_ADDRESS][US_STATE]"
click at [286, 31] on button "Back to search" at bounding box center [321, 36] width 108 height 26
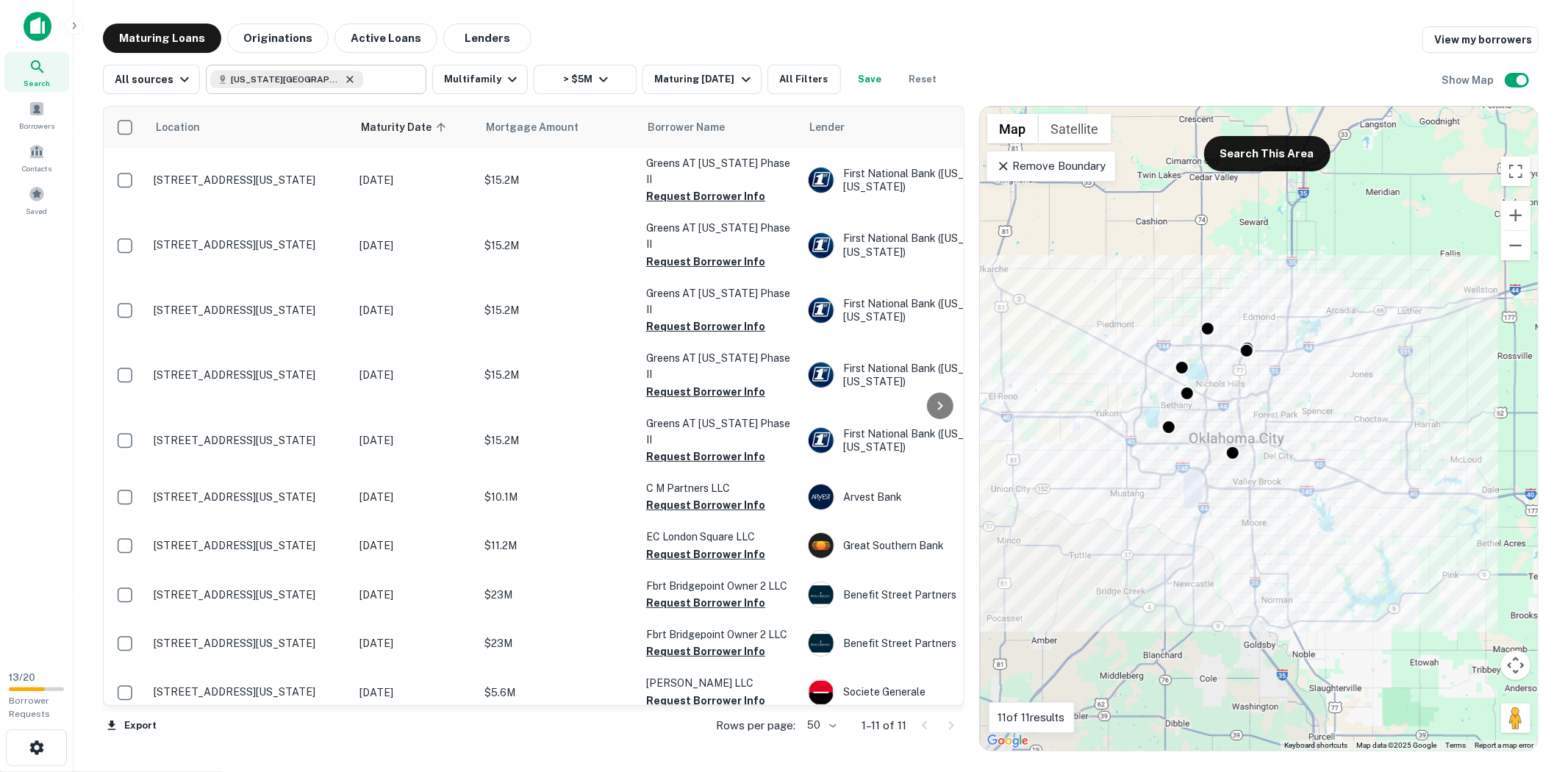
click at [344, 80] on icon at bounding box center [349, 79] width 12 height 12
type input "**********"
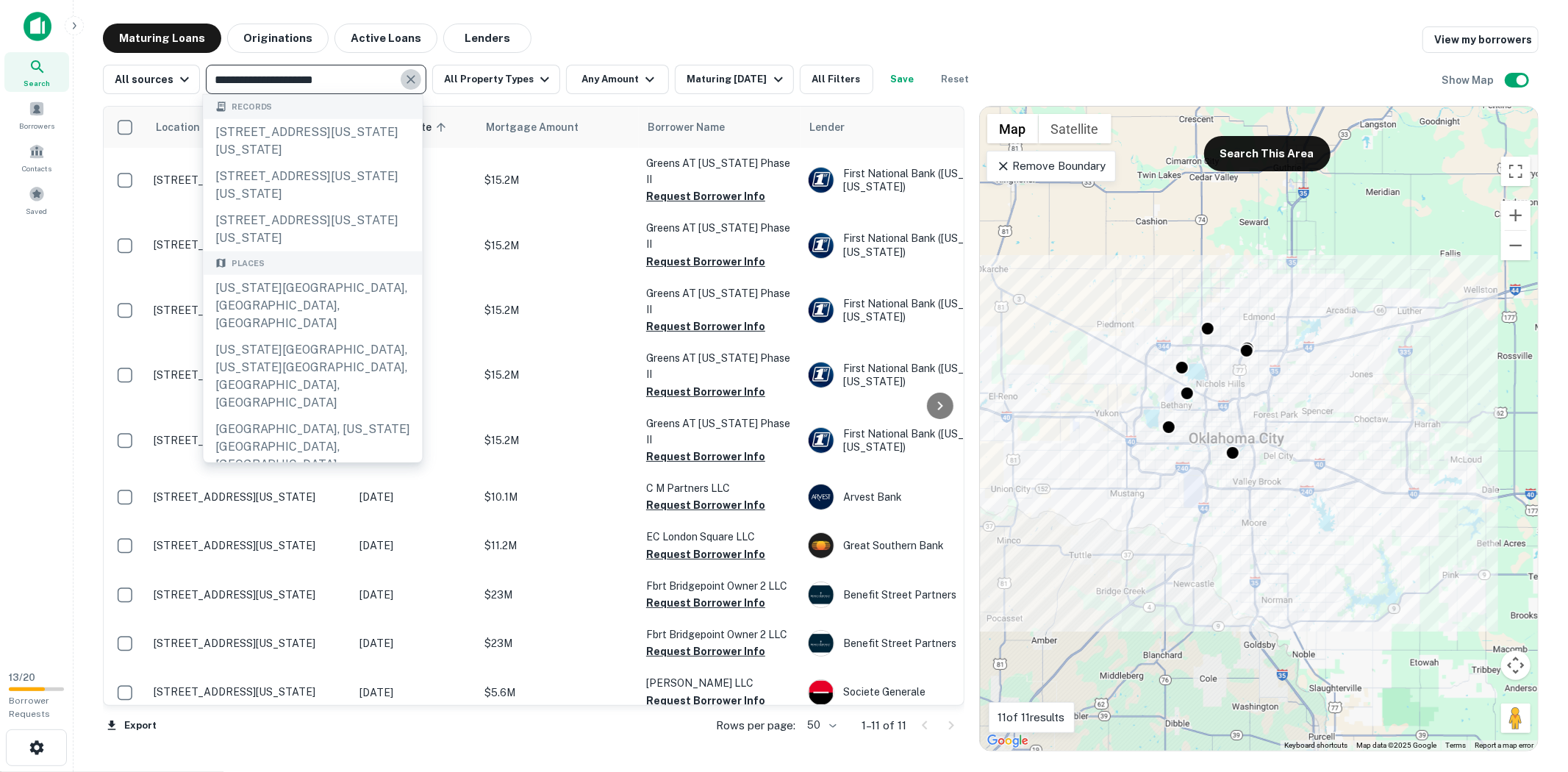
click at [413, 82] on icon "Clear" at bounding box center [411, 80] width 14 height 14
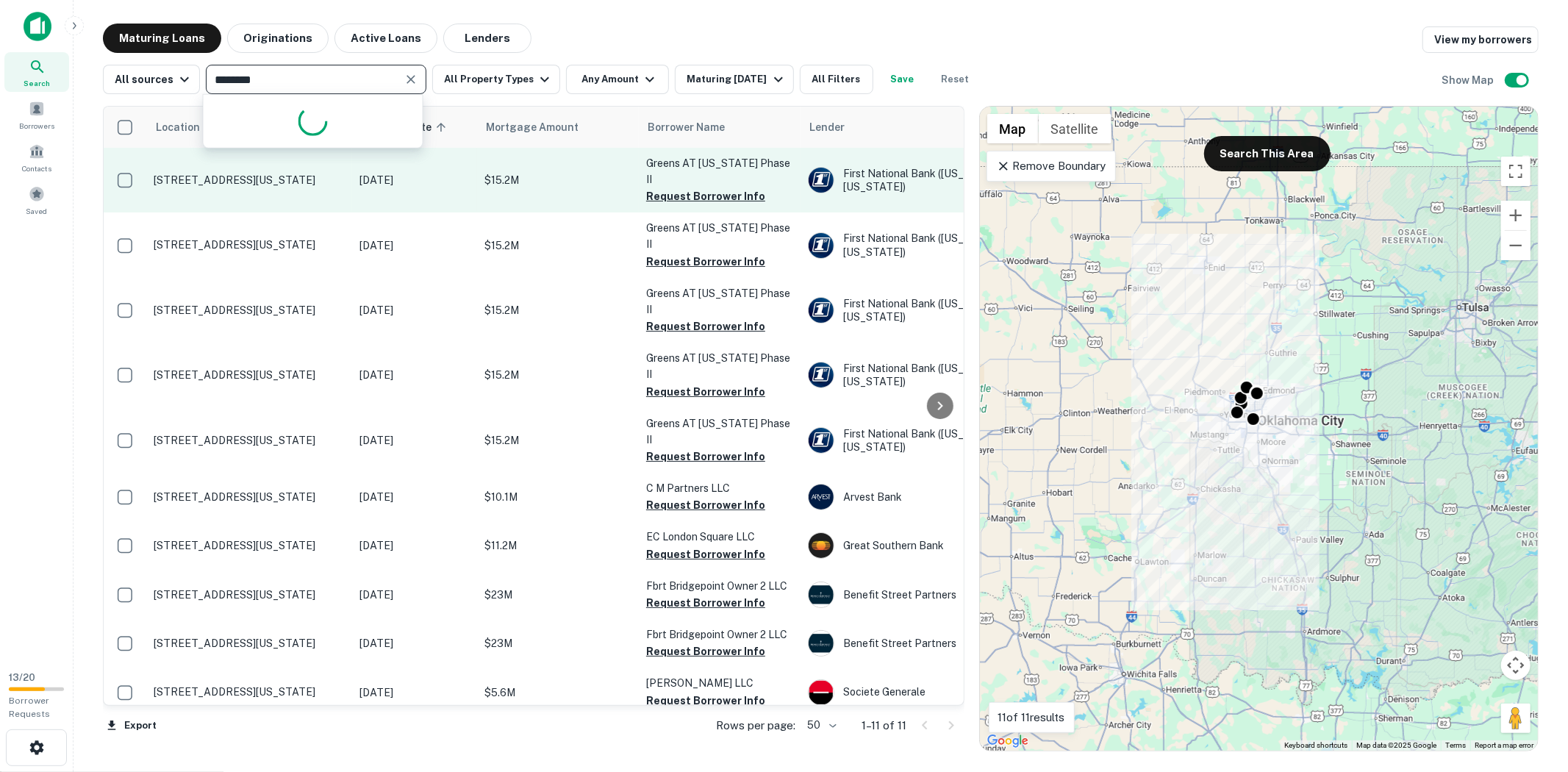
type input "*********"
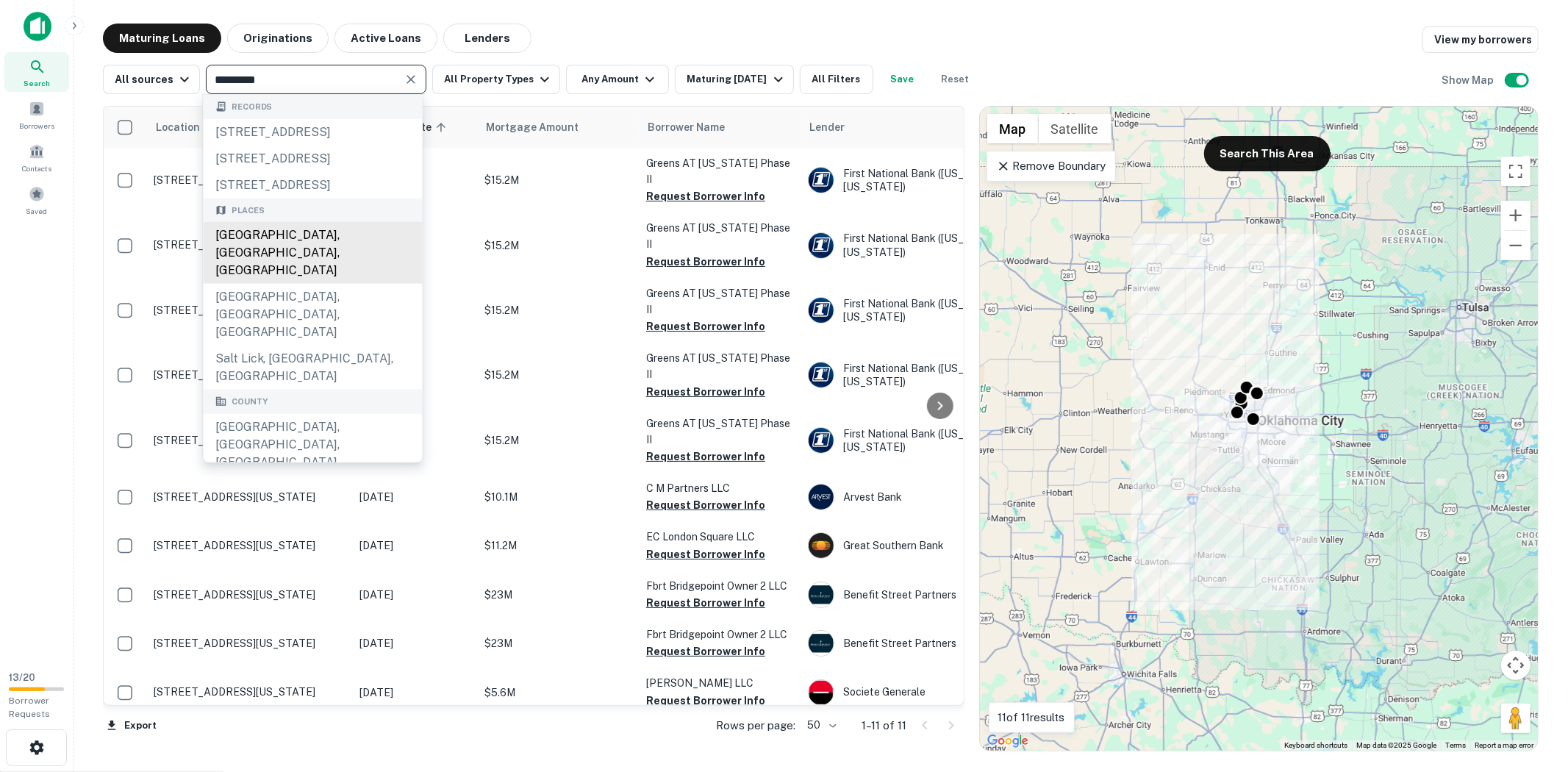
click at [312, 281] on div "[GEOGRAPHIC_DATA], [GEOGRAPHIC_DATA], [GEOGRAPHIC_DATA]" at bounding box center [313, 253] width 219 height 62
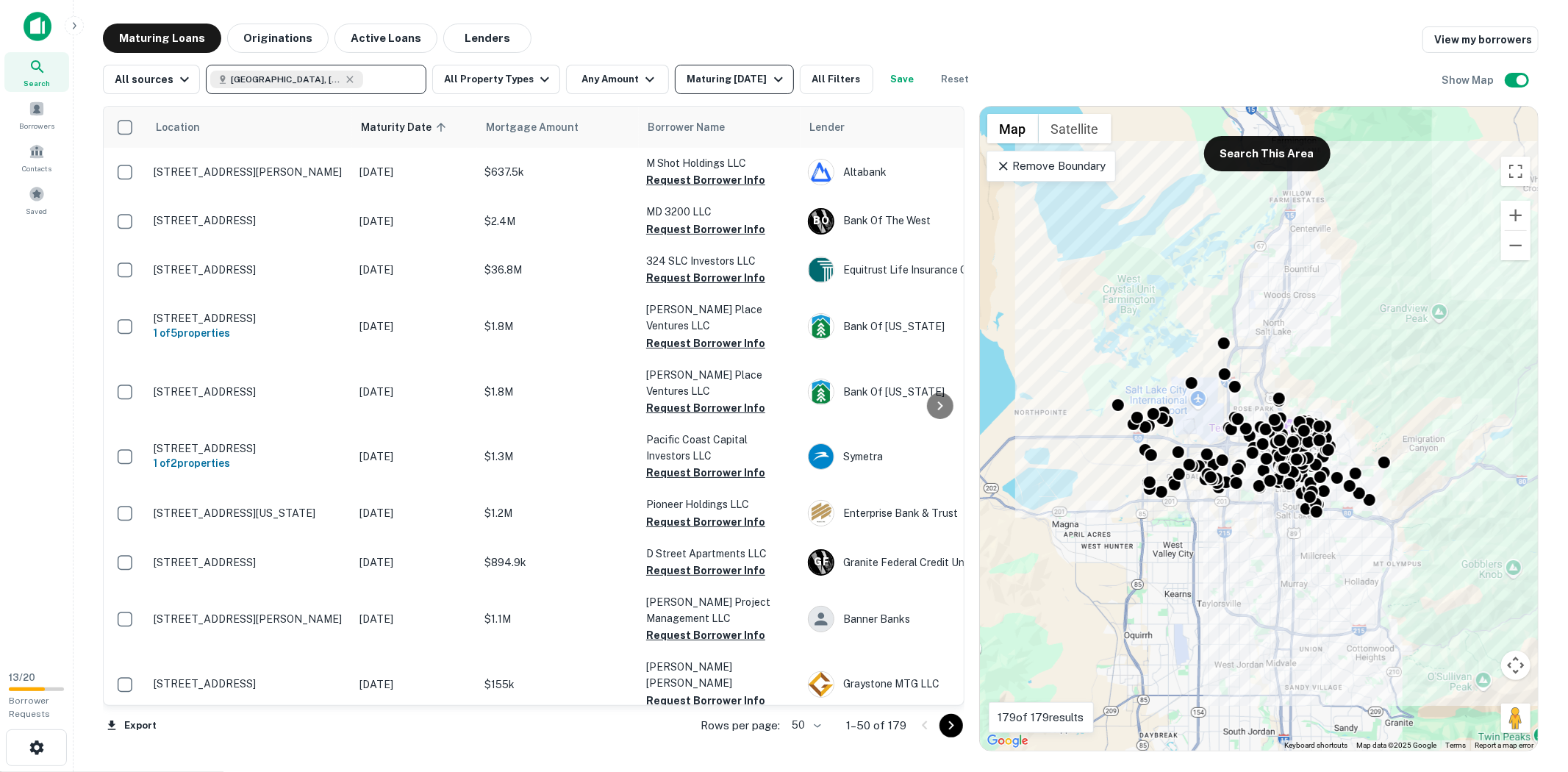
click at [698, 82] on div "Maturing [DATE]" at bounding box center [736, 80] width 100 height 18
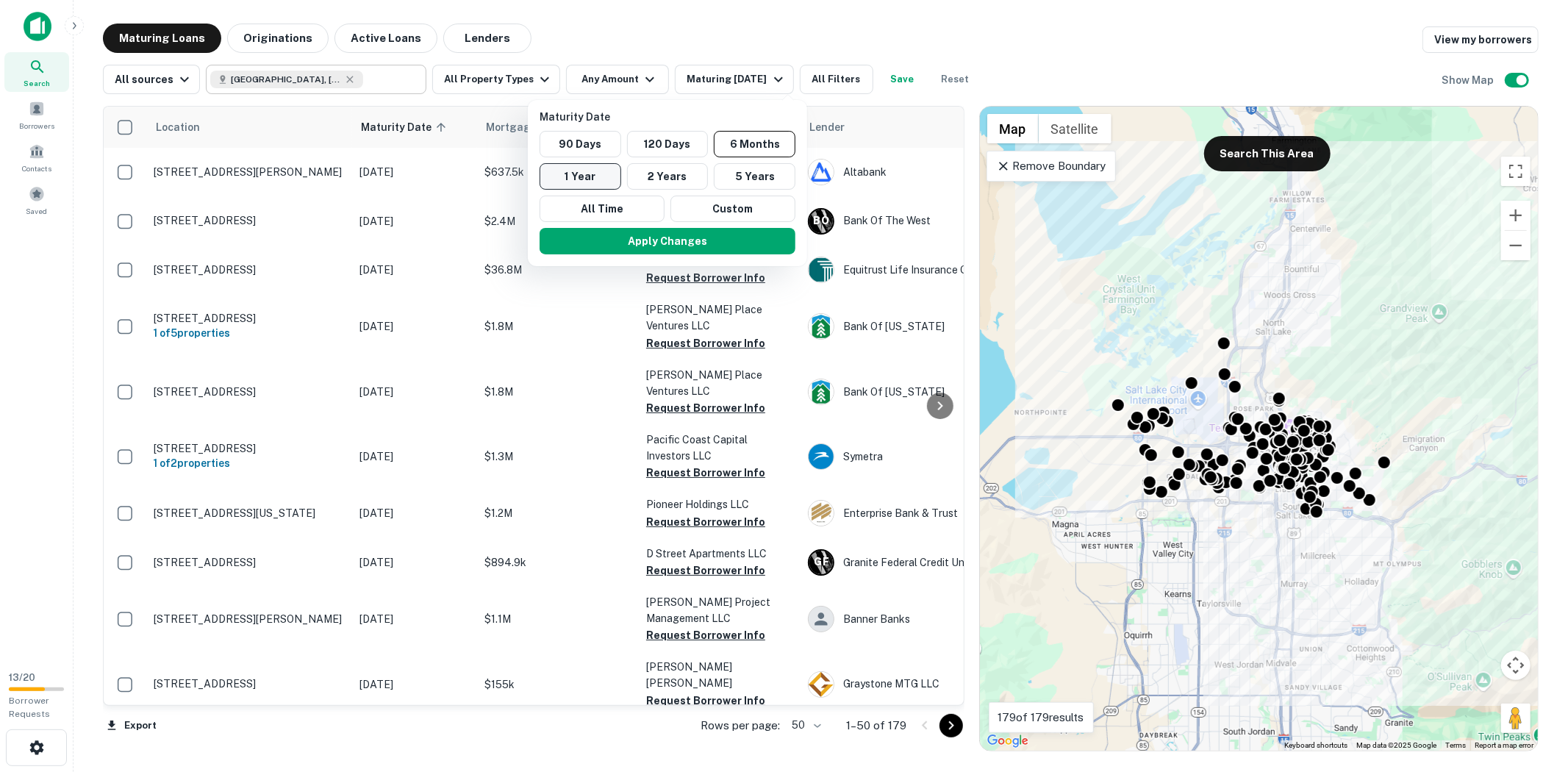
click at [575, 177] on button "1 Year" at bounding box center [581, 176] width 81 height 26
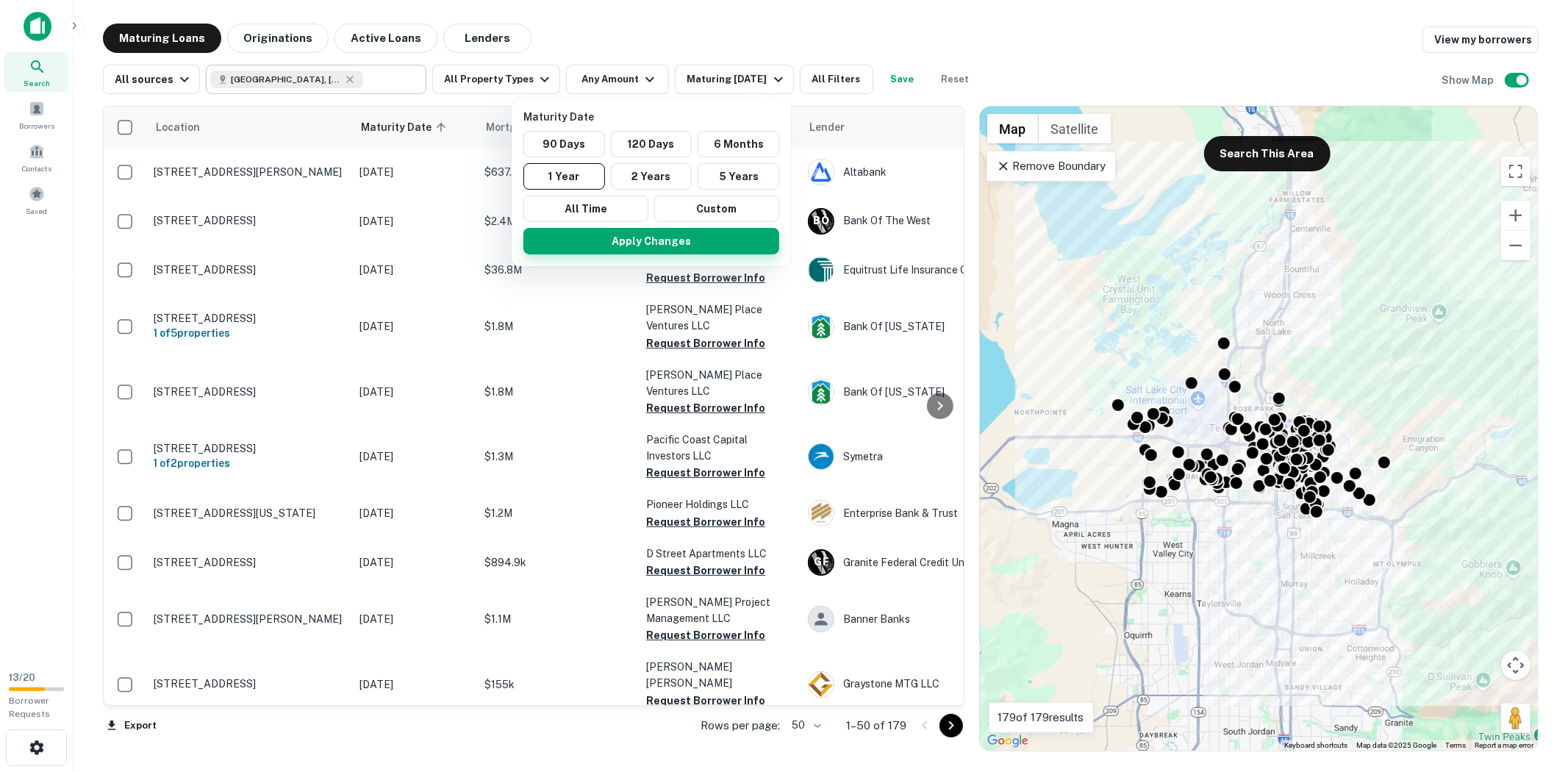
click at [659, 240] on button "Apply Changes" at bounding box center [651, 241] width 256 height 26
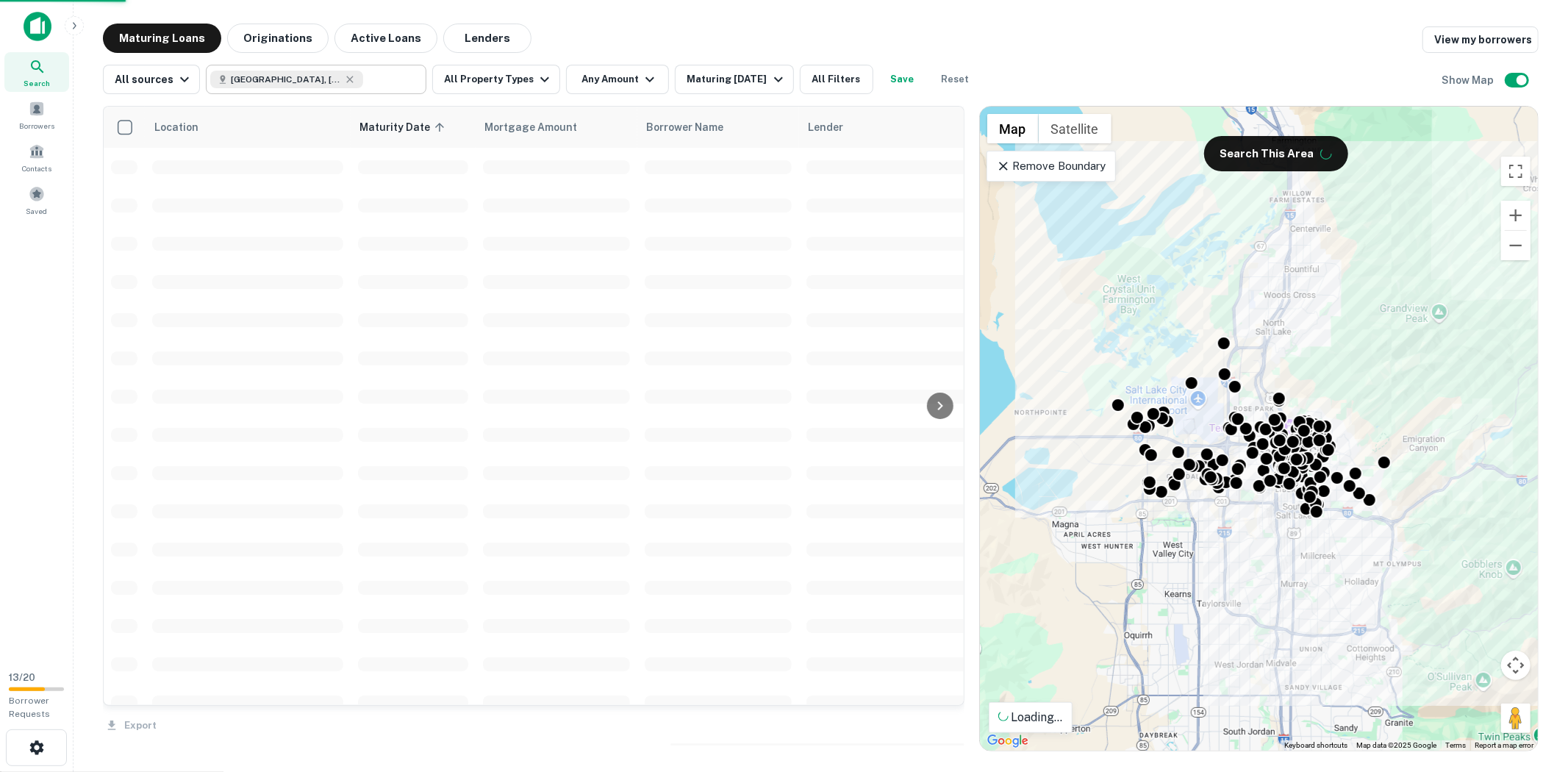
click at [526, 72] on div "Maturity Date 90 Days 120 Days 6 Months 1 Year 2 Years 5 Years All Time Custom …" at bounding box center [784, 386] width 1568 height 772
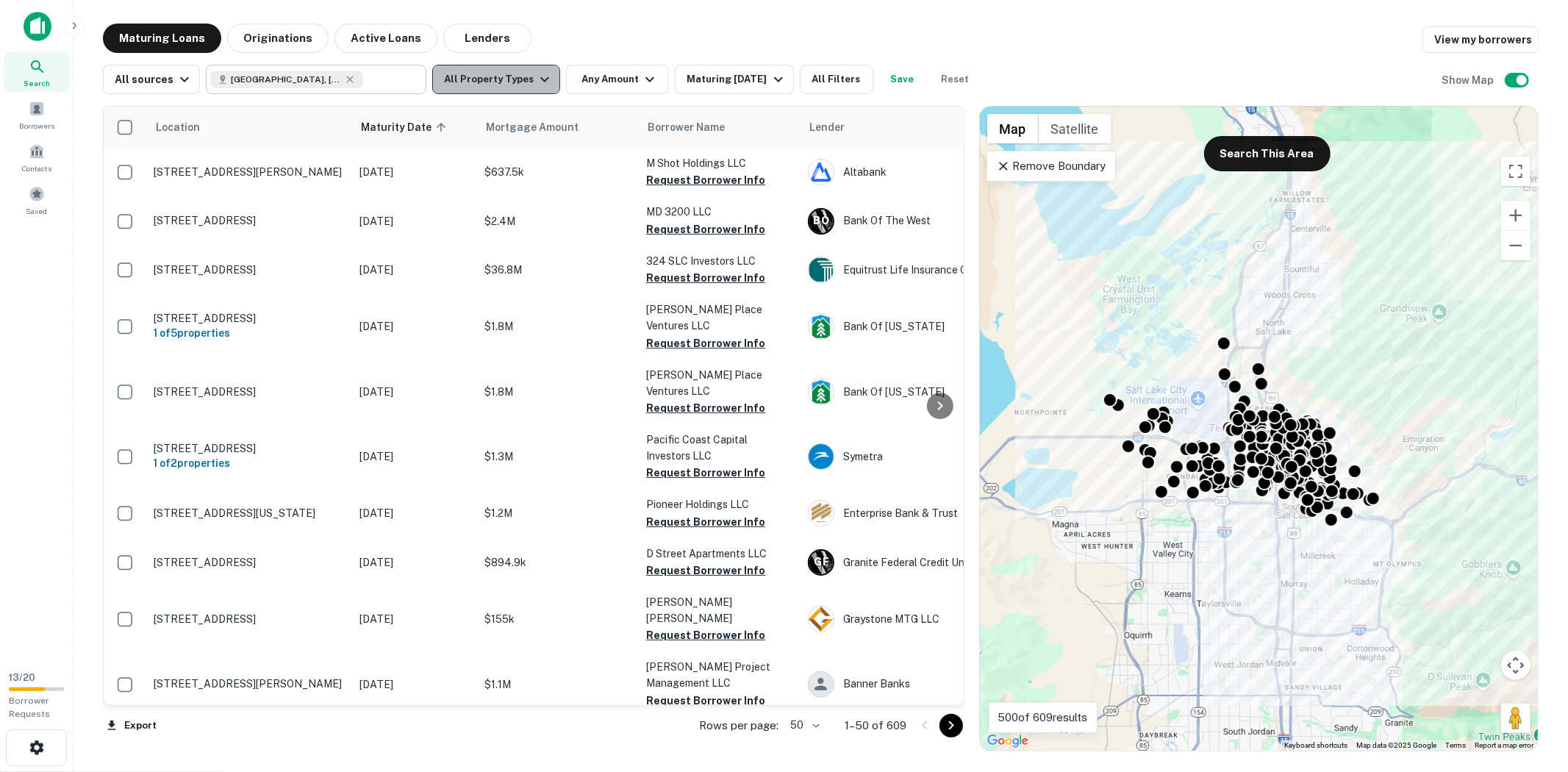
click at [540, 79] on icon "button" at bounding box center [545, 80] width 9 height 5
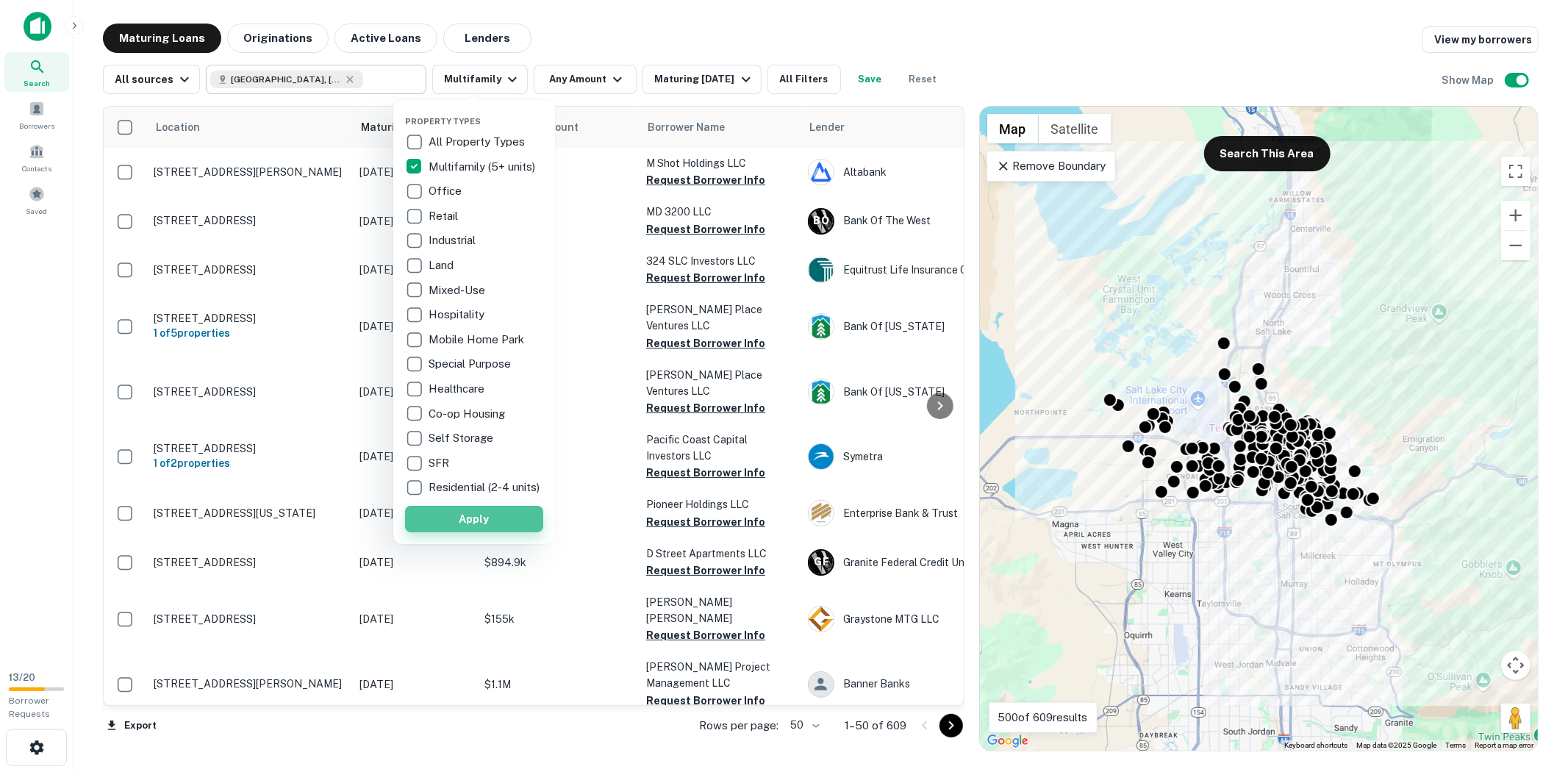
click at [500, 529] on button "Apply" at bounding box center [474, 519] width 138 height 26
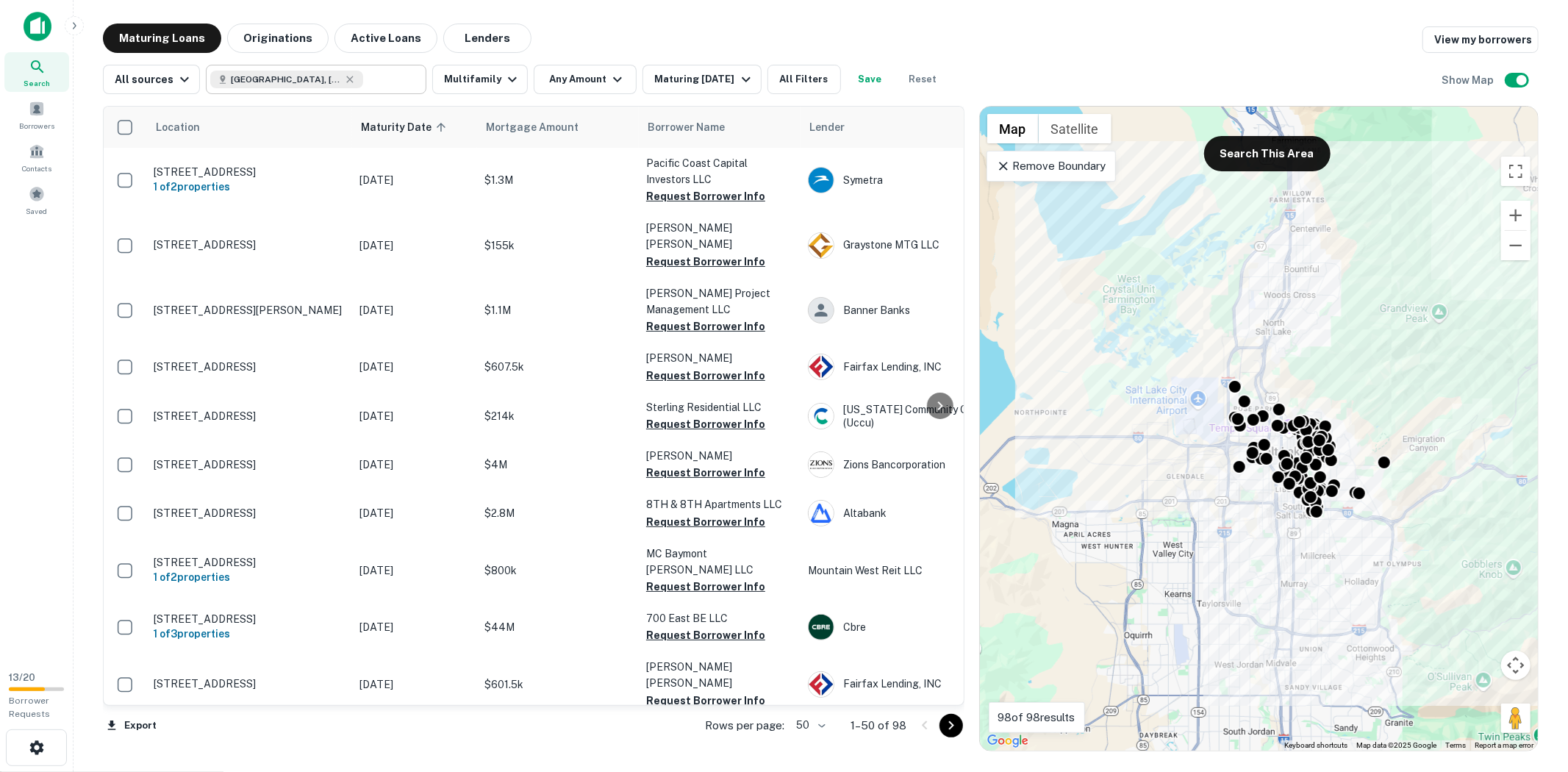
click at [371, 81] on input "text" at bounding box center [391, 79] width 57 height 21
type input "**********"
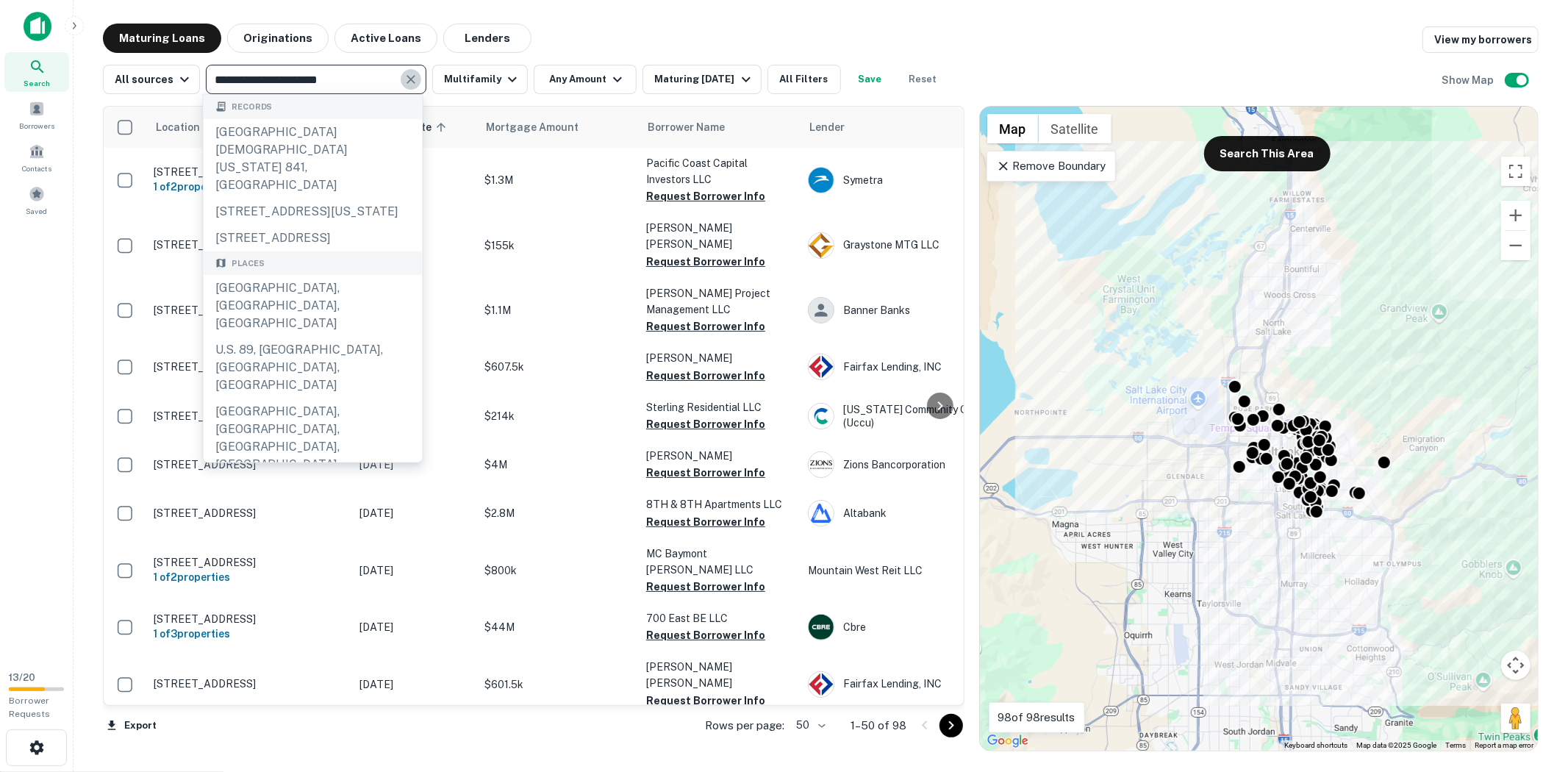
click at [406, 81] on icon "Clear" at bounding box center [411, 80] width 9 height 9
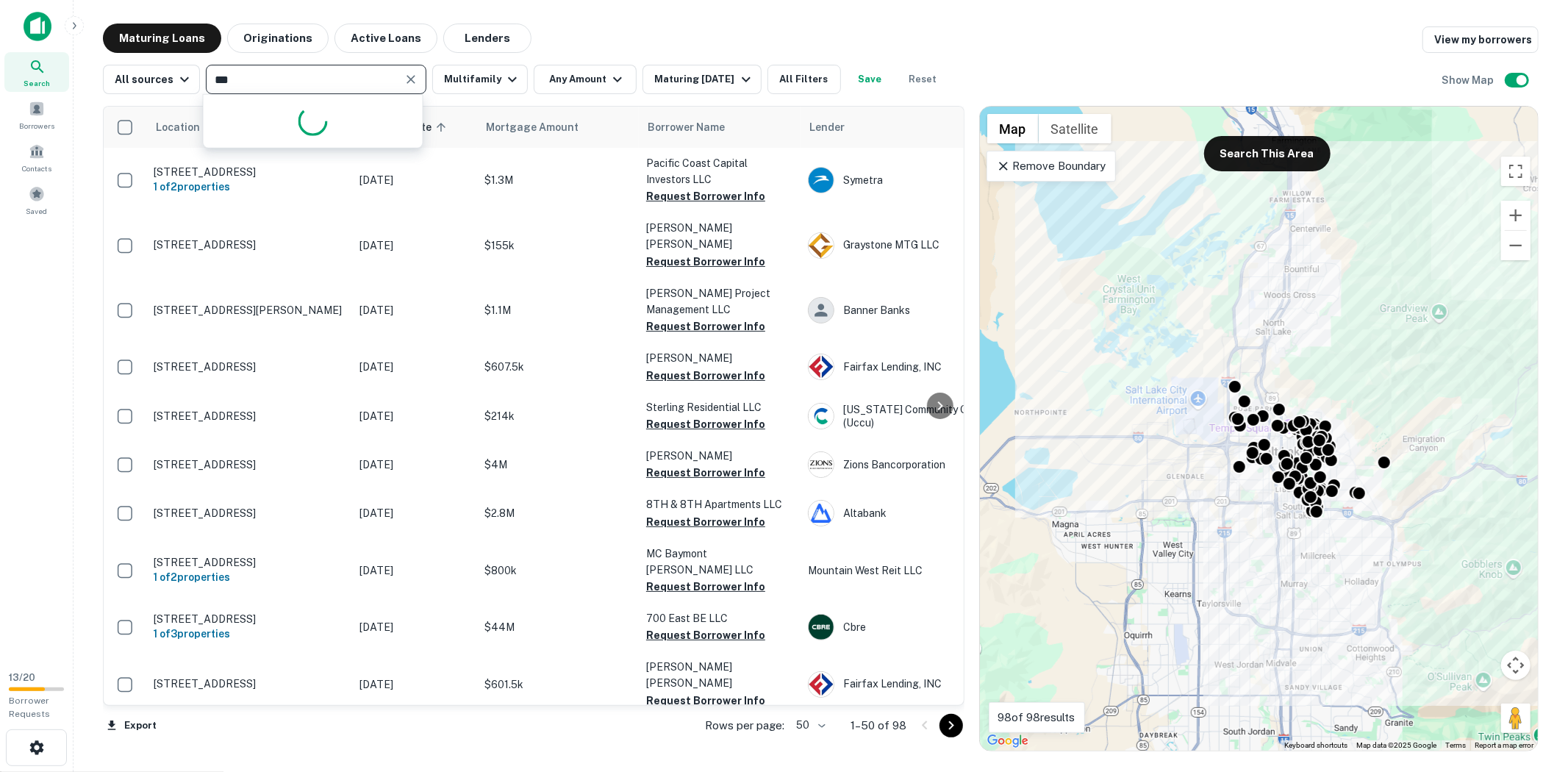
type input "****"
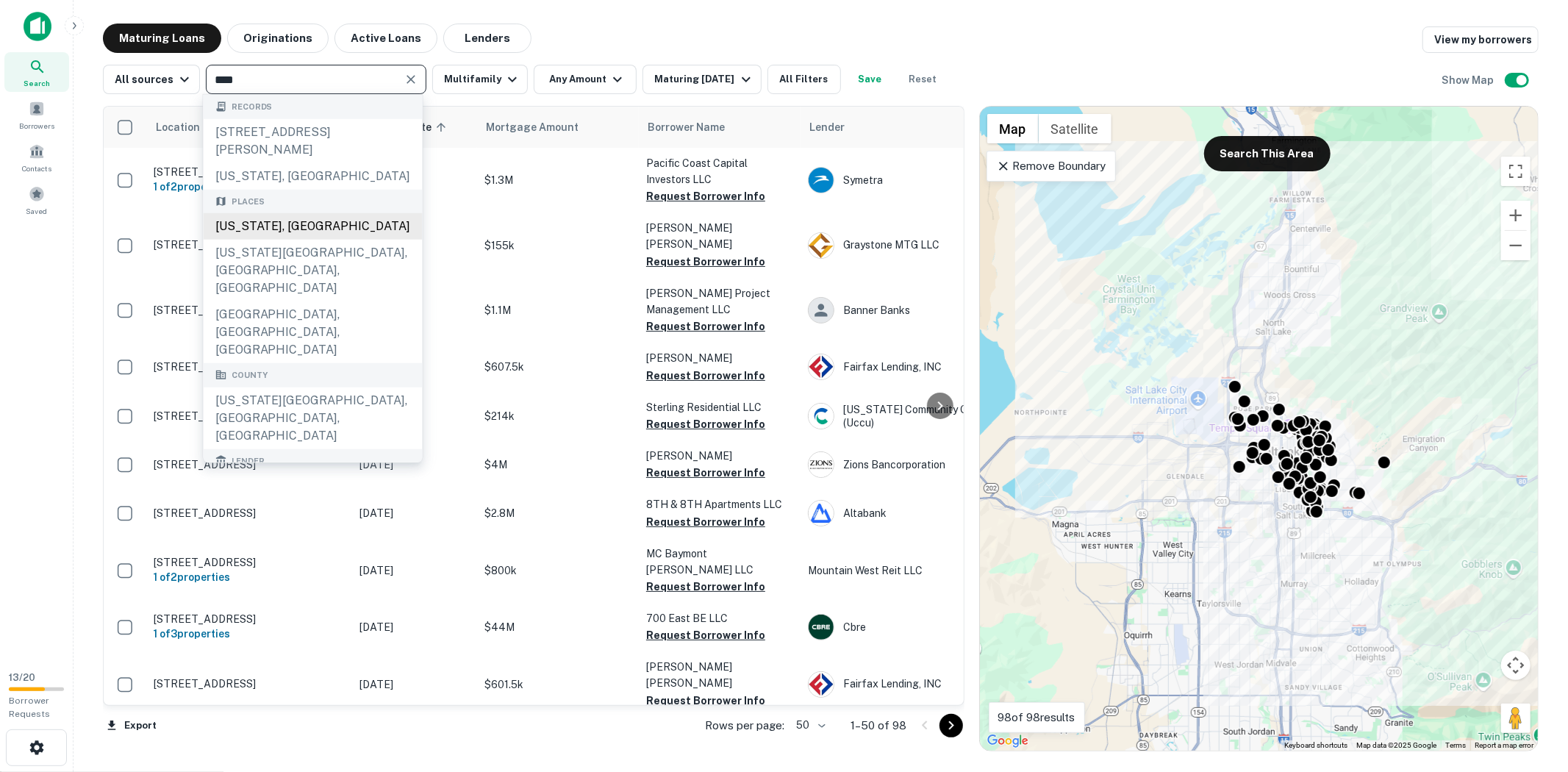
click at [274, 221] on div "[US_STATE], [GEOGRAPHIC_DATA]" at bounding box center [313, 226] width 219 height 26
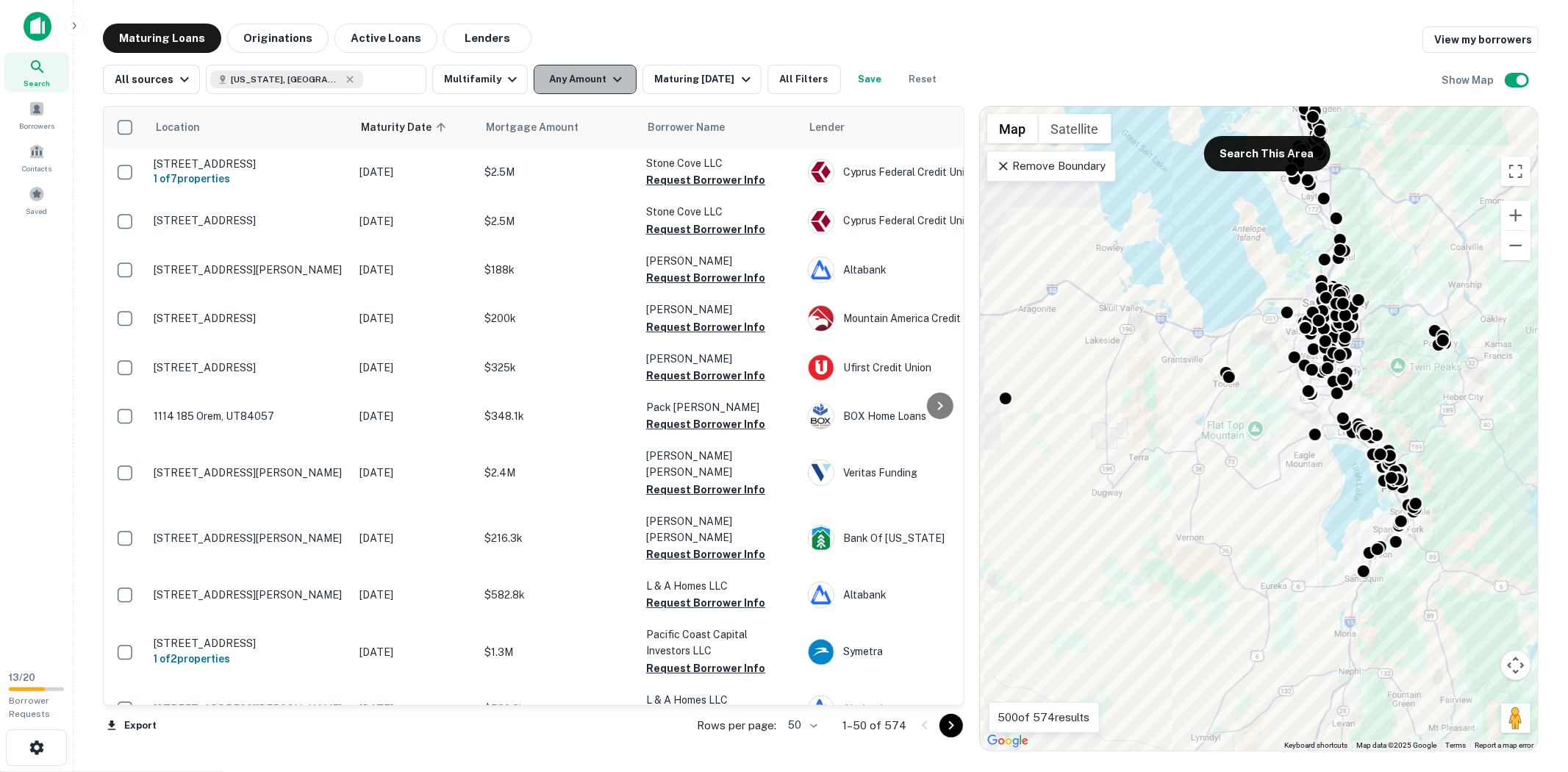
click at [616, 84] on icon "button" at bounding box center [618, 80] width 18 height 18
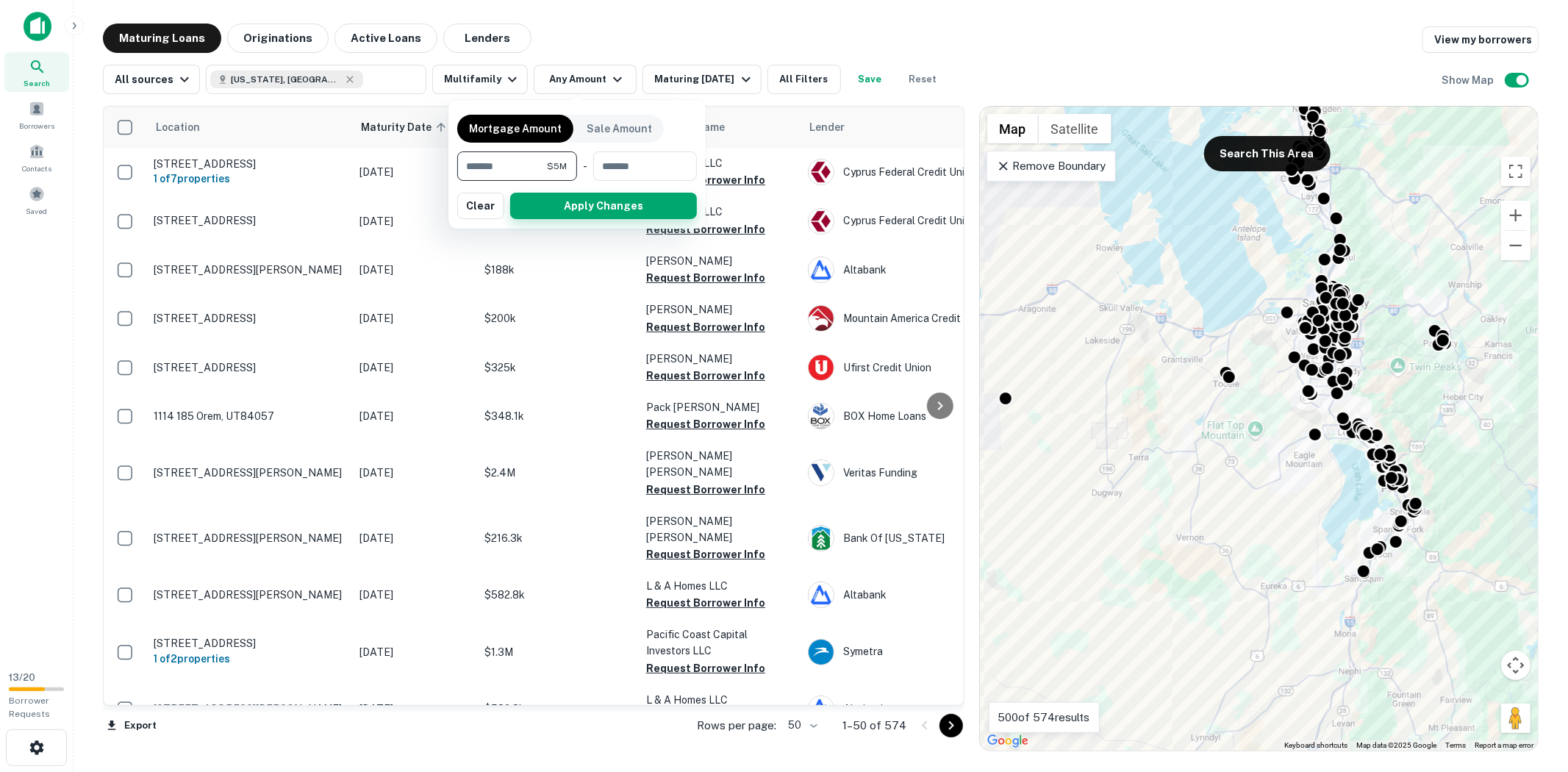
type input "*******"
click at [621, 205] on button "Apply Changes" at bounding box center [603, 205] width 186 height 26
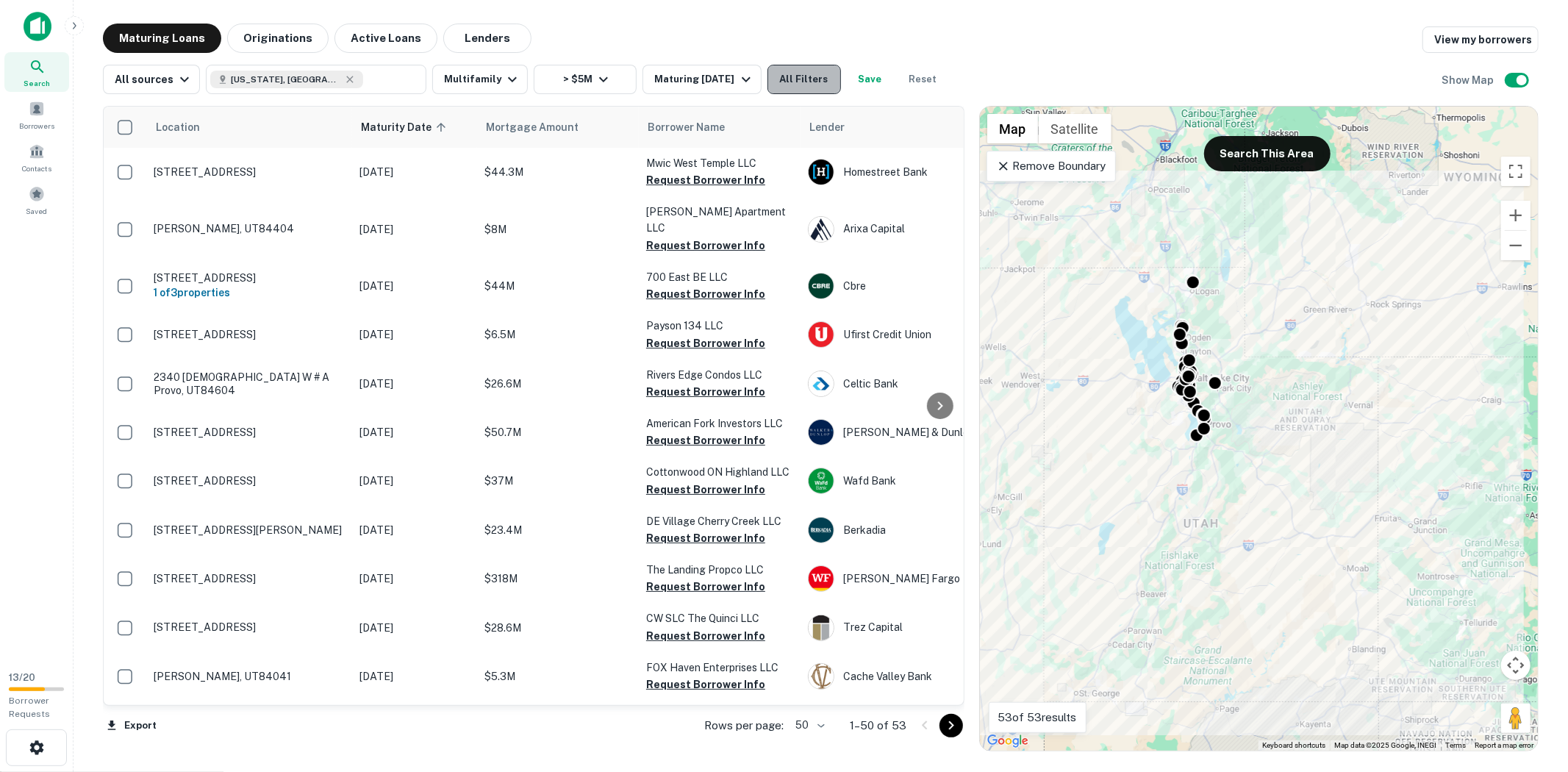
click at [792, 74] on button "All Filters" at bounding box center [803, 80] width 73 height 30
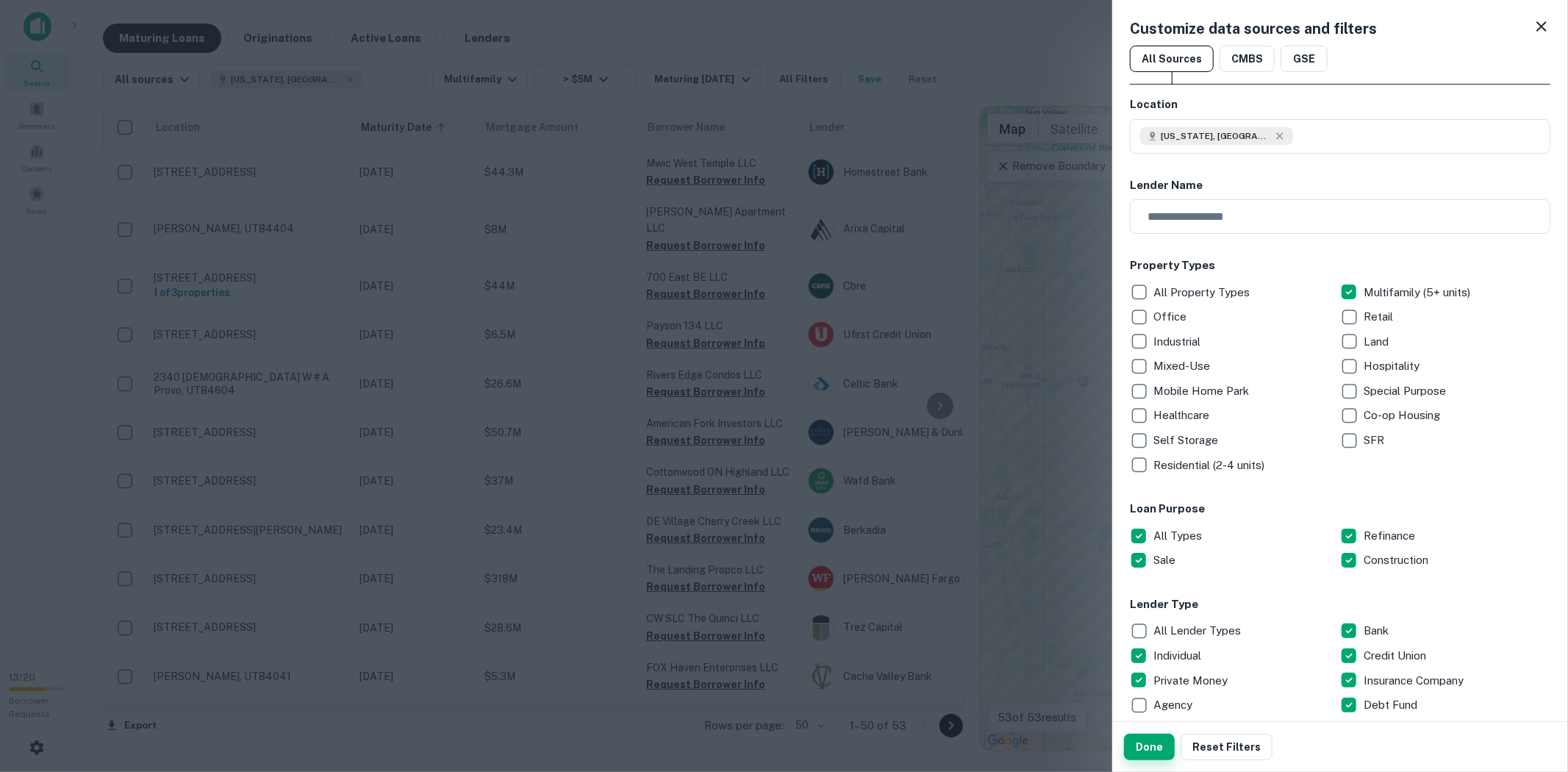
click at [1151, 744] on button "Done" at bounding box center [1150, 747] width 51 height 26
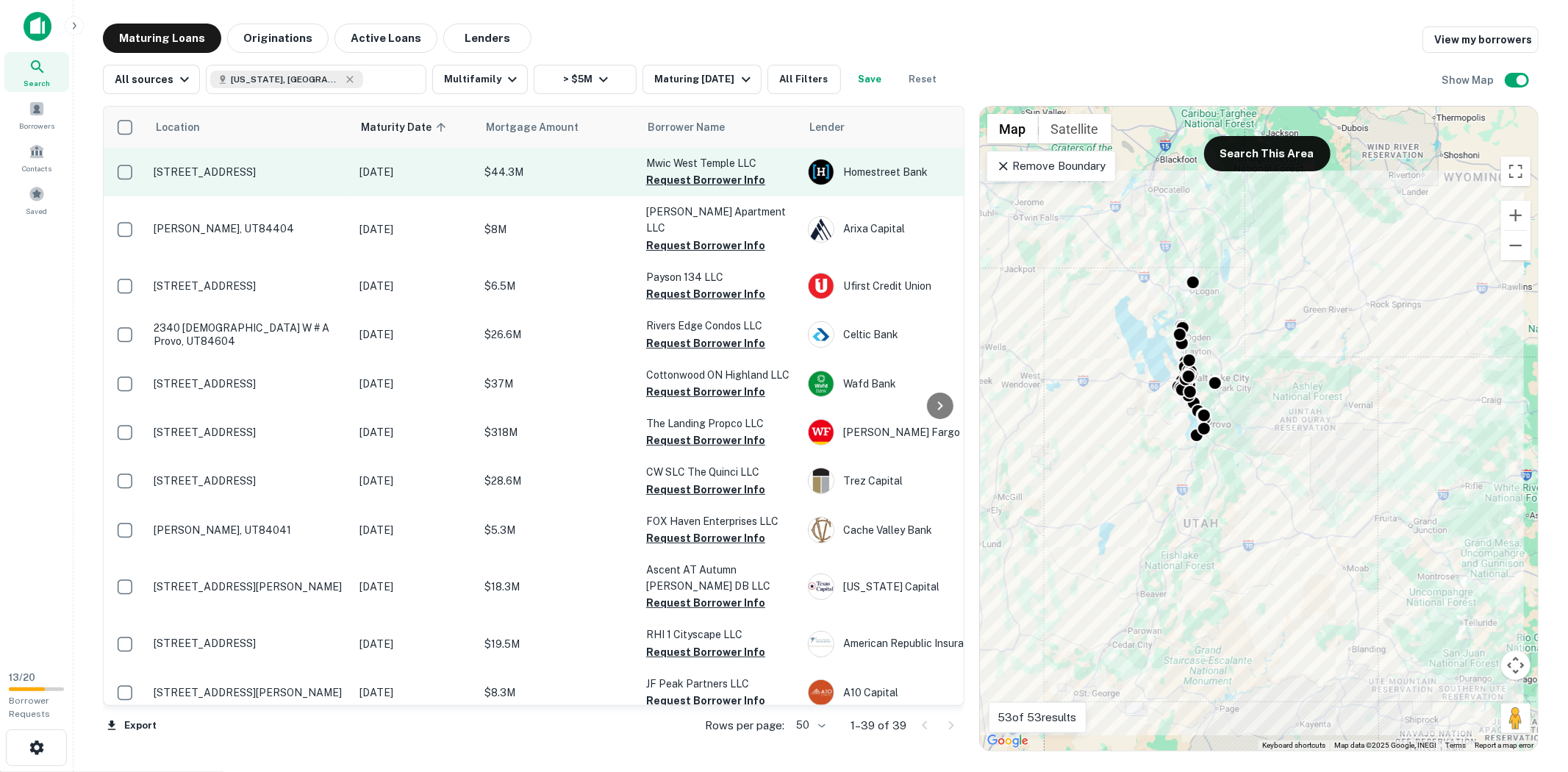
click at [518, 171] on p "$44.3M" at bounding box center [558, 172] width 147 height 16
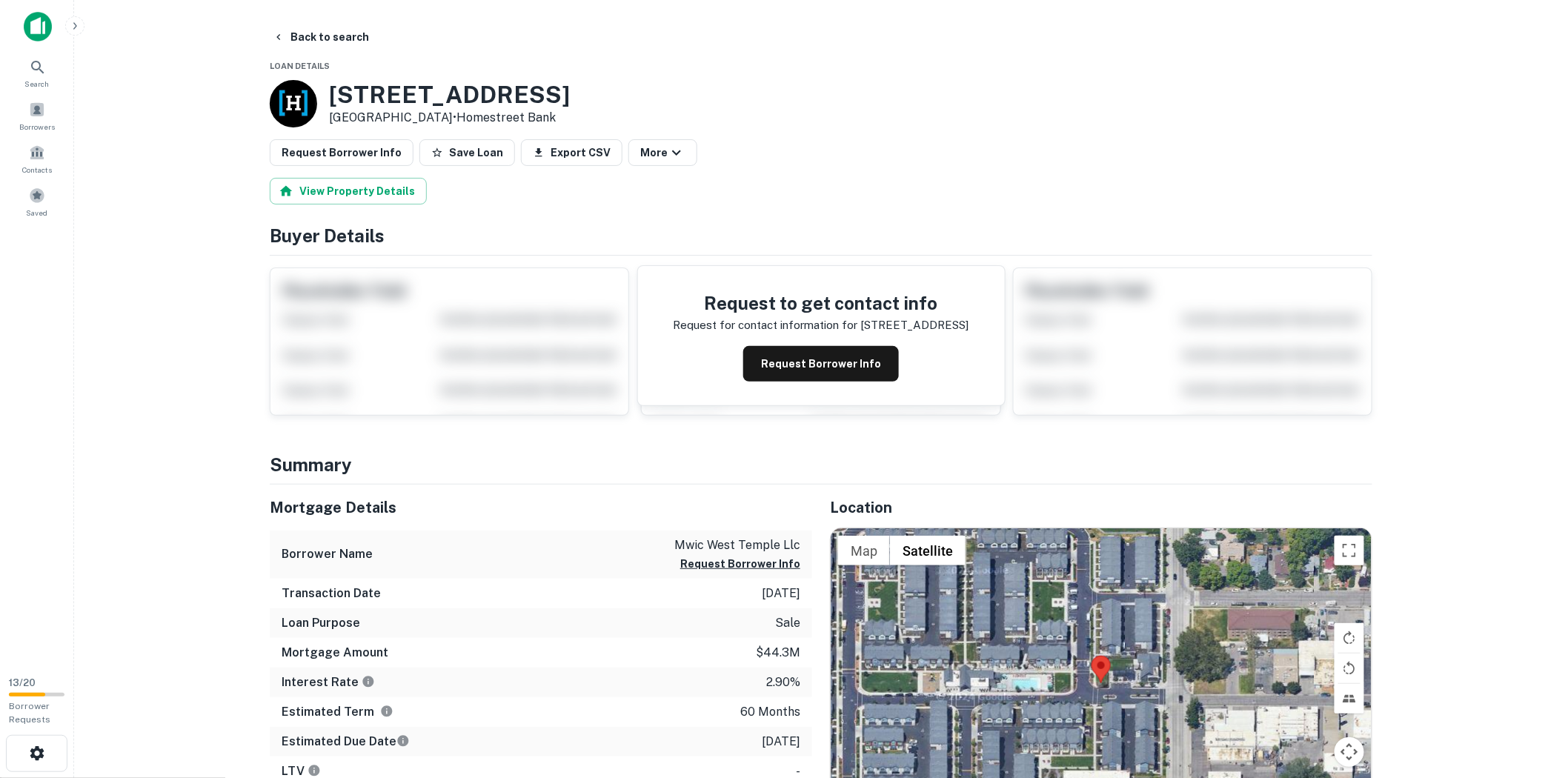
drag, startPoint x: 425, startPoint y: 116, endPoint x: 315, endPoint y: 90, distance: 113.0
click at [315, 90] on div "[STREET_ADDRESS] • Homestreet Bank" at bounding box center [419, 104] width 300 height 47
copy div "[STREET_ADDRESS]"
drag, startPoint x: 321, startPoint y: 34, endPoint x: 338, endPoint y: 48, distance: 22.0
click at [321, 34] on button "Back to search" at bounding box center [321, 36] width 108 height 26
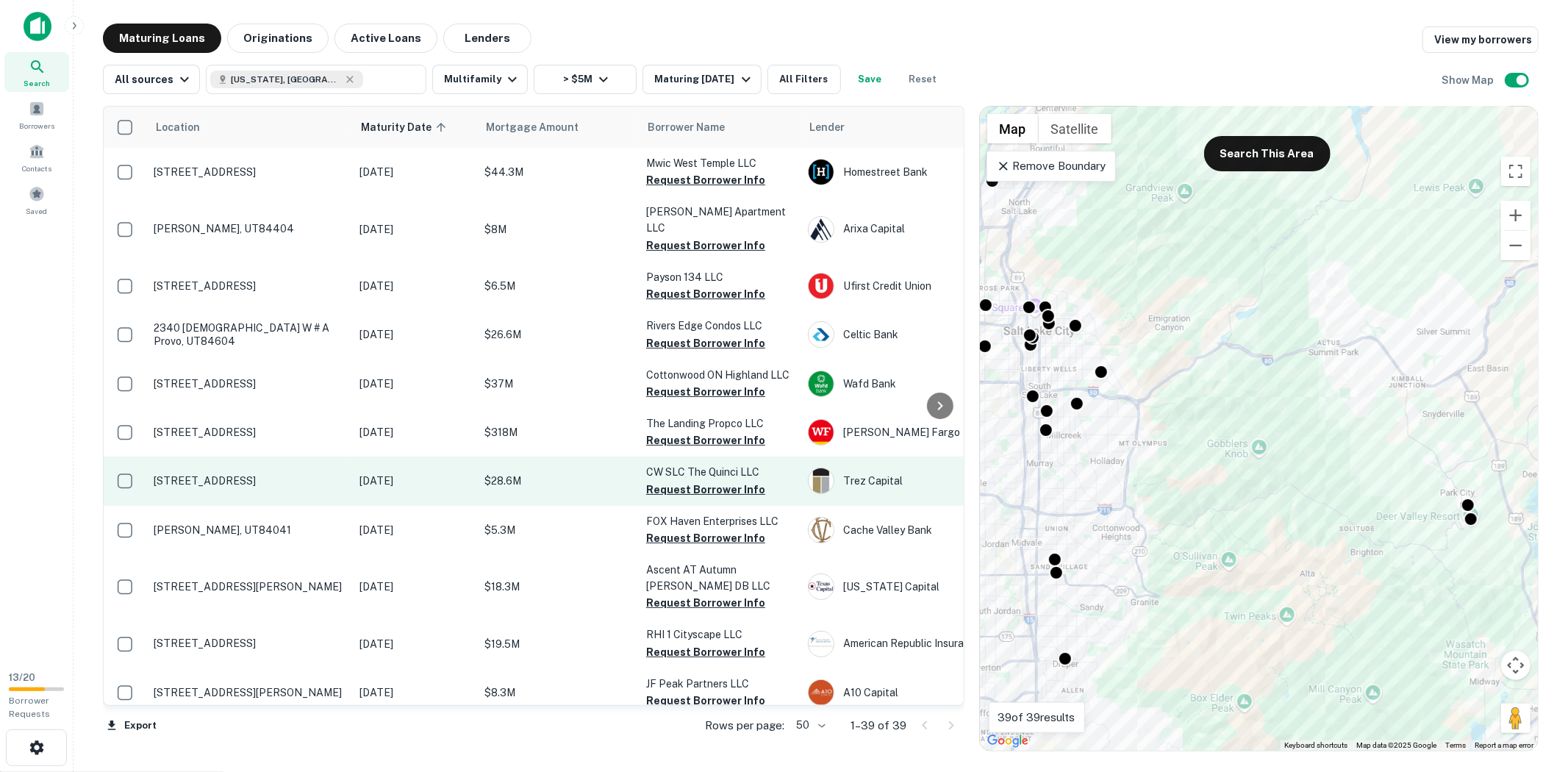
click at [346, 457] on td "[STREET_ADDRESS]" at bounding box center [250, 481] width 206 height 49
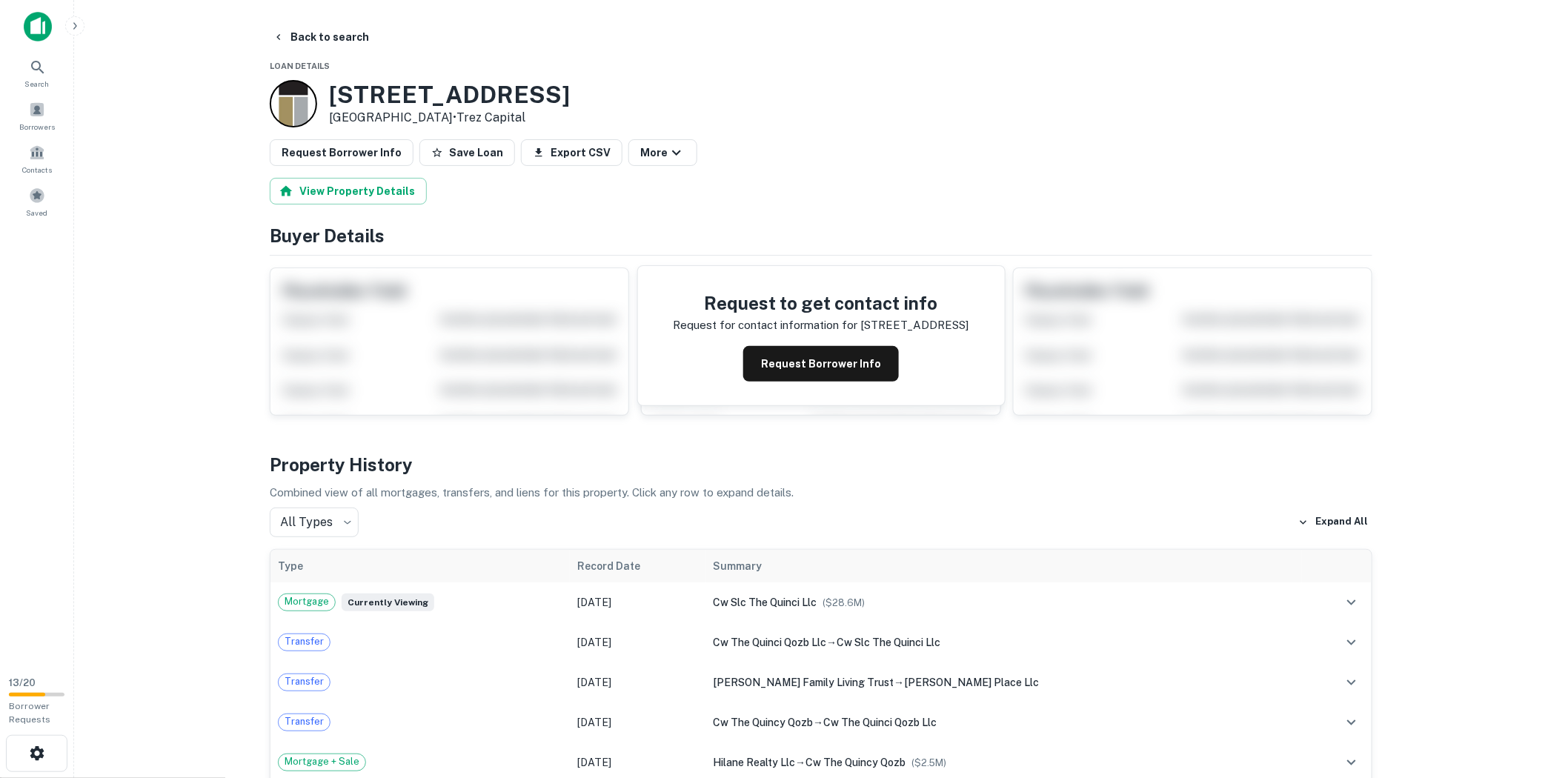
drag, startPoint x: 425, startPoint y: 113, endPoint x: 319, endPoint y: 86, distance: 109.4
click at [319, 89] on div "1106 S Redwood Dr Salt Lake City, UT84104 • Trez Capital" at bounding box center [419, 104] width 300 height 47
copy div "1106 S Redwood Dr Salt Lake City, UT"
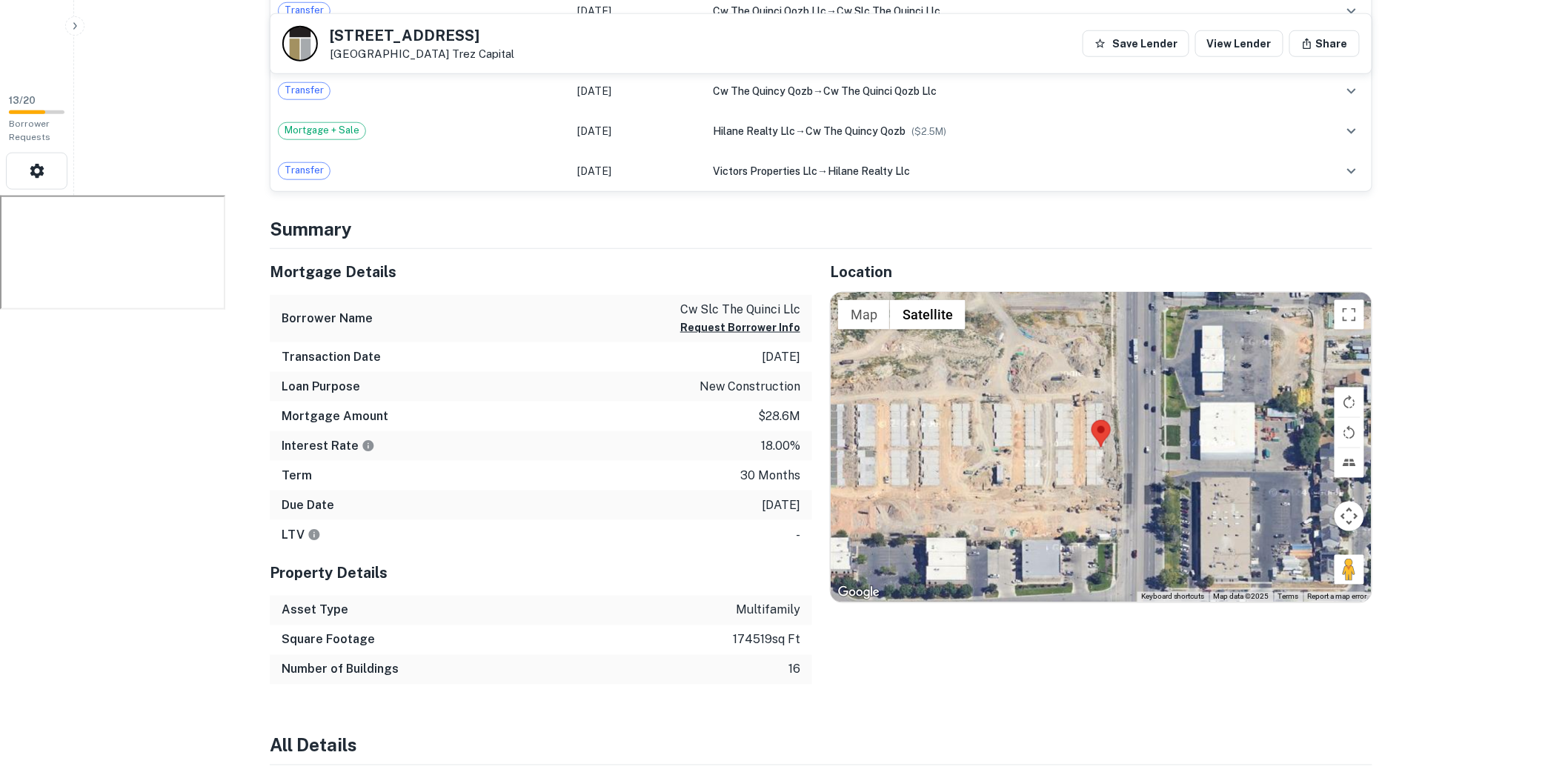
scroll to position [576, 0]
